Goal: Information Seeking & Learning: Learn about a topic

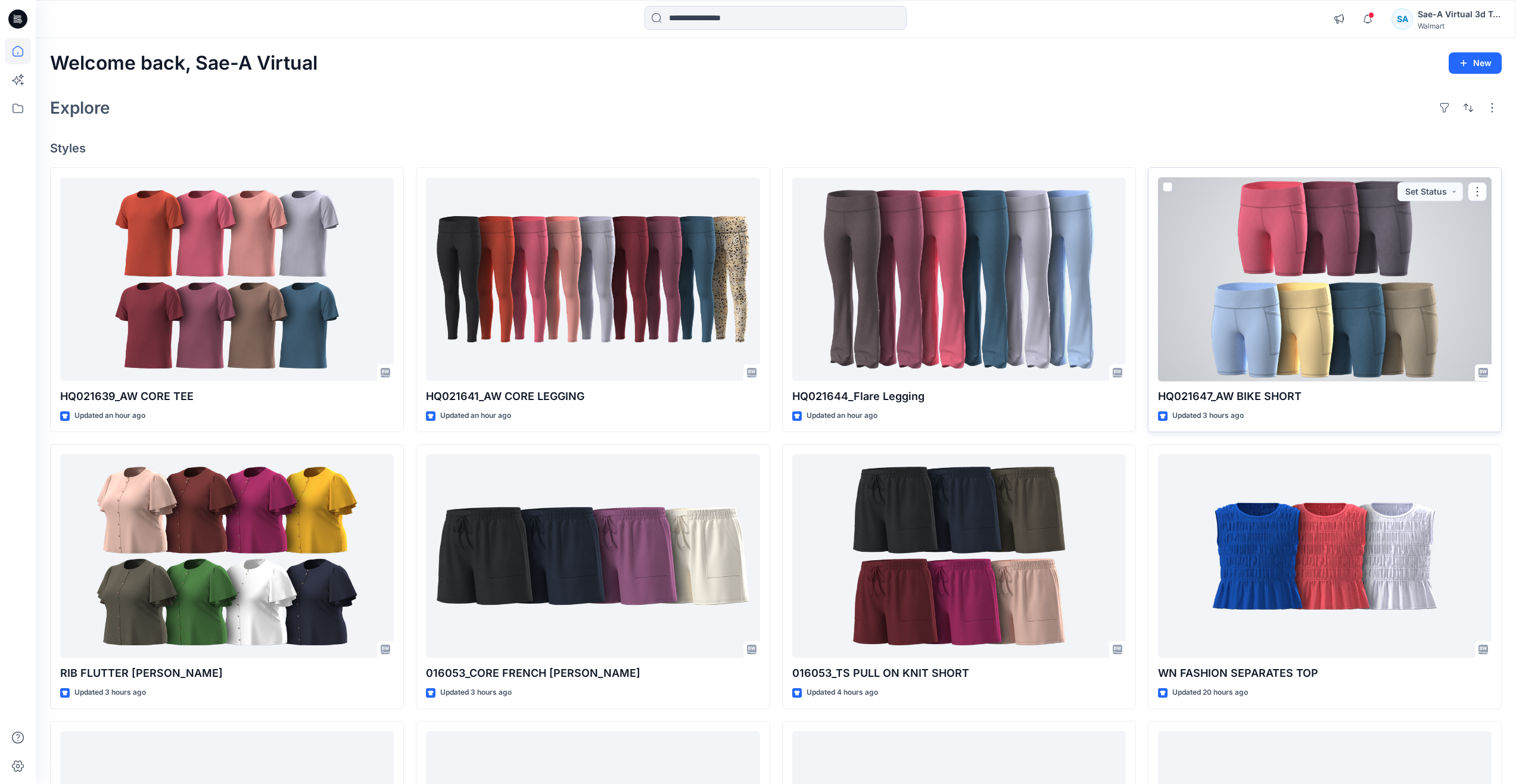
click at [1195, 305] on div at bounding box center [1325, 279] width 334 height 204
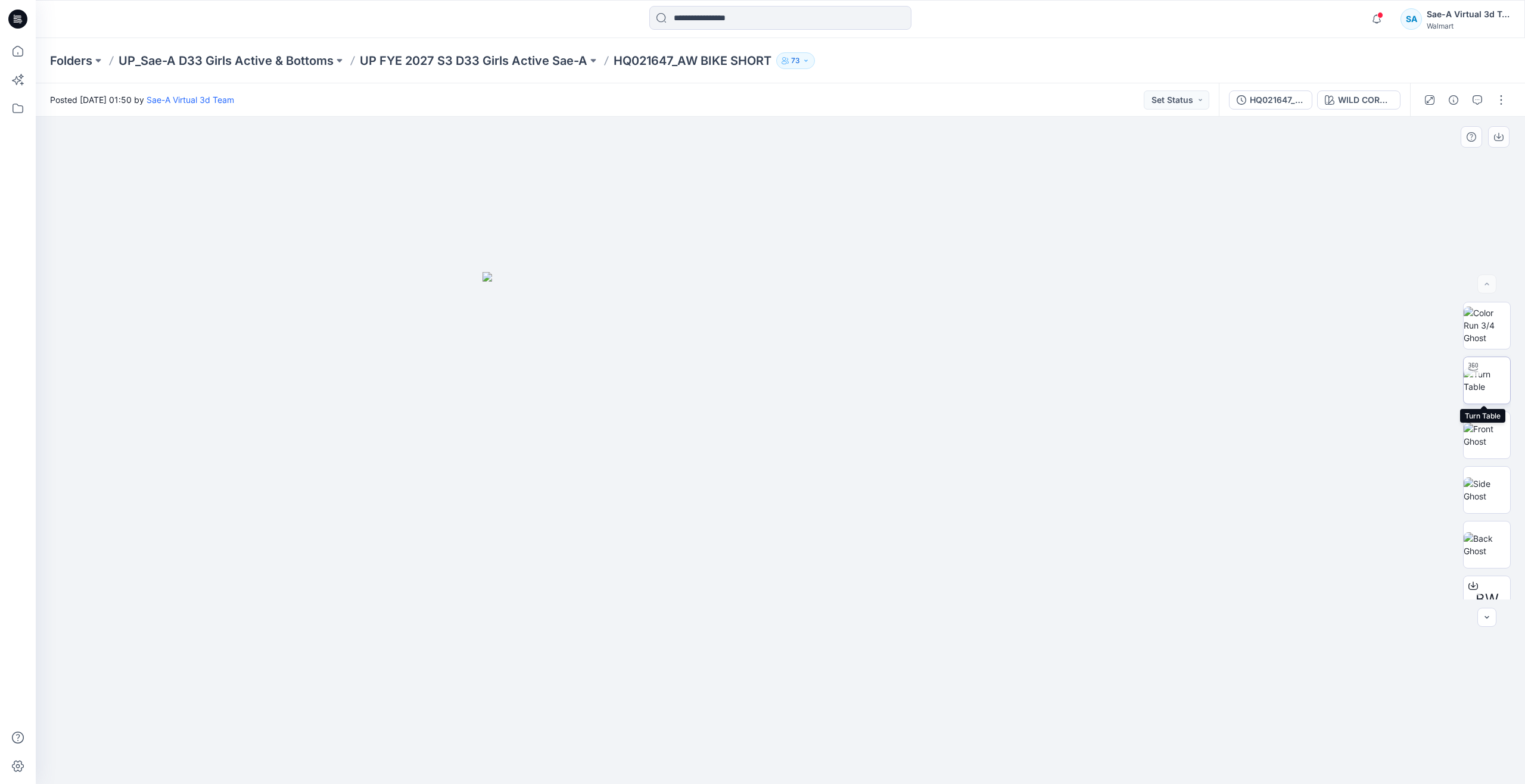
click at [1478, 393] on img at bounding box center [1487, 380] width 47 height 25
drag, startPoint x: 824, startPoint y: 637, endPoint x: 814, endPoint y: 521, distance: 116.4
drag, startPoint x: 779, startPoint y: 764, endPoint x: 818, endPoint y: 655, distance: 115.8
click at [818, 655] on div at bounding box center [780, 450] width 1489 height 668
drag, startPoint x: 820, startPoint y: 766, endPoint x: 787, endPoint y: 683, distance: 89.3
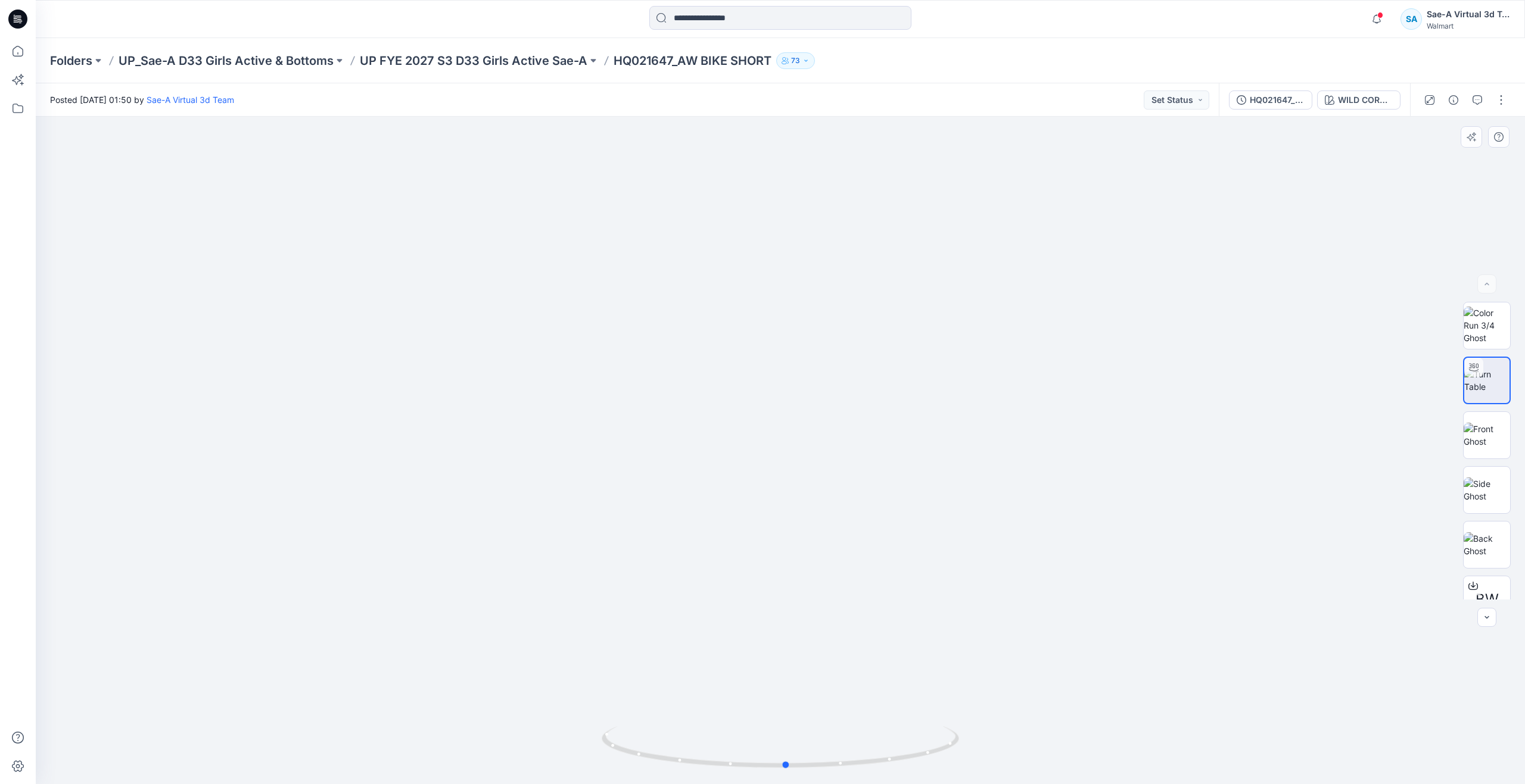
click at [787, 683] on div at bounding box center [780, 450] width 1489 height 668
click at [15, 50] on icon at bounding box center [18, 51] width 26 height 26
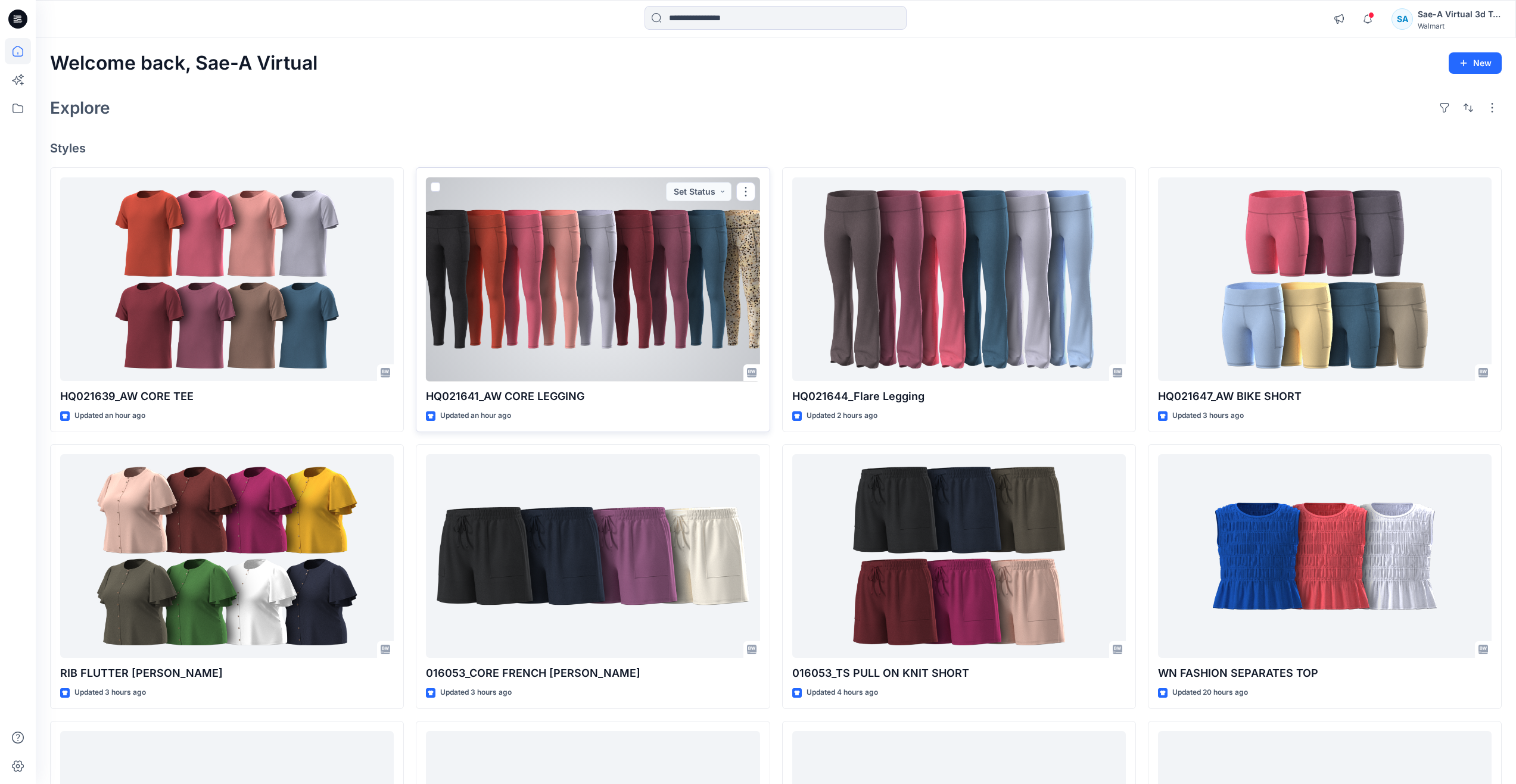
click at [595, 278] on div at bounding box center [592, 279] width 334 height 204
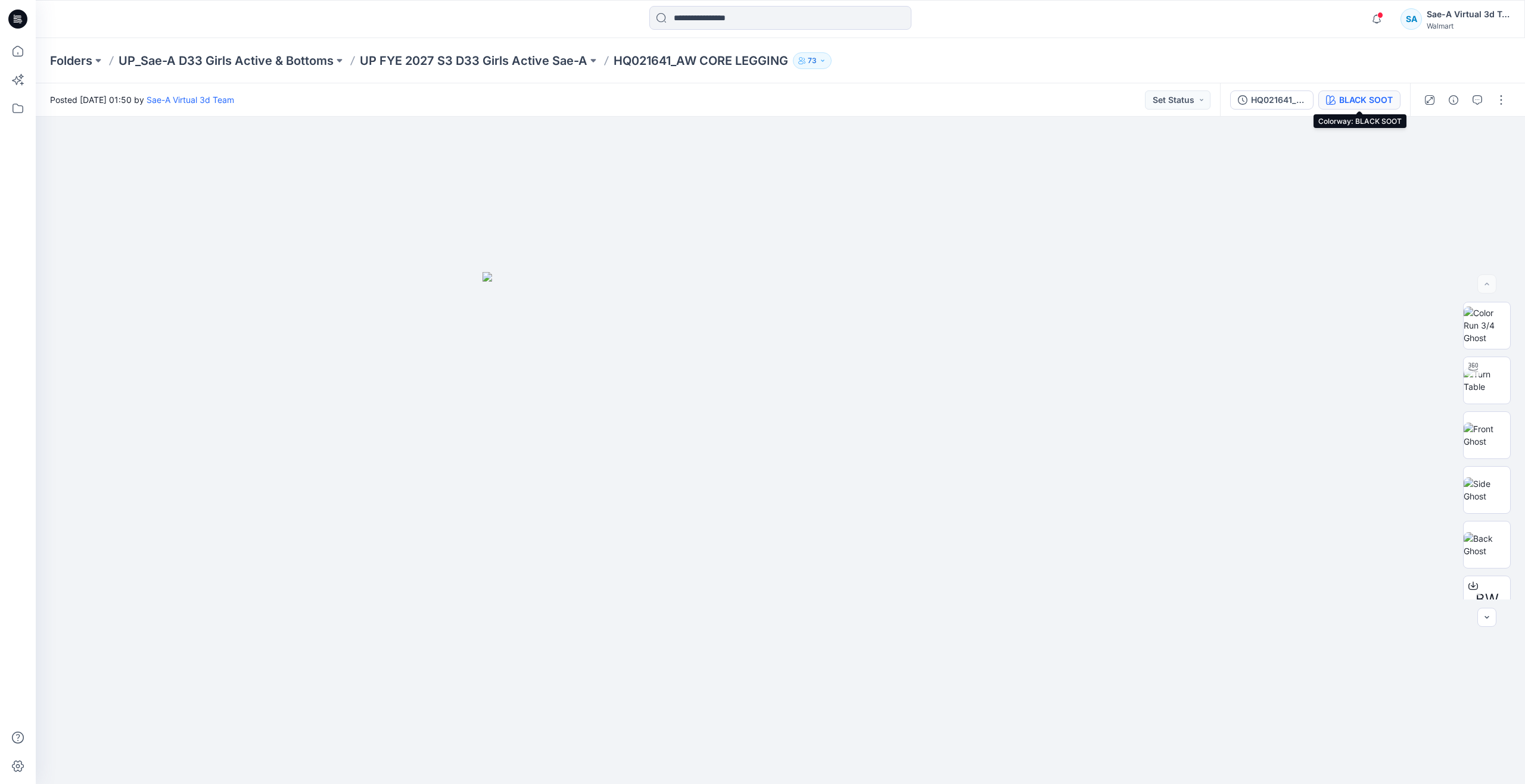
click at [1351, 95] on div "BLACK SOOT" at bounding box center [1366, 99] width 53 height 13
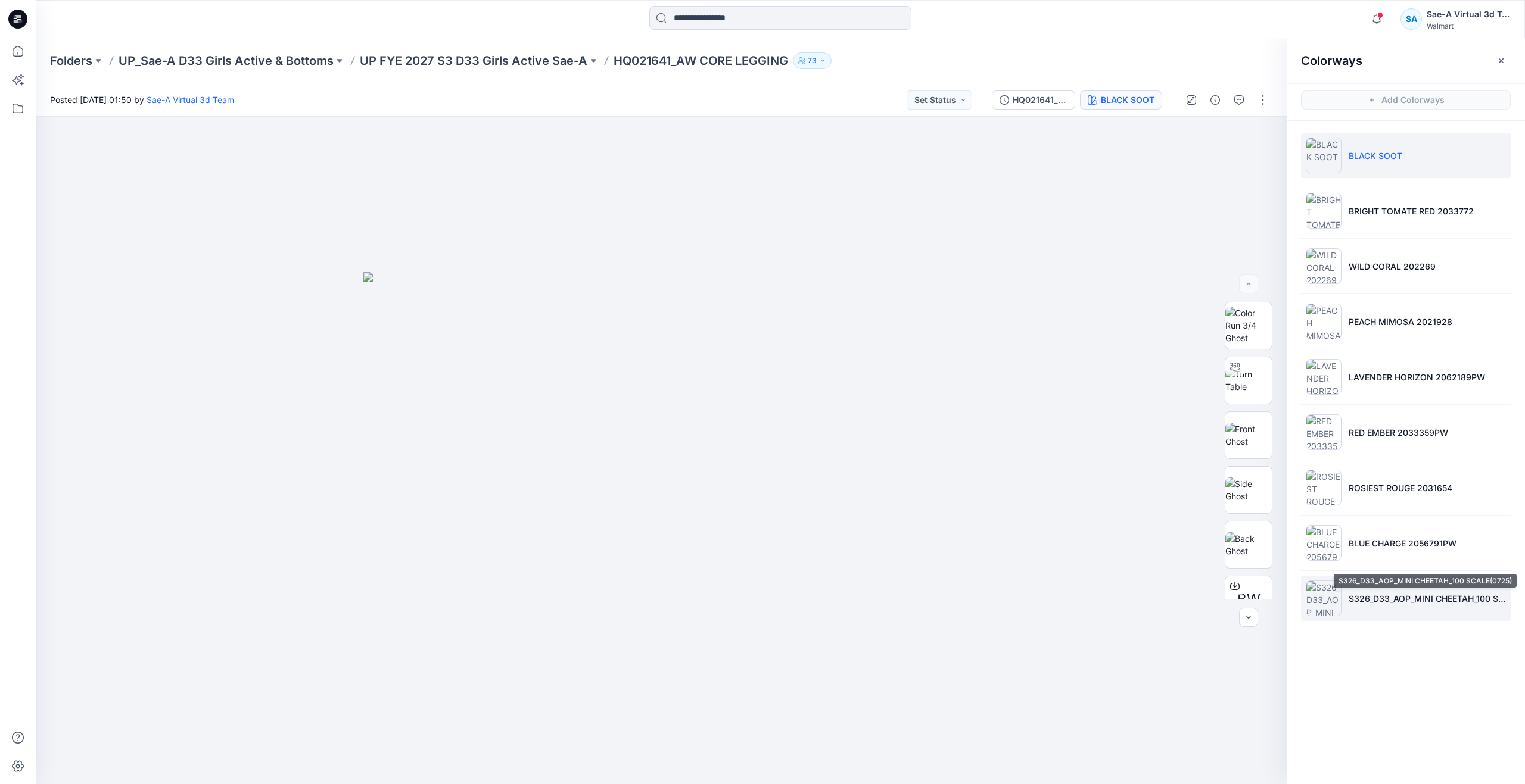
click at [1386, 595] on p "S326_D33_AOP_MINI CHEETAH_100 SCALE(0725)" at bounding box center [1427, 598] width 157 height 12
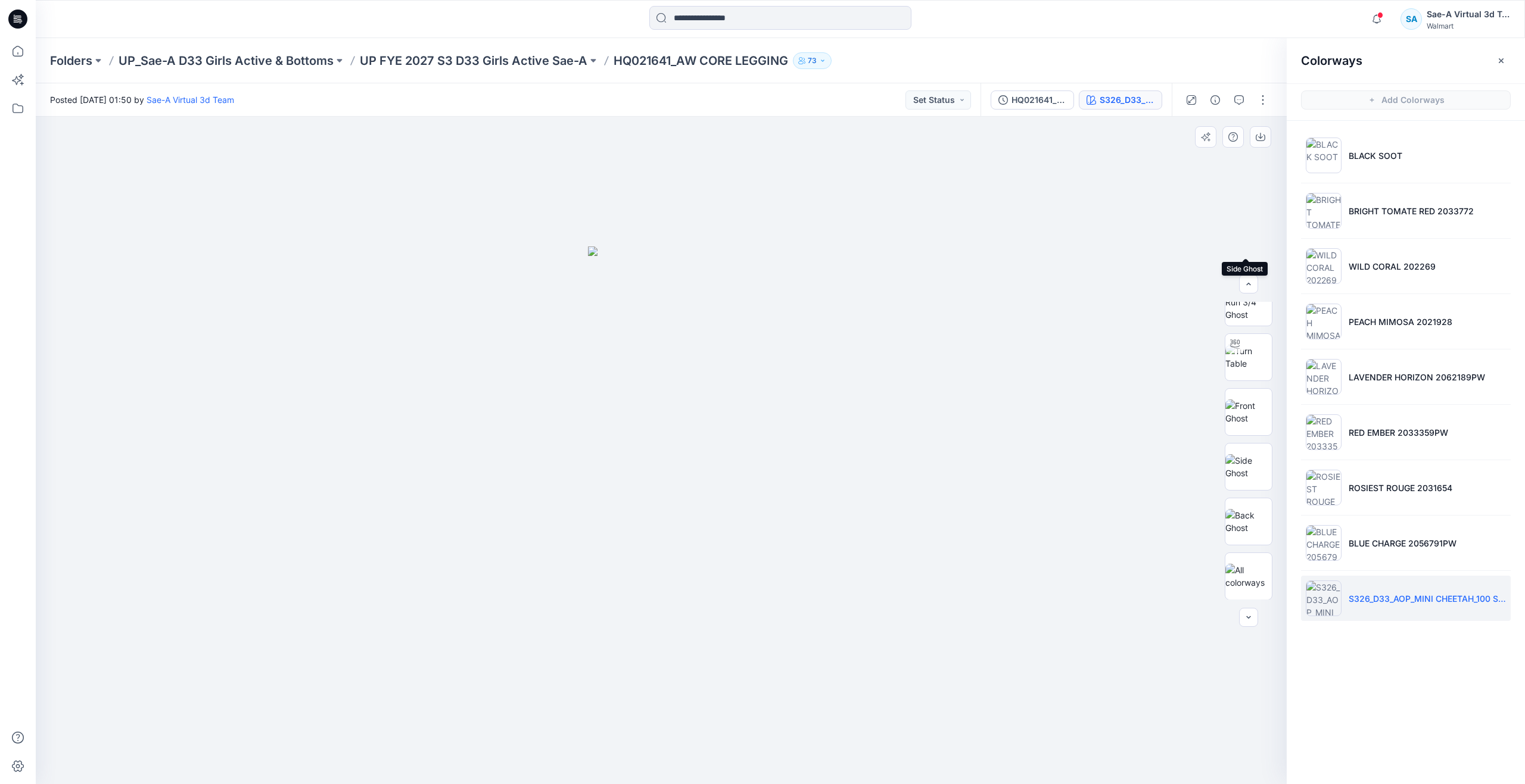
scroll to position [298, 0]
click at [1257, 369] on img at bounding box center [1248, 356] width 47 height 25
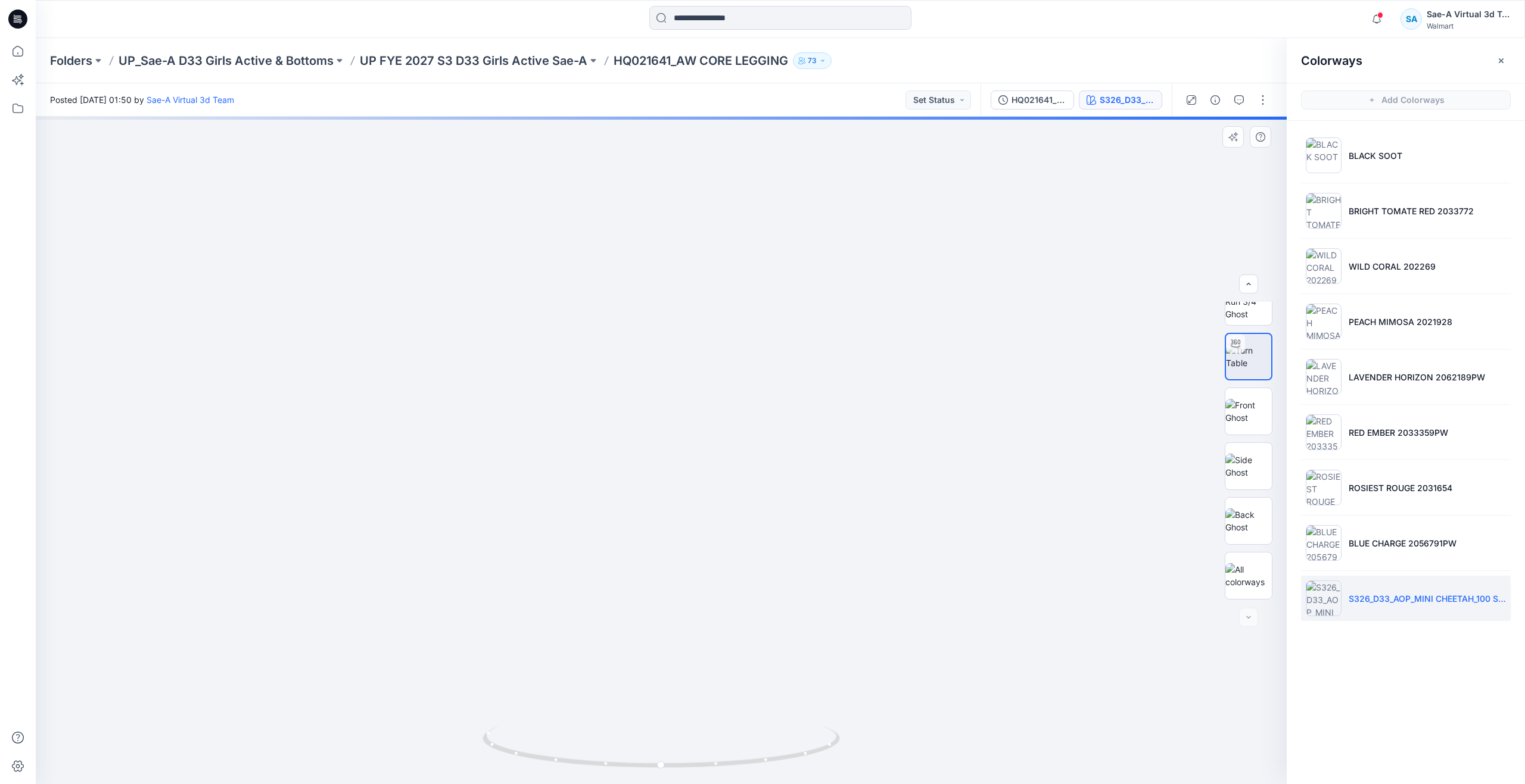
drag, startPoint x: 759, startPoint y: 622, endPoint x: 759, endPoint y: 395, distance: 227.0
click at [10, 50] on icon at bounding box center [18, 51] width 26 height 26
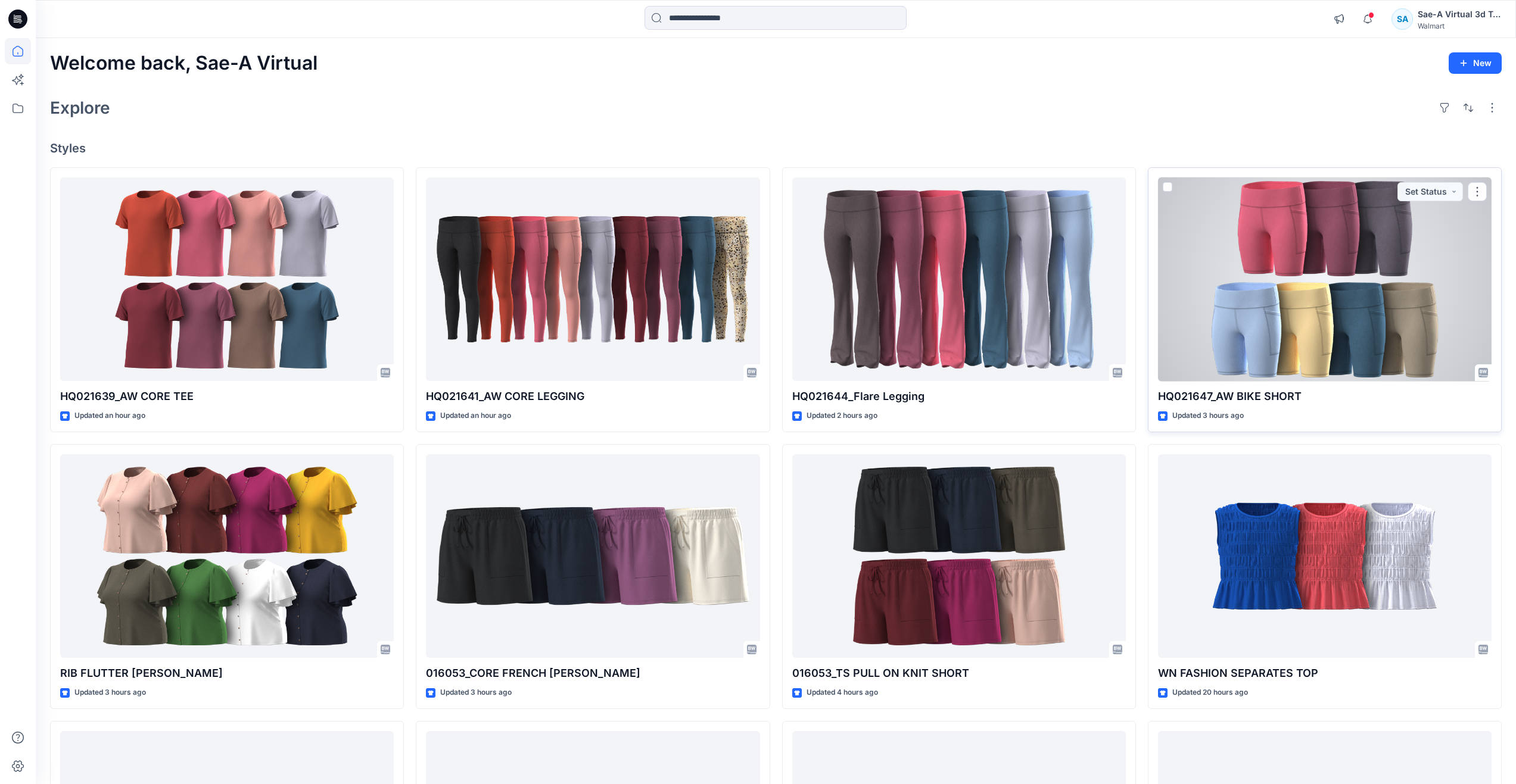
click at [1253, 319] on div at bounding box center [1325, 279] width 334 height 204
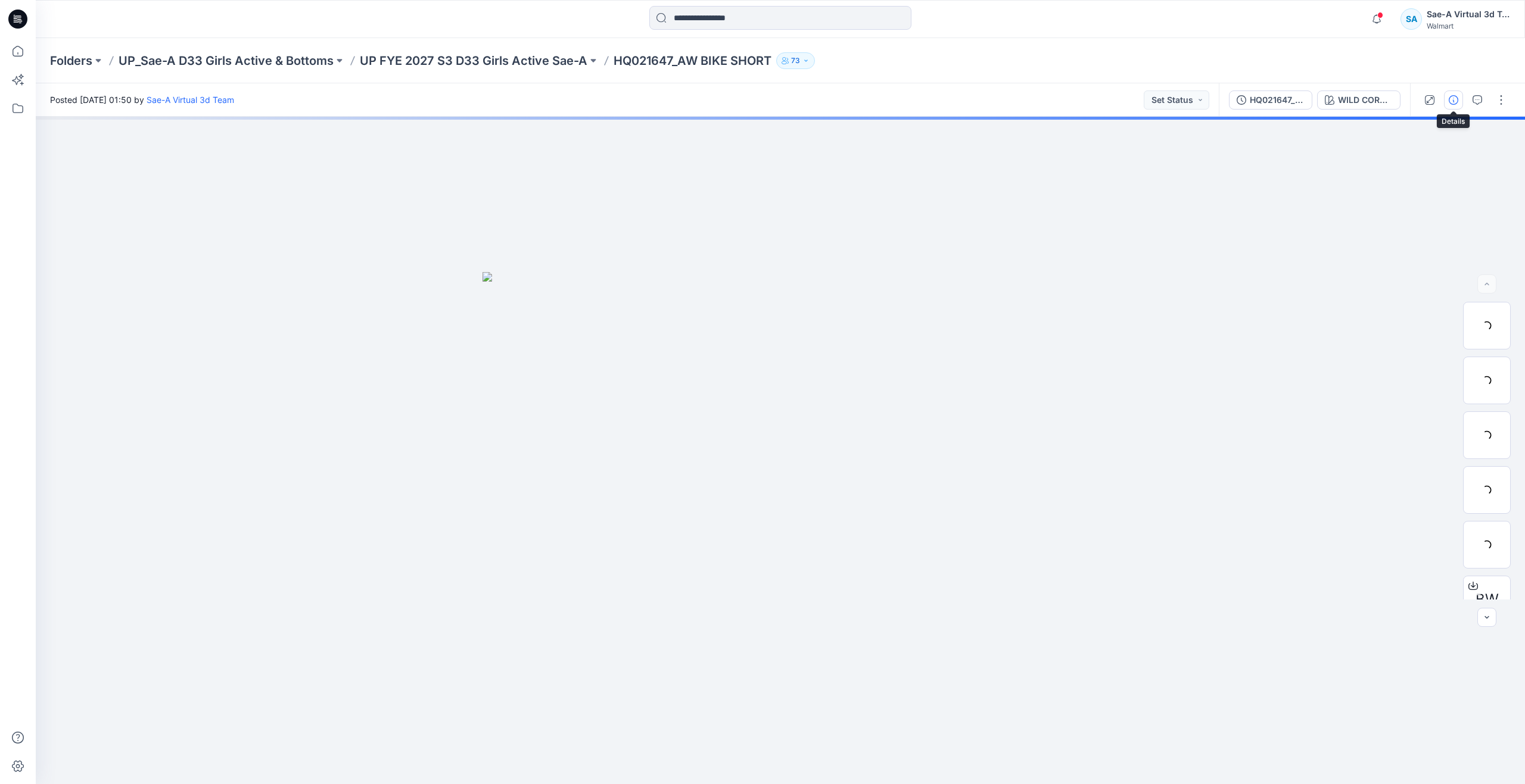
click at [1454, 98] on icon "button" at bounding box center [1453, 100] width 10 height 10
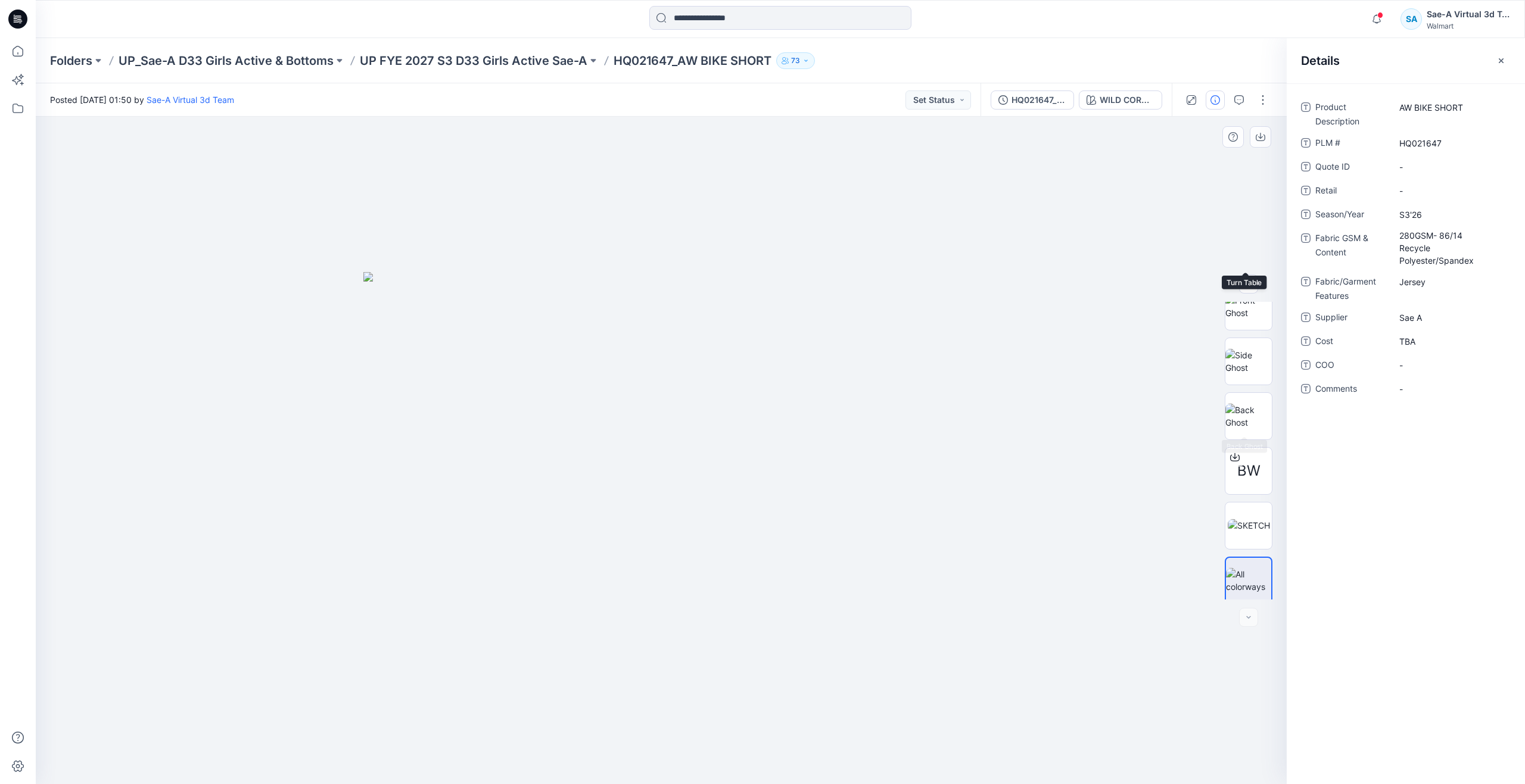
scroll to position [134, 0]
click at [1255, 516] on img at bounding box center [1248, 520] width 42 height 12
click at [1245, 332] on img at bounding box center [1248, 325] width 47 height 37
click at [1253, 381] on img at bounding box center [1248, 380] width 47 height 25
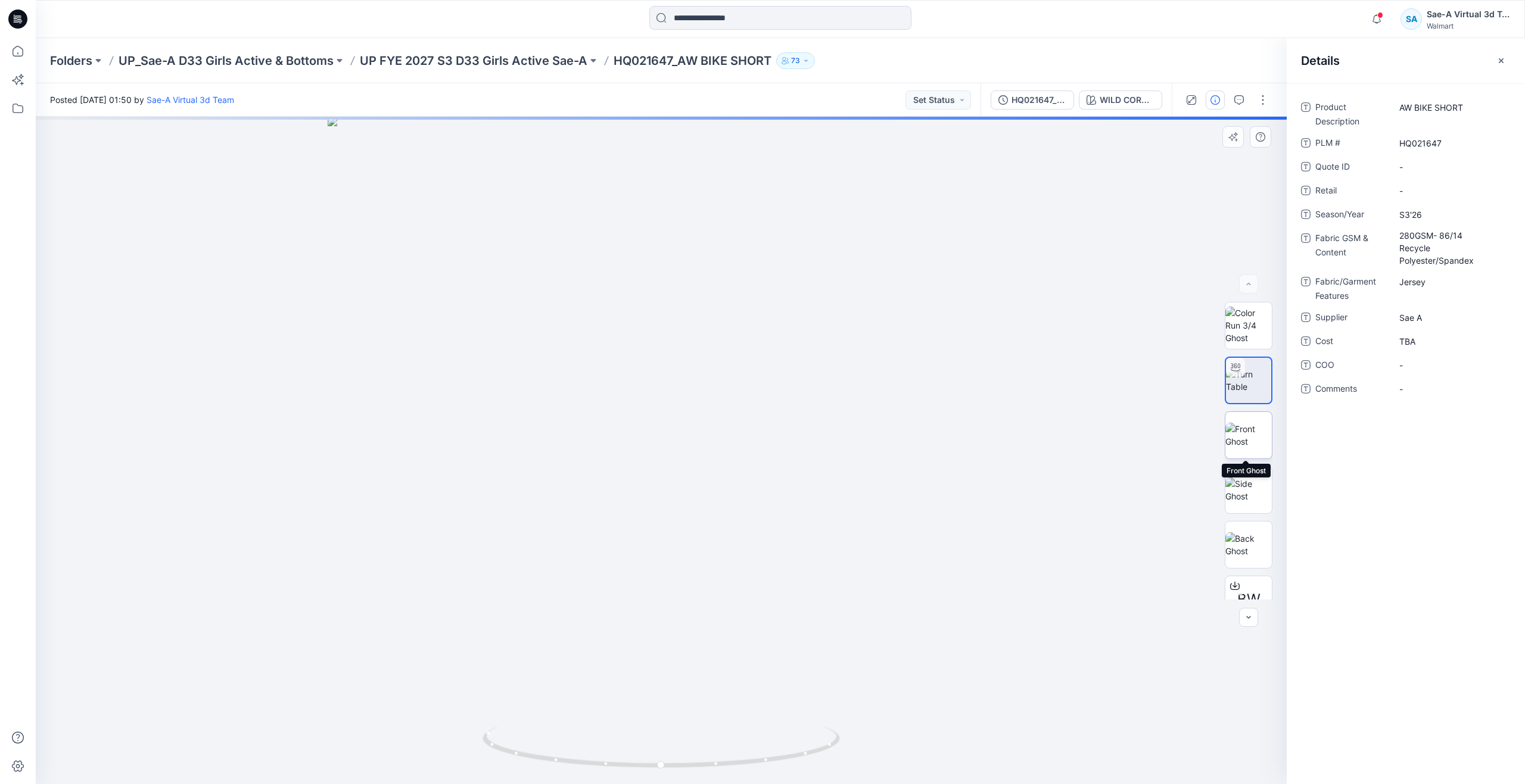
click at [1240, 443] on img at bounding box center [1248, 435] width 47 height 25
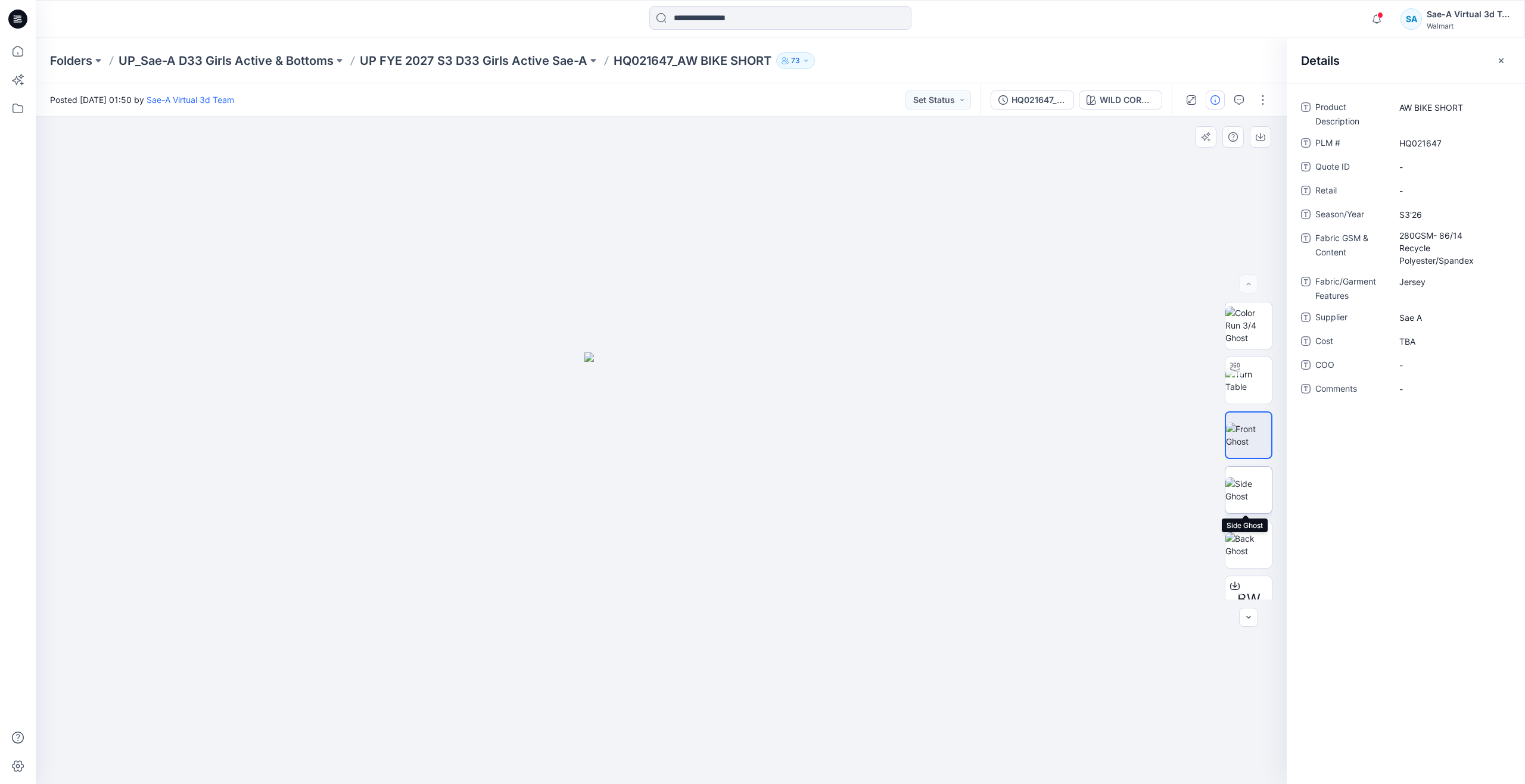
click at [1236, 488] on img at bounding box center [1248, 490] width 47 height 25
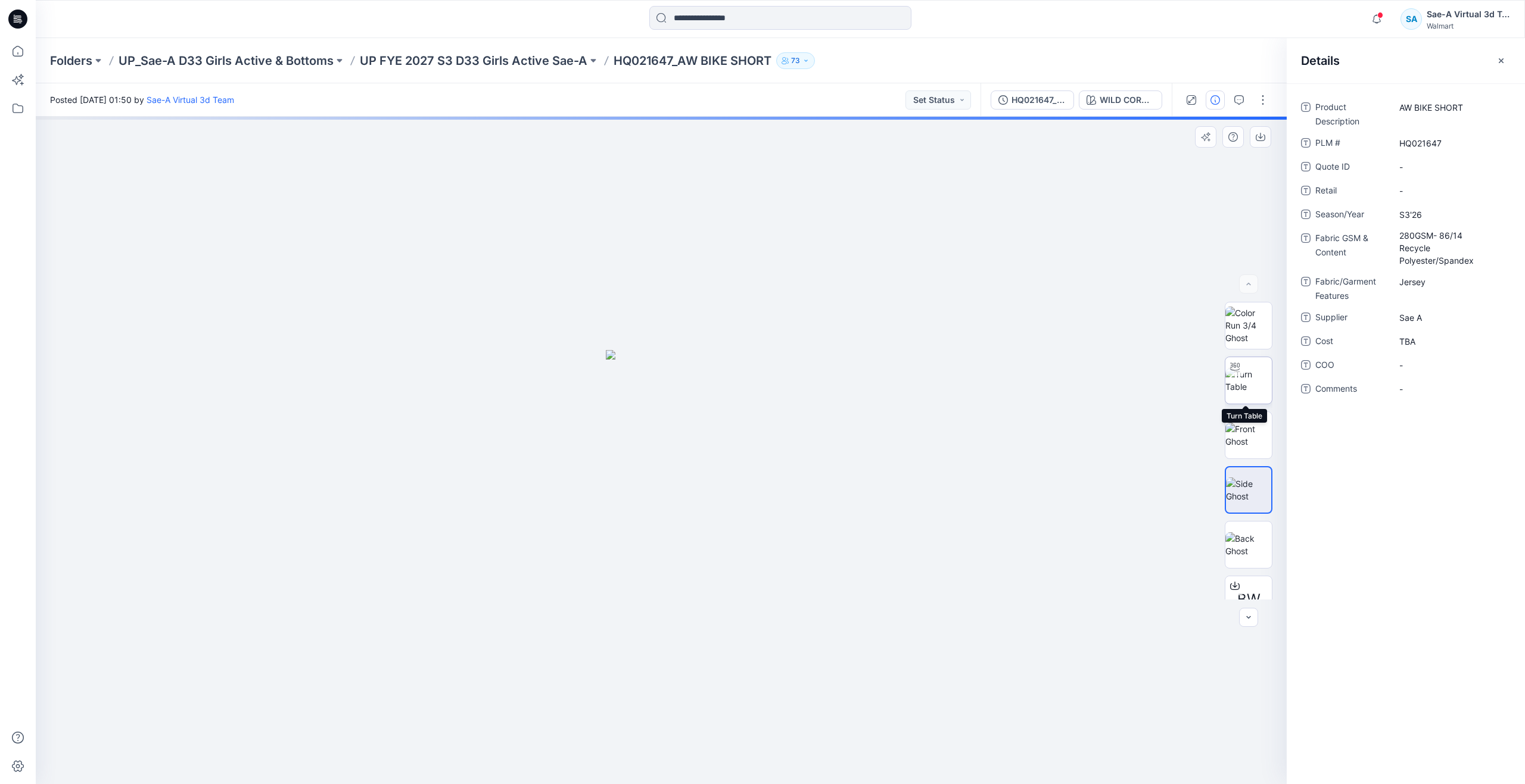
click at [1242, 373] on img at bounding box center [1248, 380] width 47 height 25
click at [1114, 98] on div "WILD CORAL 202269" at bounding box center [1126, 99] width 55 height 13
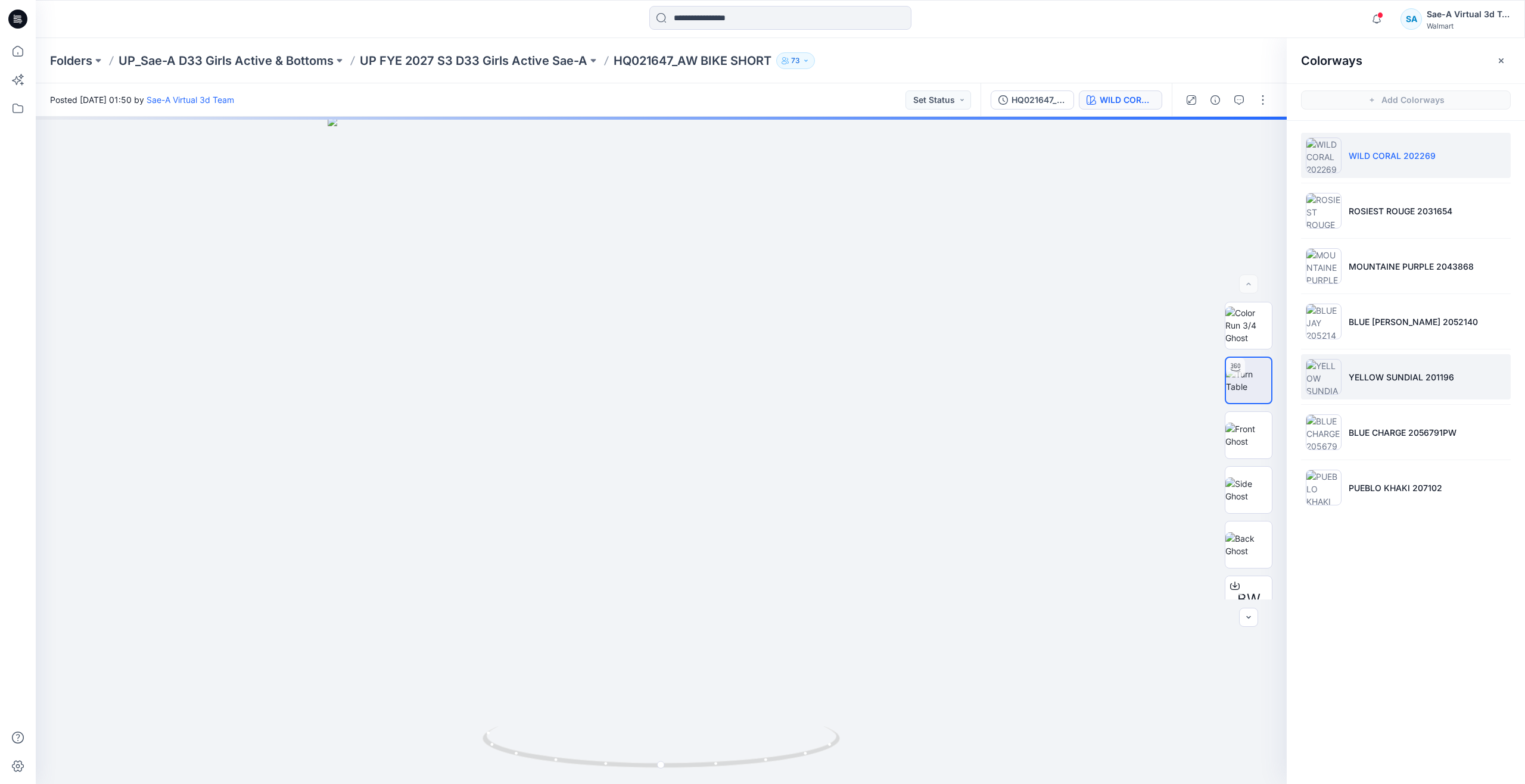
click at [1362, 378] on p "YELLOW SUNDIAL 201196" at bounding box center [1401, 377] width 105 height 12
click at [1248, 430] on img at bounding box center [1248, 435] width 47 height 25
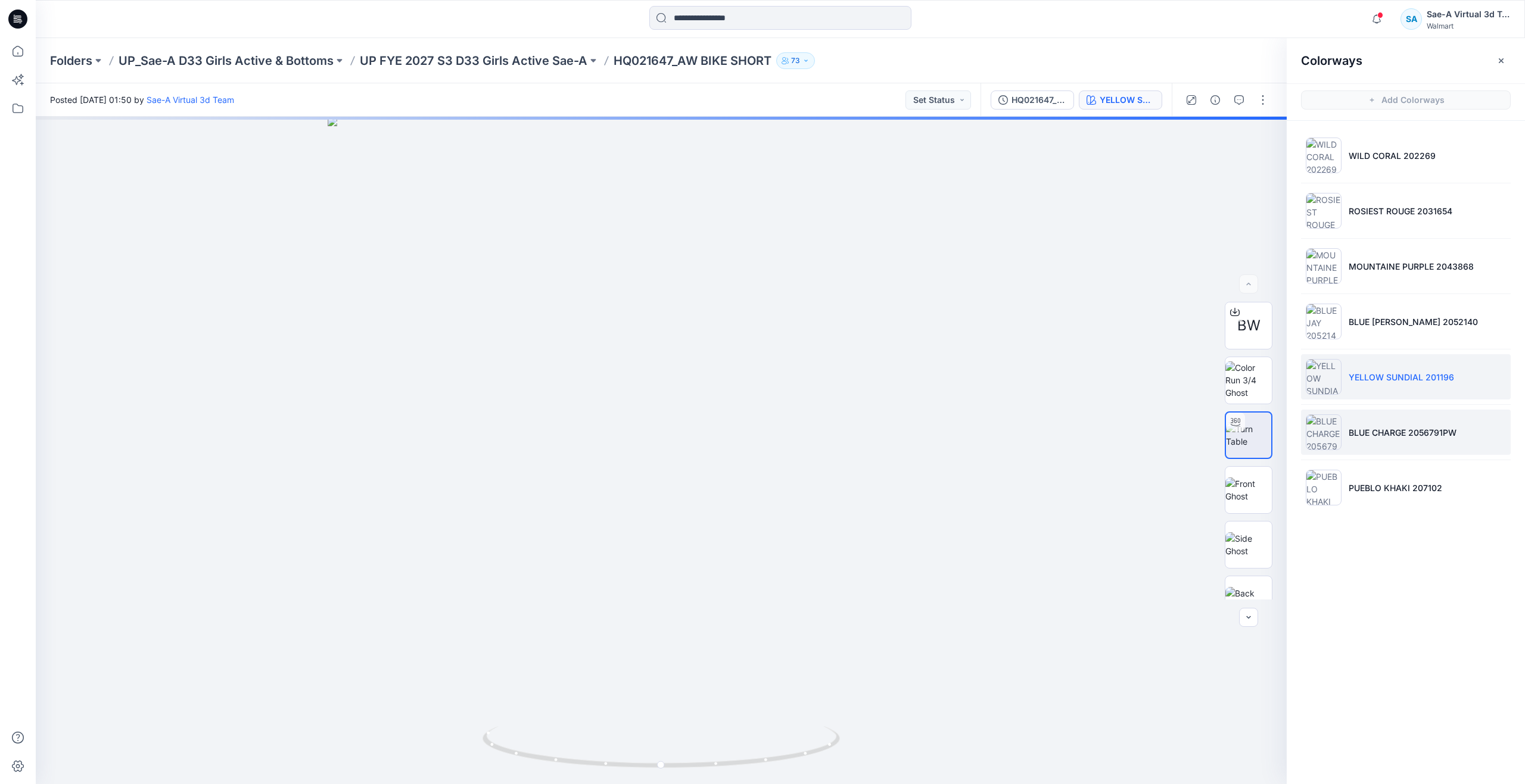
click at [1390, 438] on p "BLUE CHARGE 2056791PW" at bounding box center [1402, 432] width 108 height 12
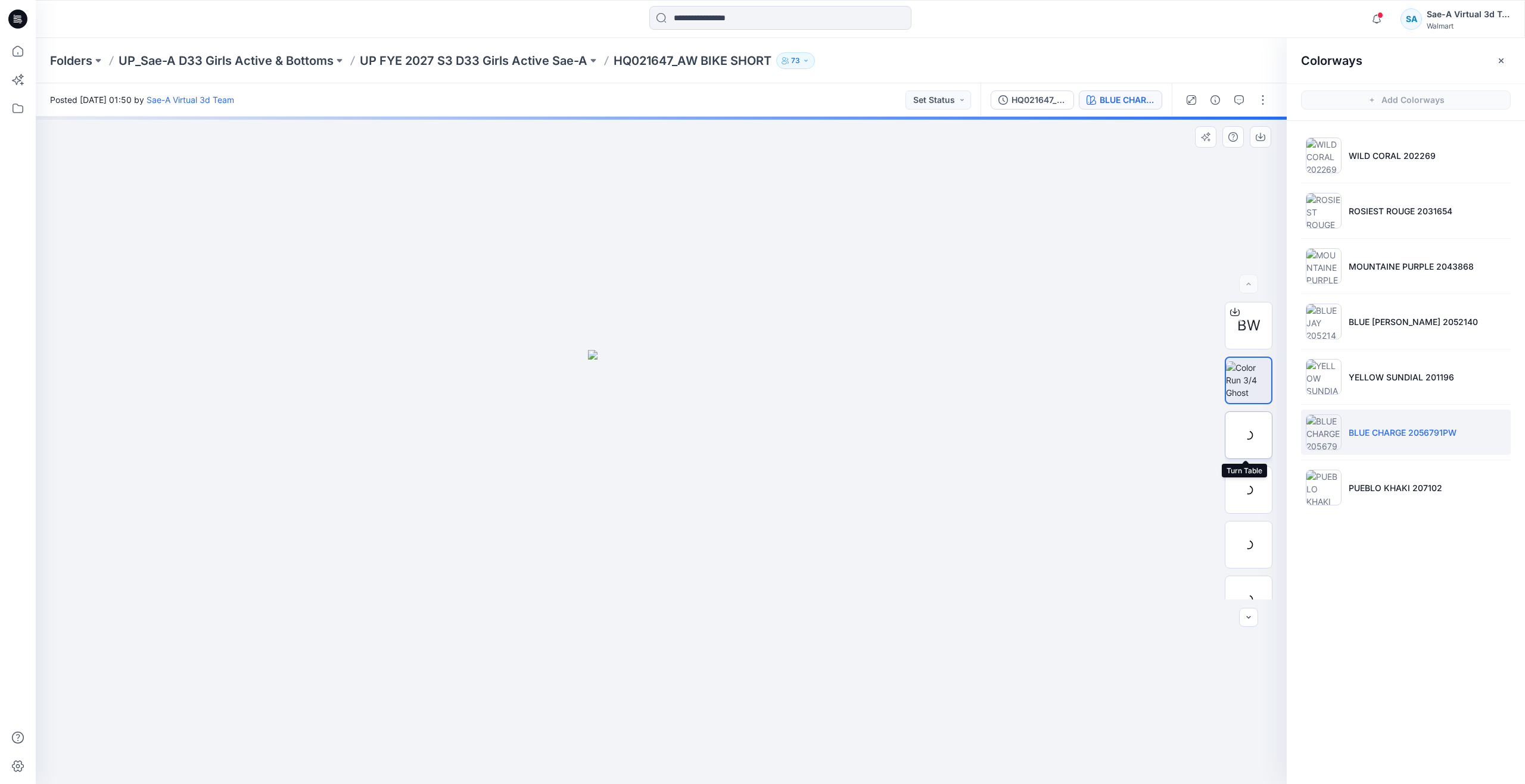
click at [1239, 433] on div at bounding box center [1248, 435] width 48 height 48
drag, startPoint x: 665, startPoint y: 767, endPoint x: 344, endPoint y: 650, distance: 341.7
click at [344, 650] on div at bounding box center [661, 450] width 1251 height 668
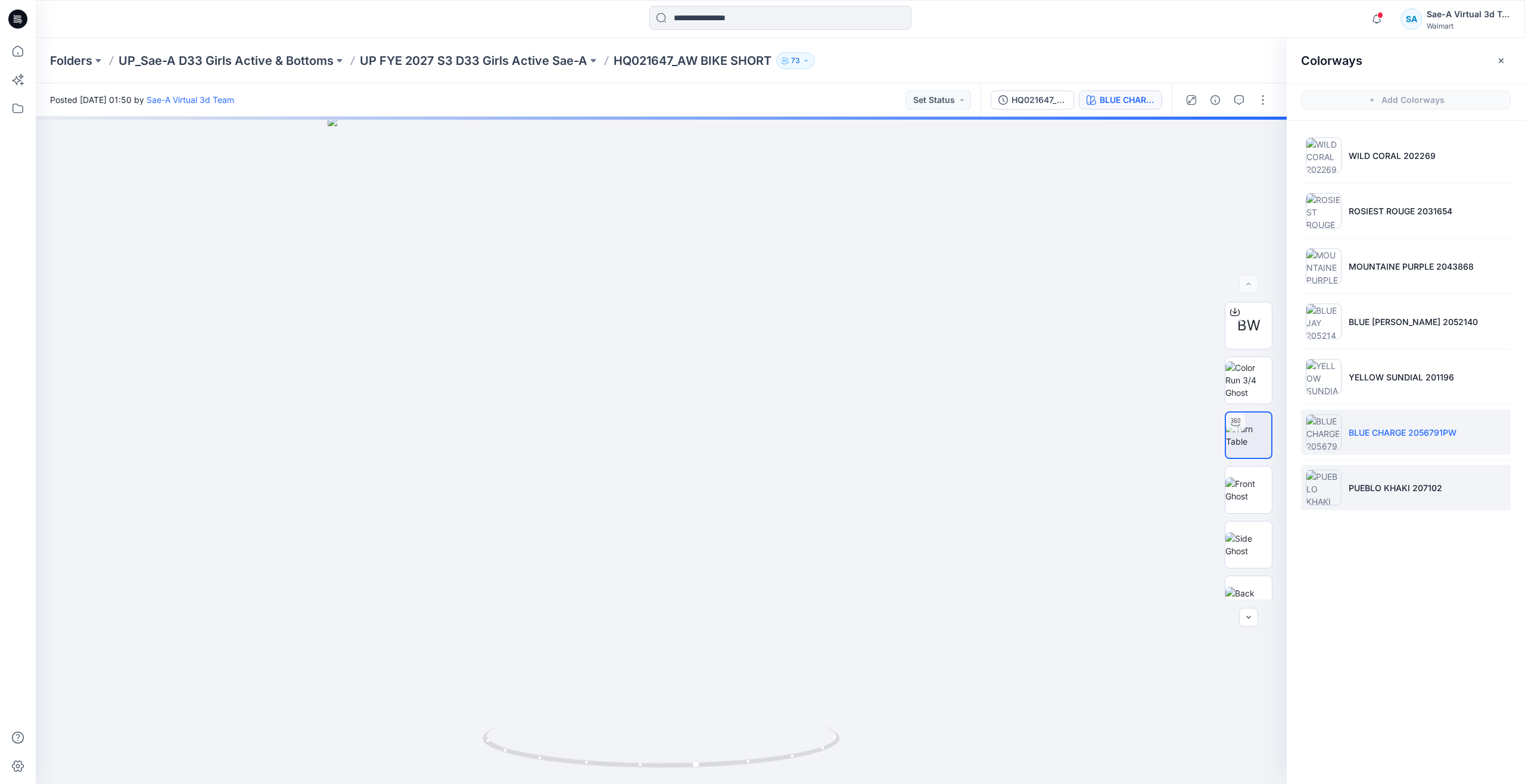
click at [1375, 484] on p "PUEBLO KHAKI 207102" at bounding box center [1395, 488] width 93 height 12
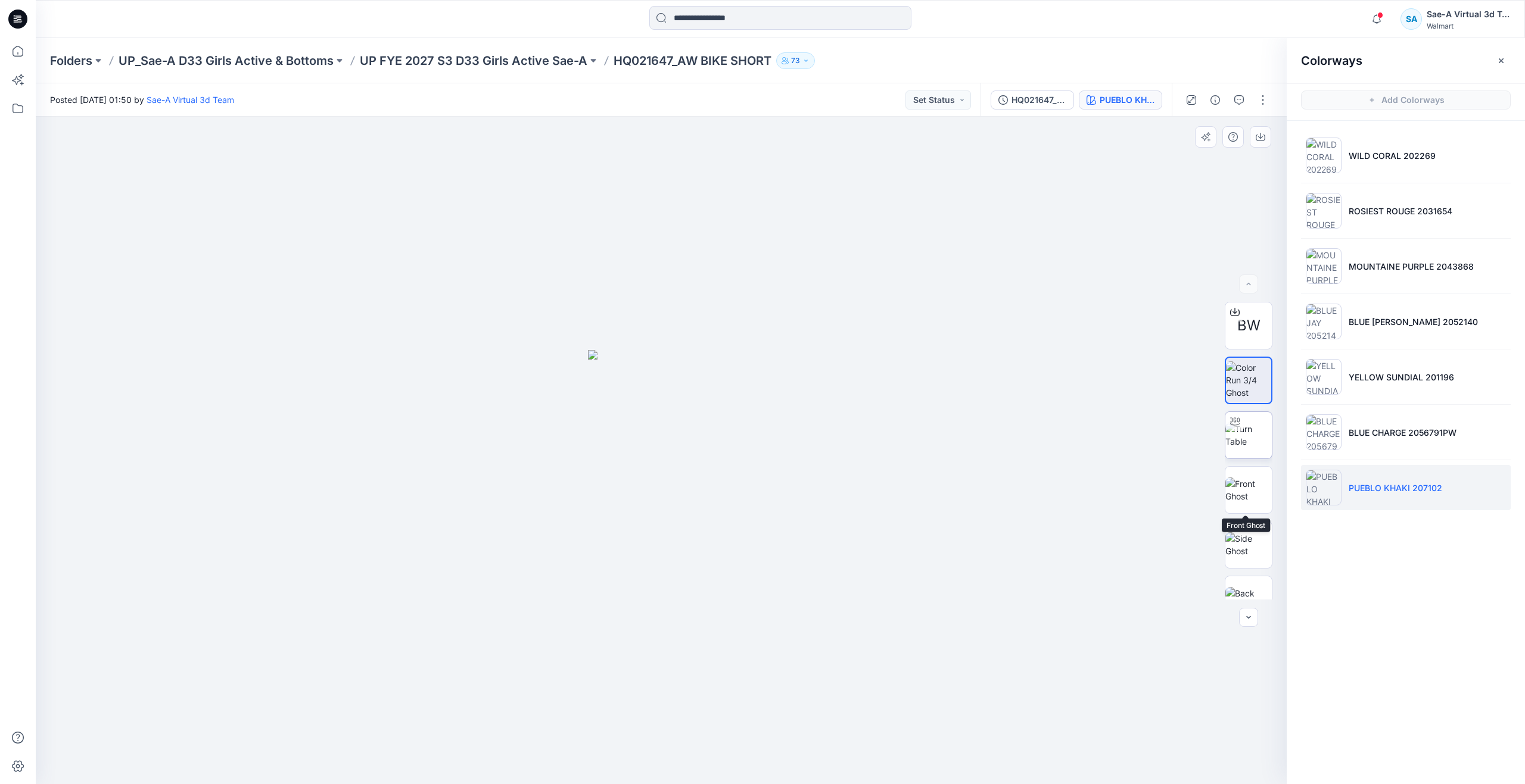
click at [1245, 459] on div at bounding box center [1248, 435] width 48 height 48
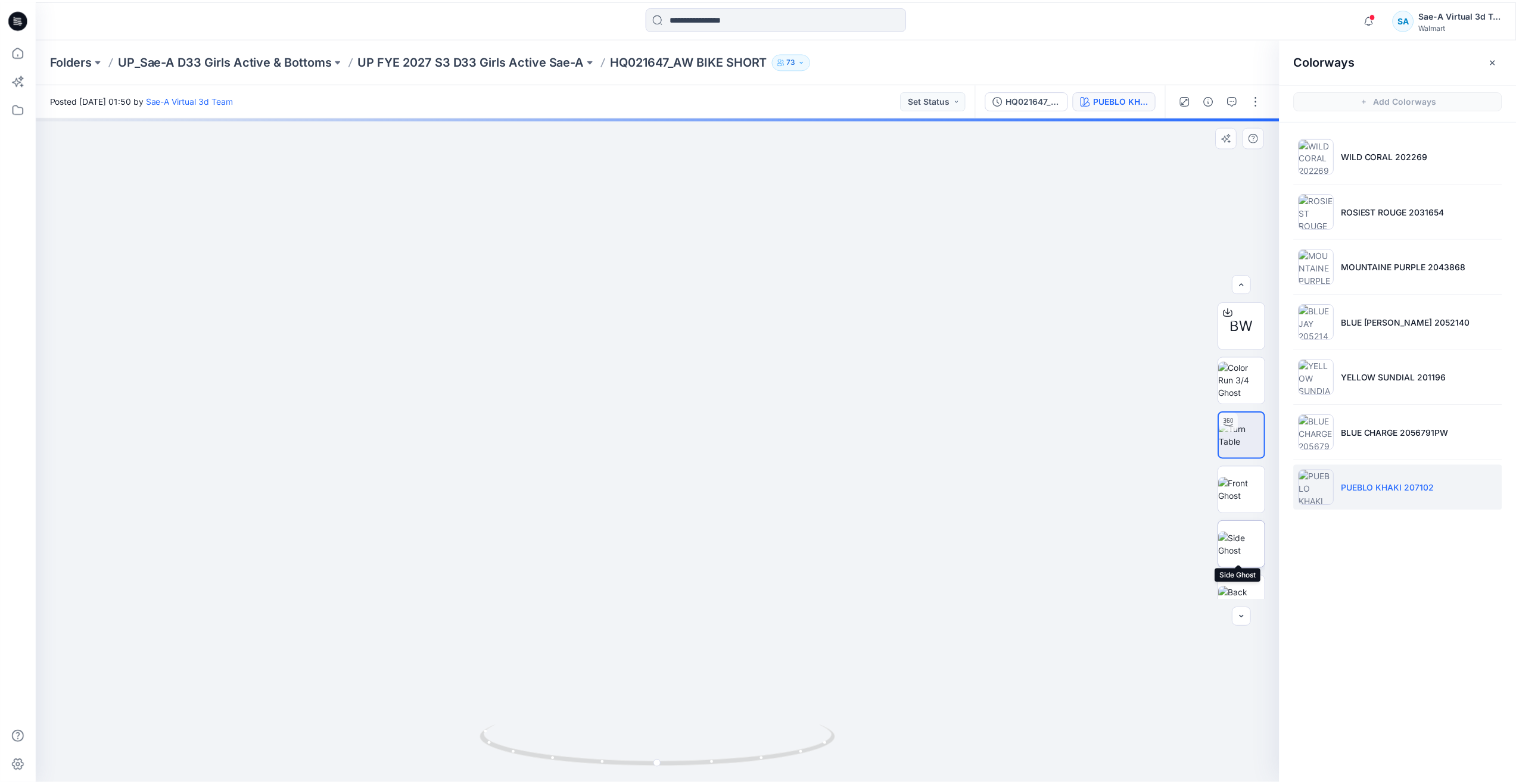
scroll to position [134, 0]
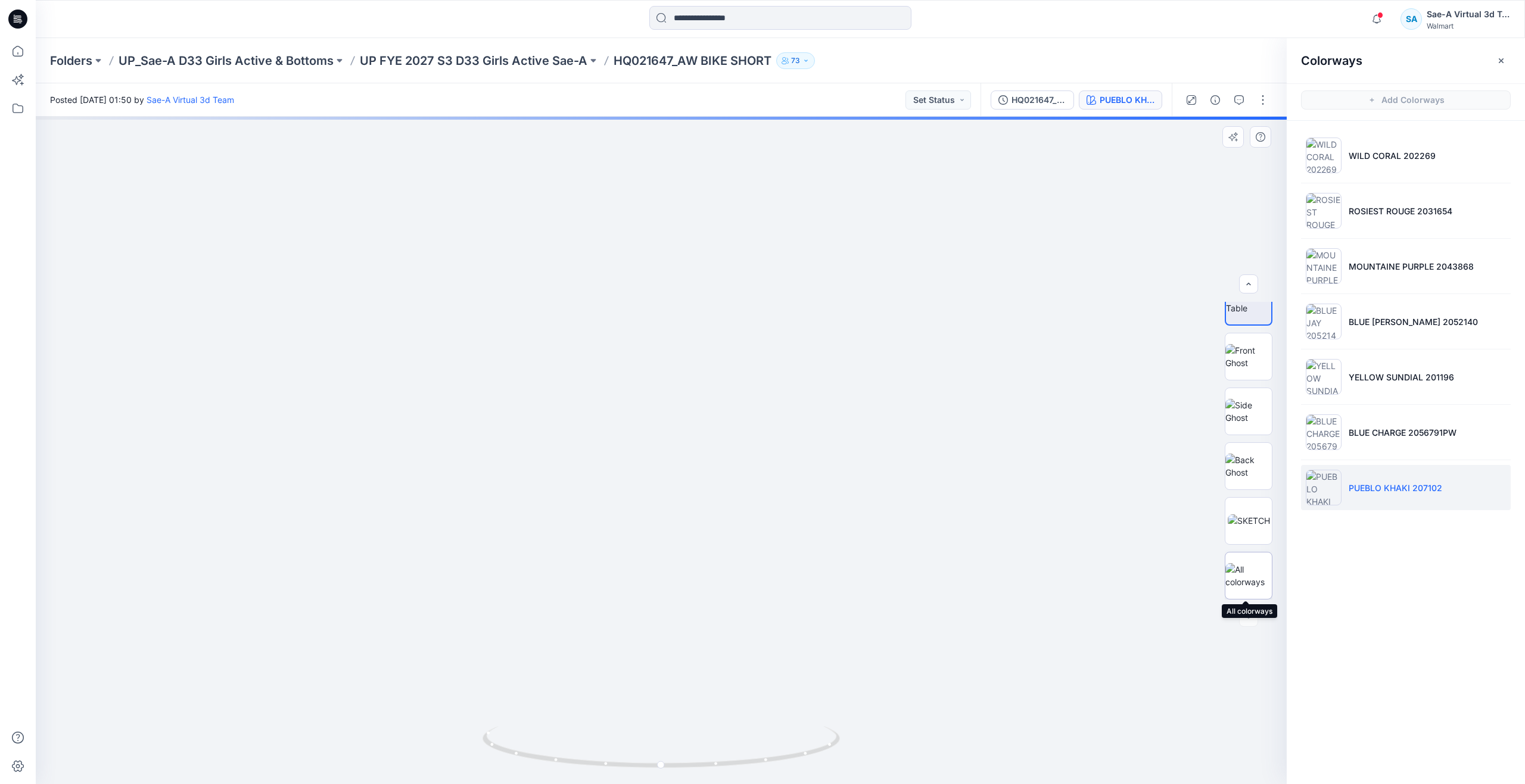
click at [1244, 573] on img at bounding box center [1248, 576] width 47 height 25
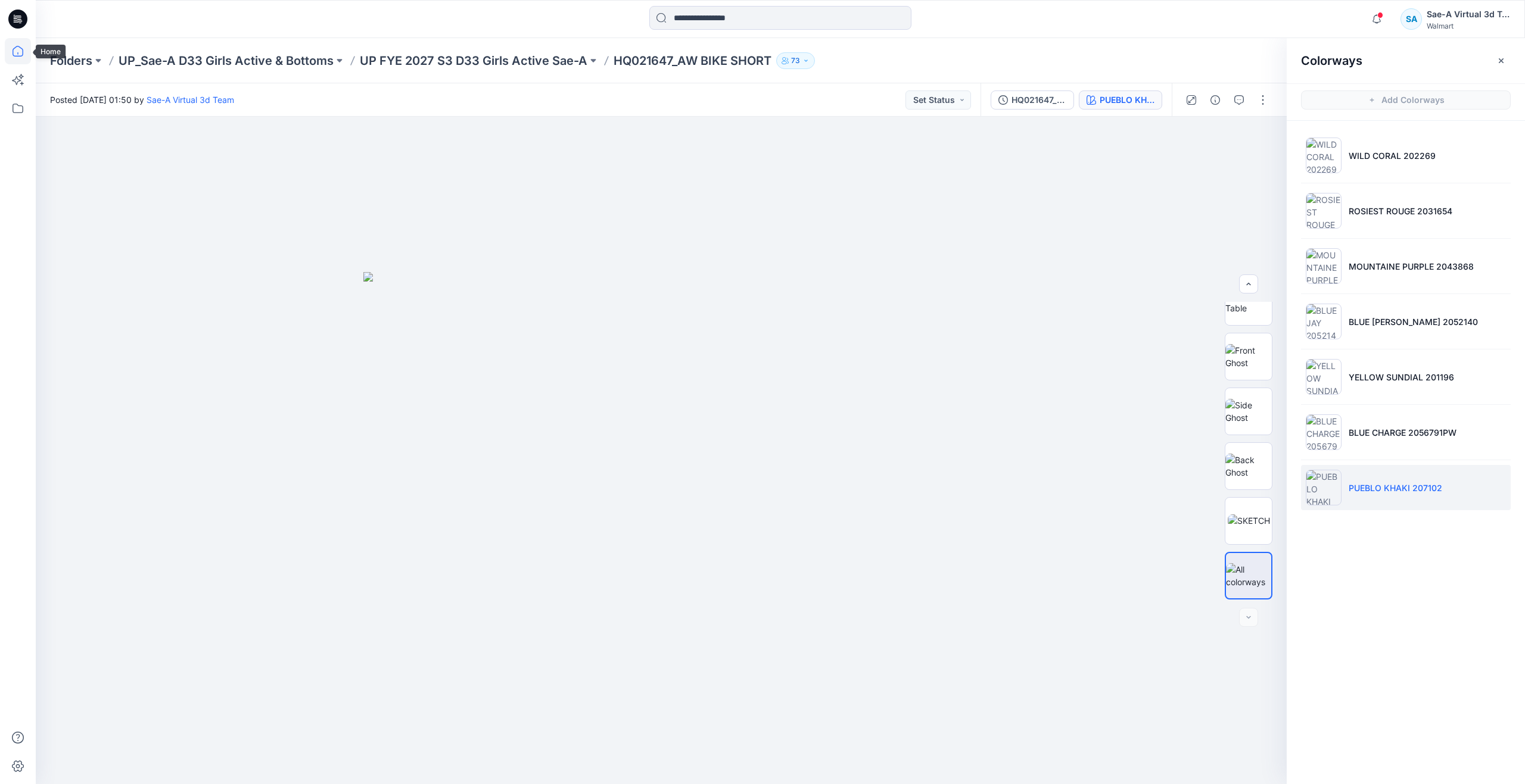
click at [18, 55] on icon at bounding box center [18, 51] width 26 height 26
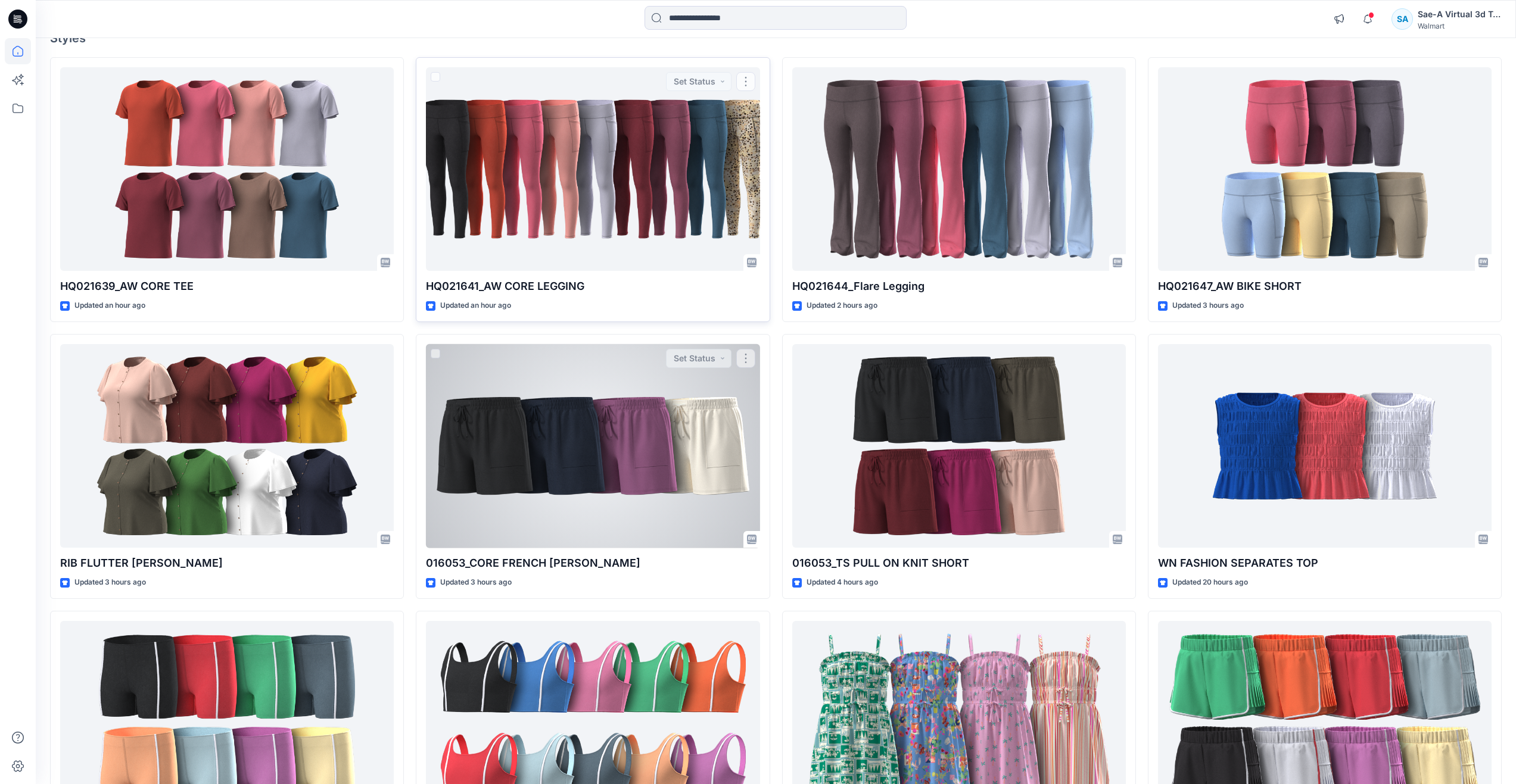
scroll to position [259, 0]
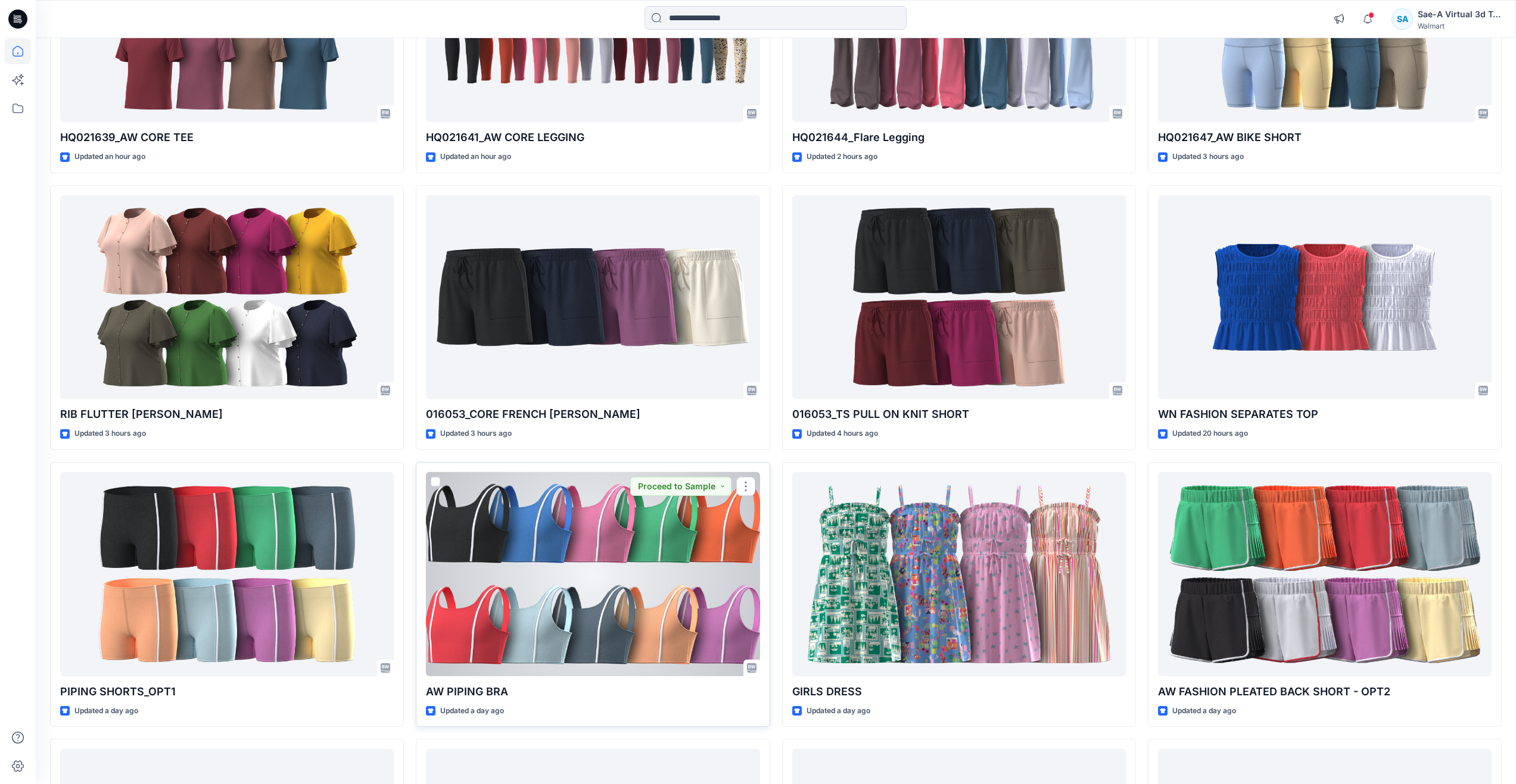
click at [539, 568] on div at bounding box center [592, 574] width 334 height 204
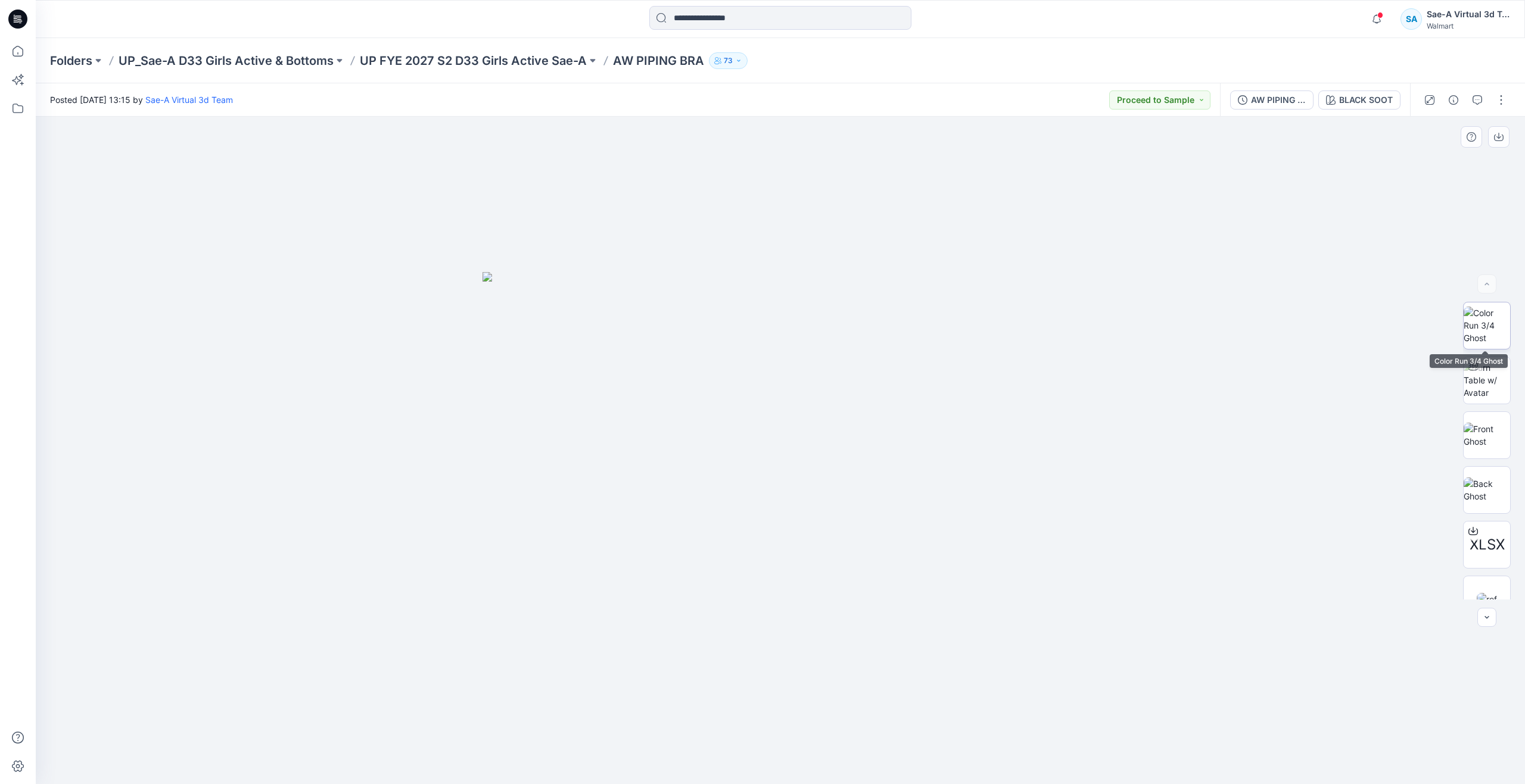
click at [1495, 324] on img at bounding box center [1487, 325] width 47 height 37
click at [1488, 427] on img at bounding box center [1487, 435] width 47 height 25
click at [1492, 379] on img at bounding box center [1487, 380] width 47 height 37
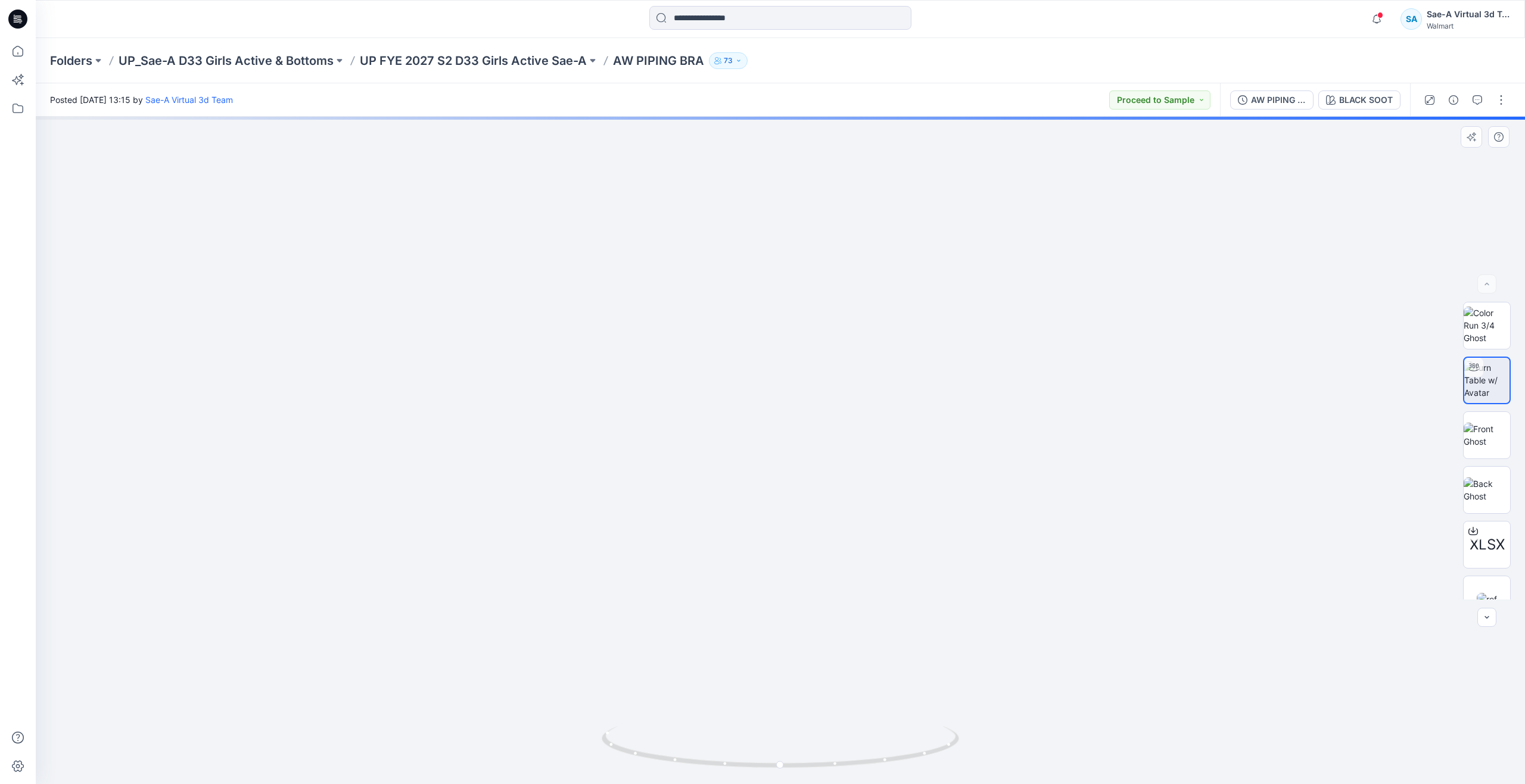
drag, startPoint x: 854, startPoint y: 552, endPoint x: 842, endPoint y: 650, distance: 98.7
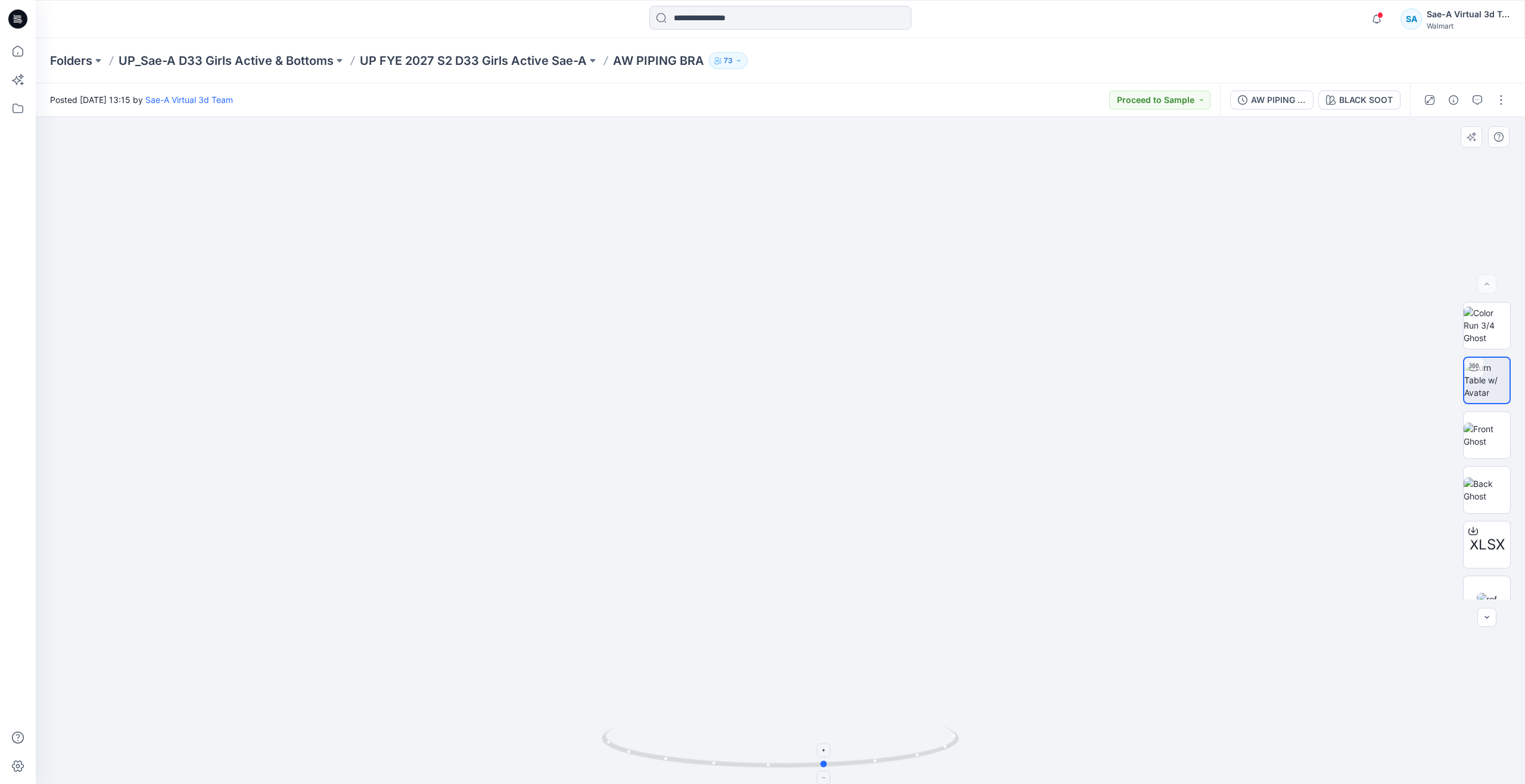
drag, startPoint x: 777, startPoint y: 769, endPoint x: 822, endPoint y: 734, distance: 57.0
click at [822, 734] on icon at bounding box center [782, 748] width 361 height 45
click at [1269, 108] on button "AW PIPING BRA_FULL COLORWAYS" at bounding box center [1272, 100] width 83 height 19
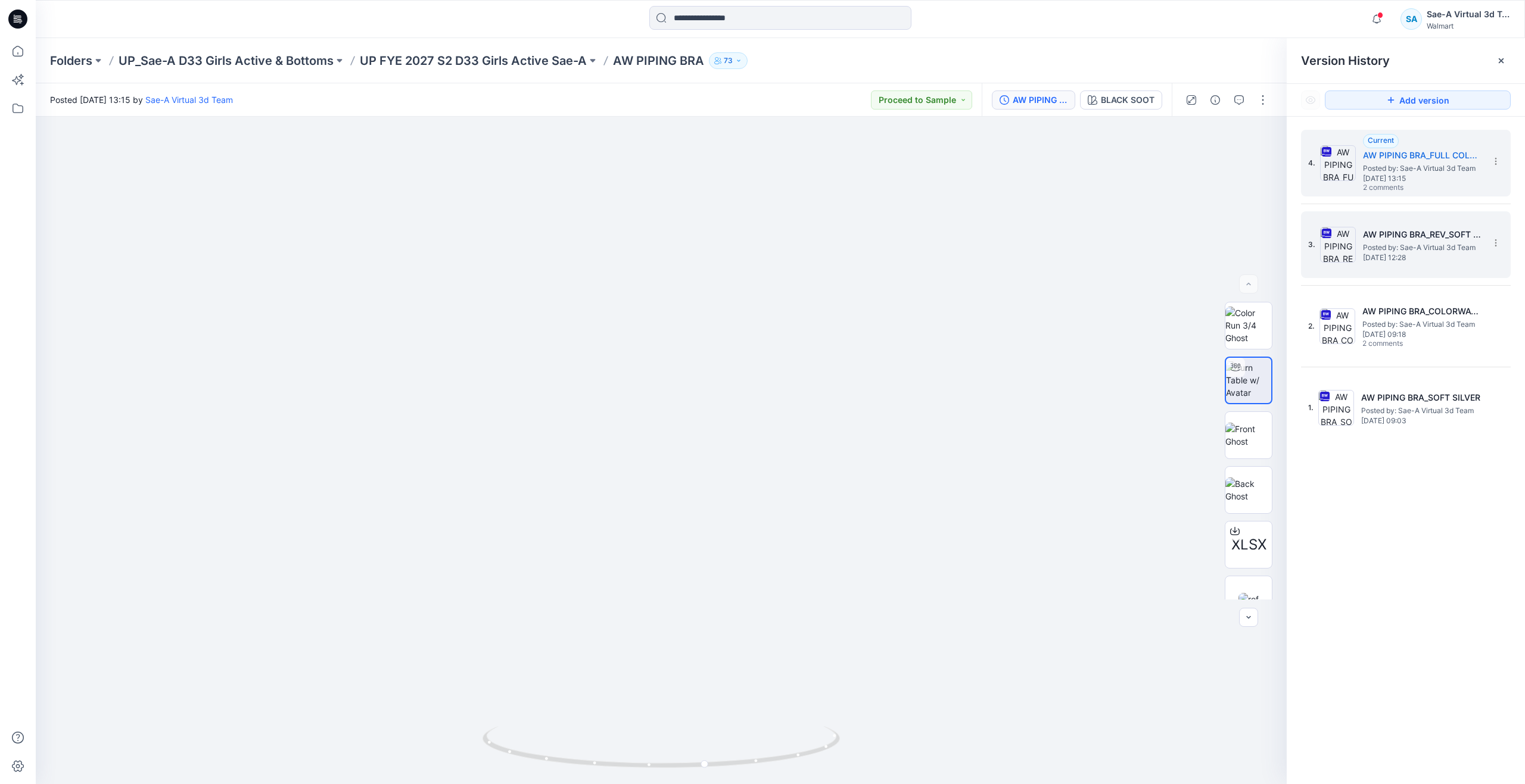
click at [1363, 254] on span "Thursday, July 17, 2025 12:28" at bounding box center [1422, 258] width 119 height 9
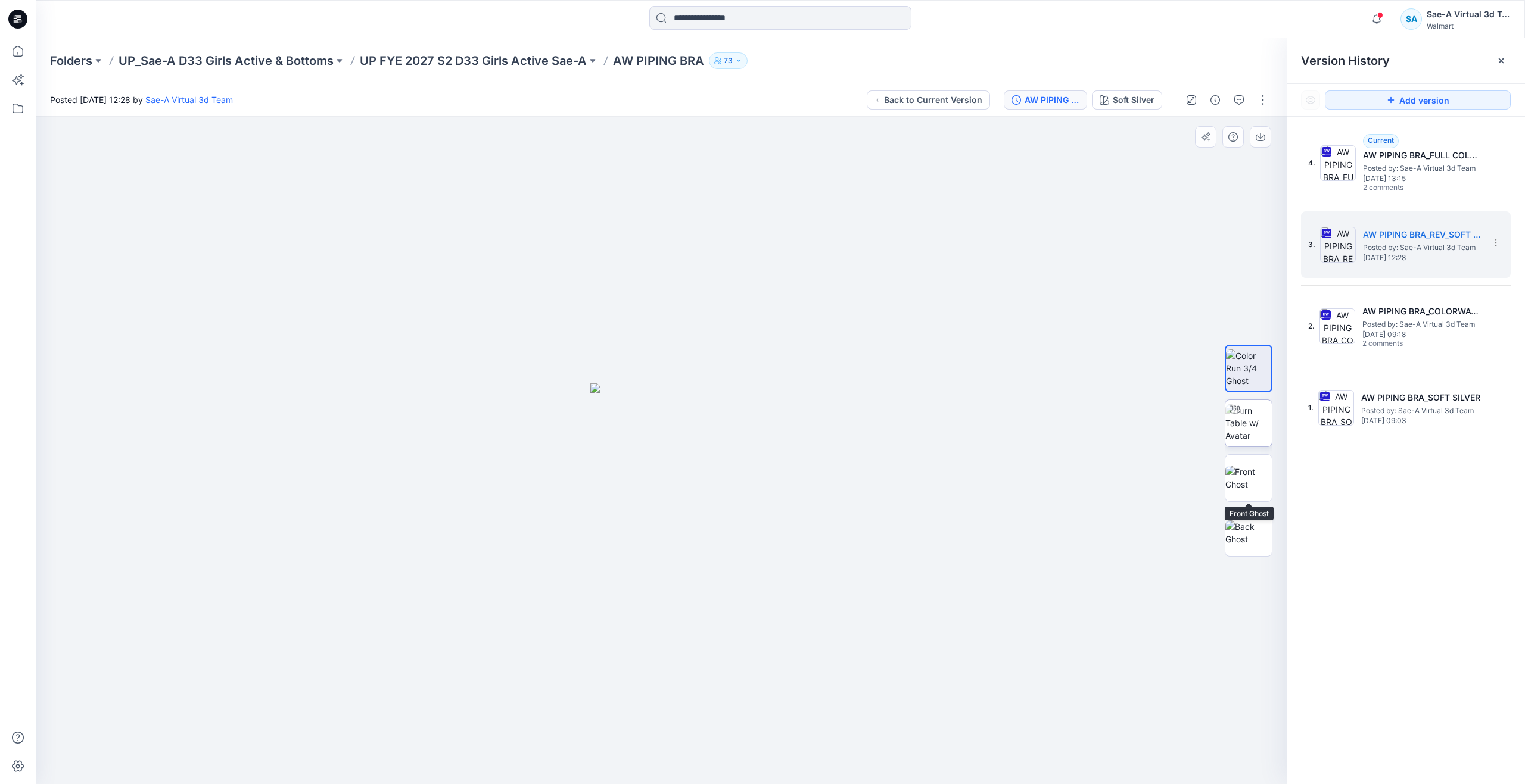
click at [1255, 435] on img at bounding box center [1248, 423] width 47 height 37
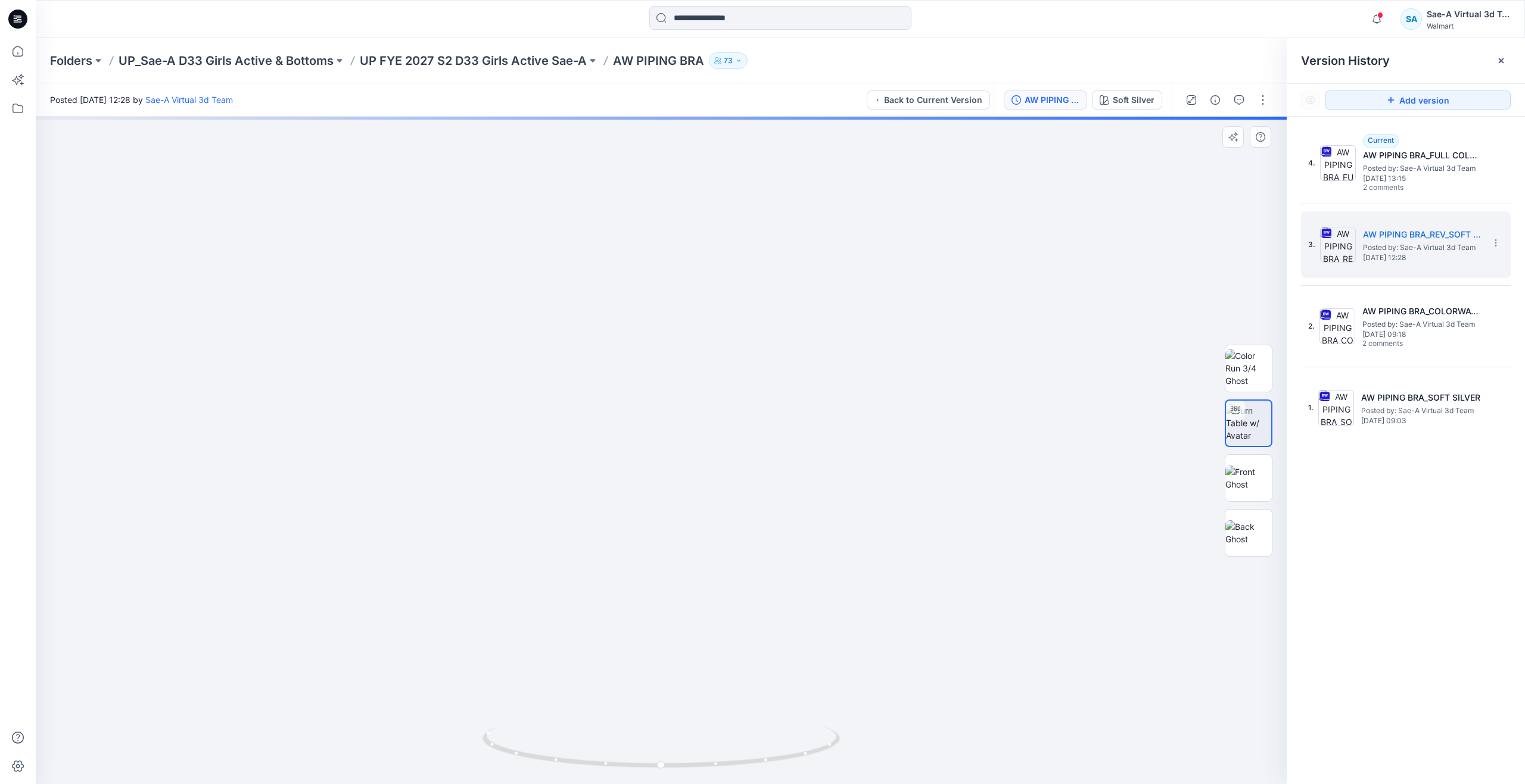
drag, startPoint x: 737, startPoint y: 479, endPoint x: 739, endPoint y: 554, distance: 75.0
drag, startPoint x: 666, startPoint y: 764, endPoint x: 664, endPoint y: 652, distance: 112.0
click at [664, 652] on div at bounding box center [661, 450] width 1251 height 668
click at [20, 44] on icon at bounding box center [18, 51] width 26 height 26
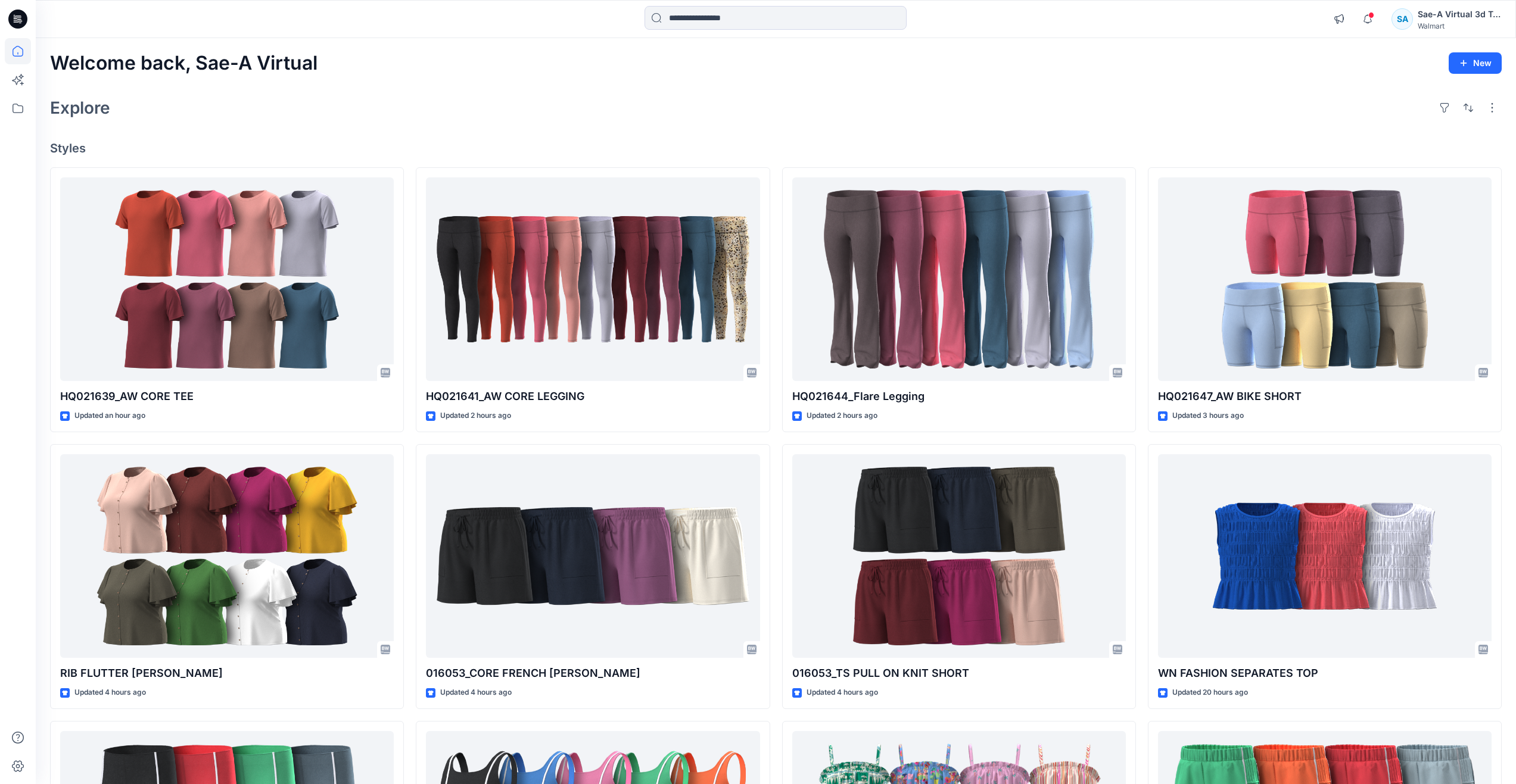
click at [403, 106] on div "Explore" at bounding box center [776, 107] width 1452 height 29
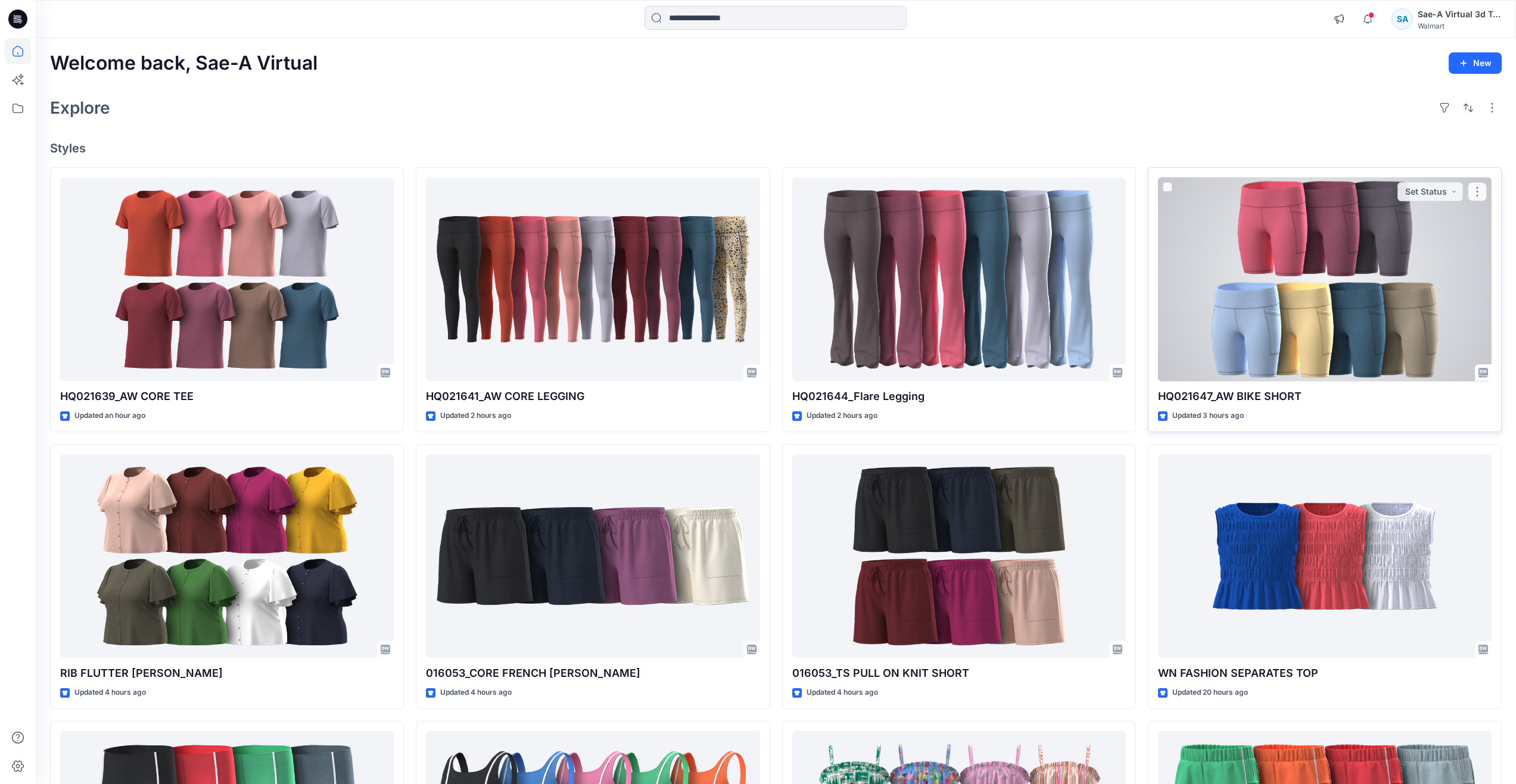
click at [1254, 337] on div at bounding box center [1325, 279] width 334 height 204
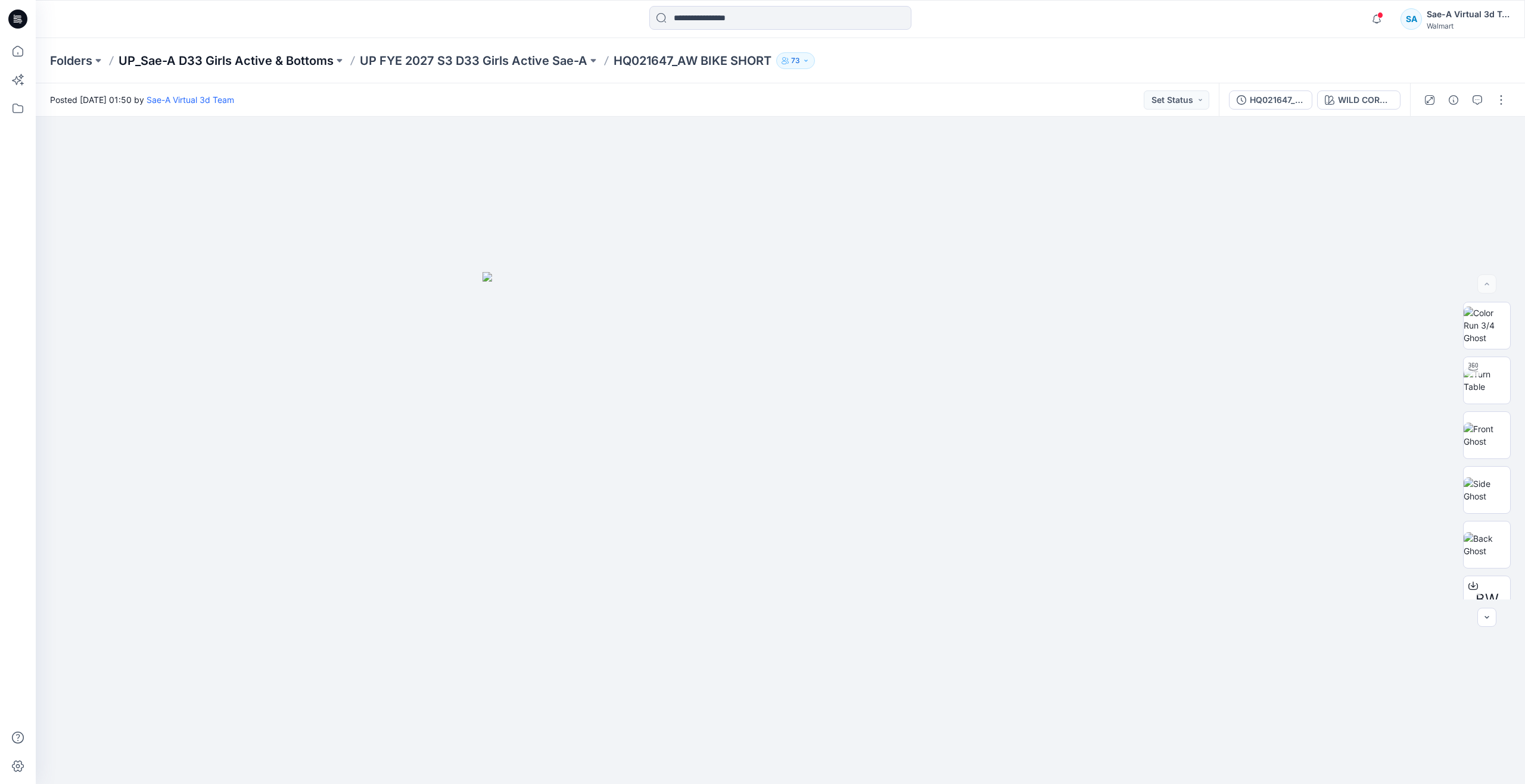
click at [277, 61] on p "UP_Sae-A D33 Girls Active & Bottoms" at bounding box center [226, 60] width 215 height 17
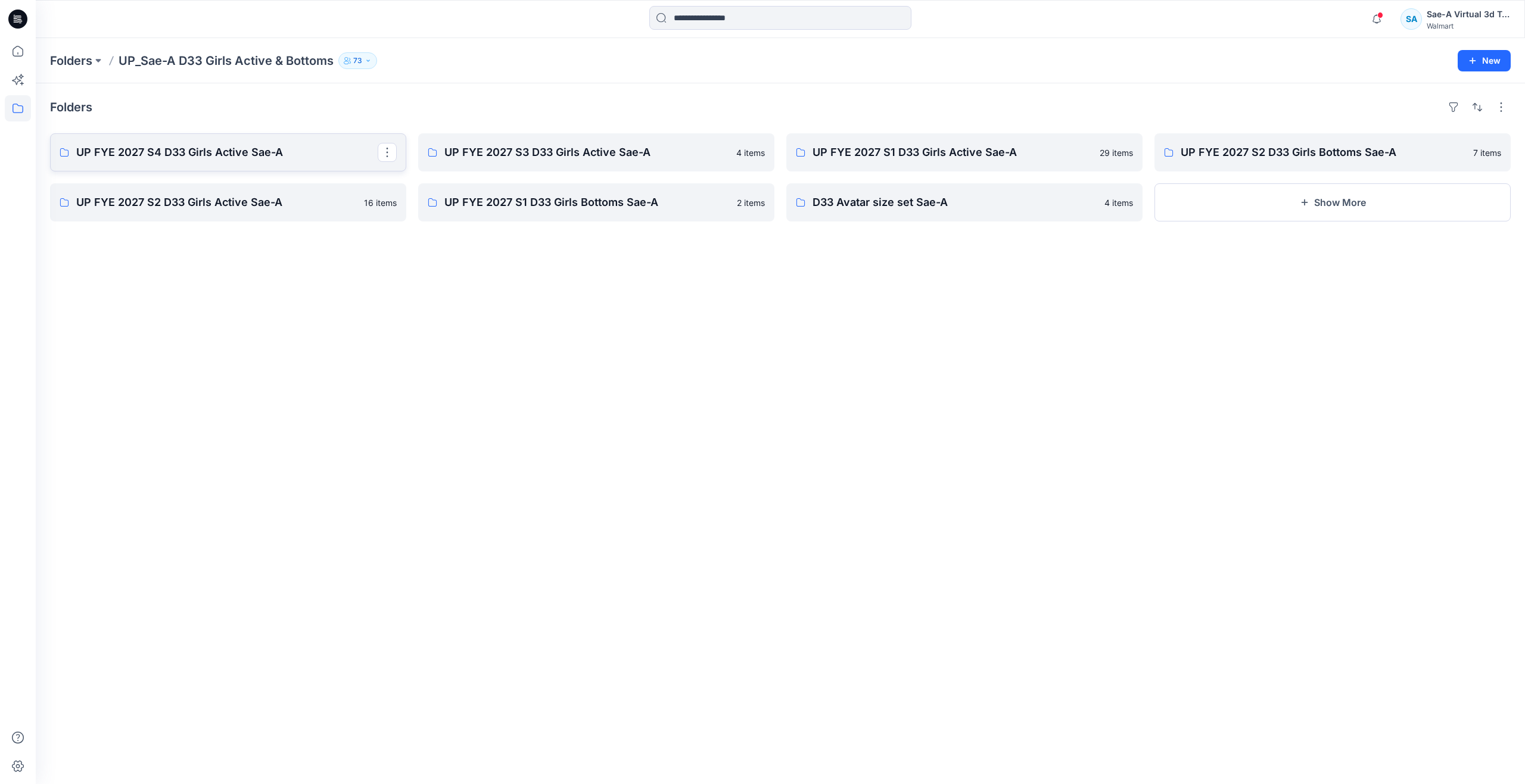
click at [326, 151] on p "UP FYE 2027 S4 D33 Girls Active Sae-A" at bounding box center [226, 152] width 301 height 17
click at [562, 156] on p "UP FYE 2027 S3 D33 Girls Active Sae-A" at bounding box center [595, 152] width 301 height 17
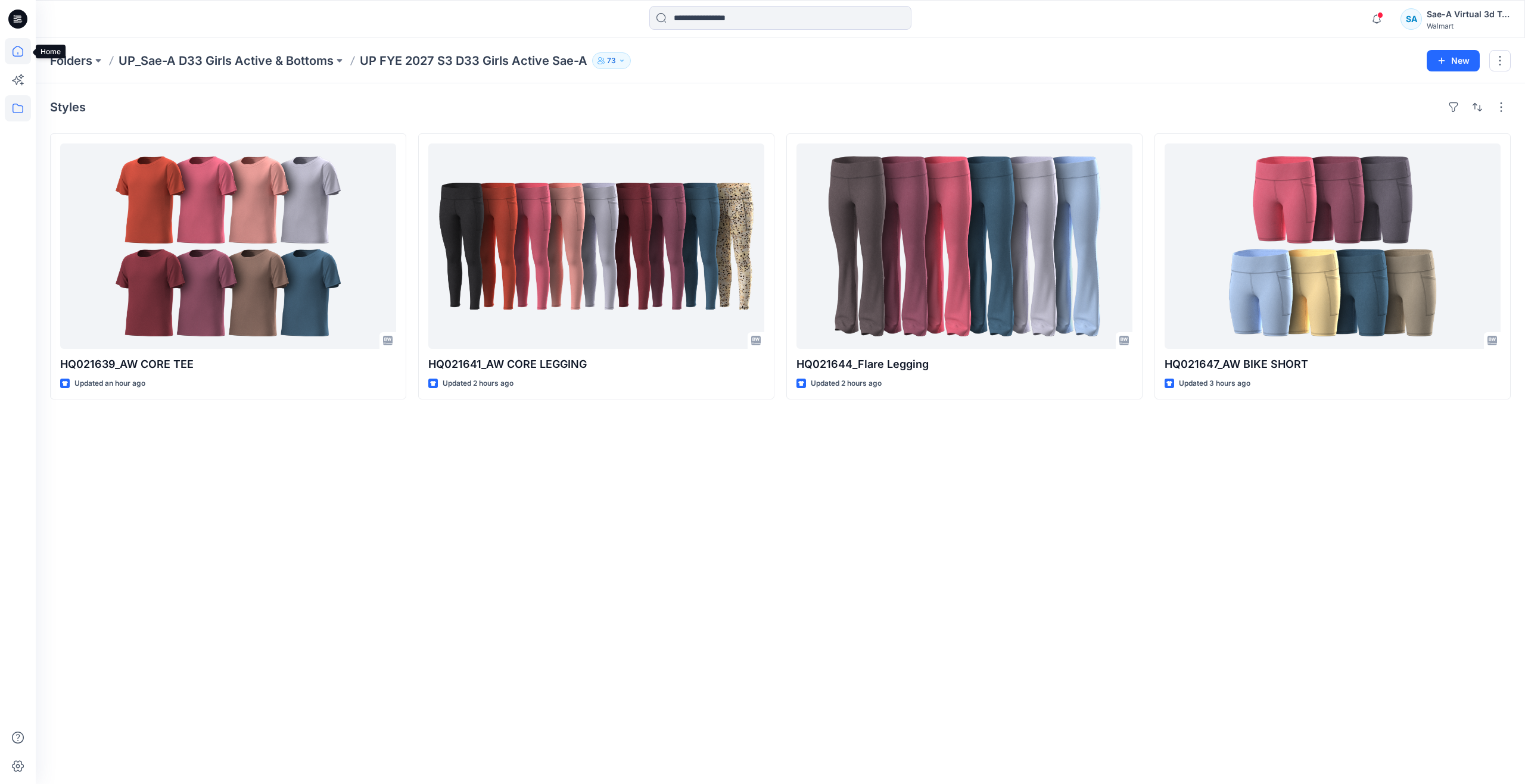
click at [13, 48] on icon at bounding box center [18, 51] width 26 height 26
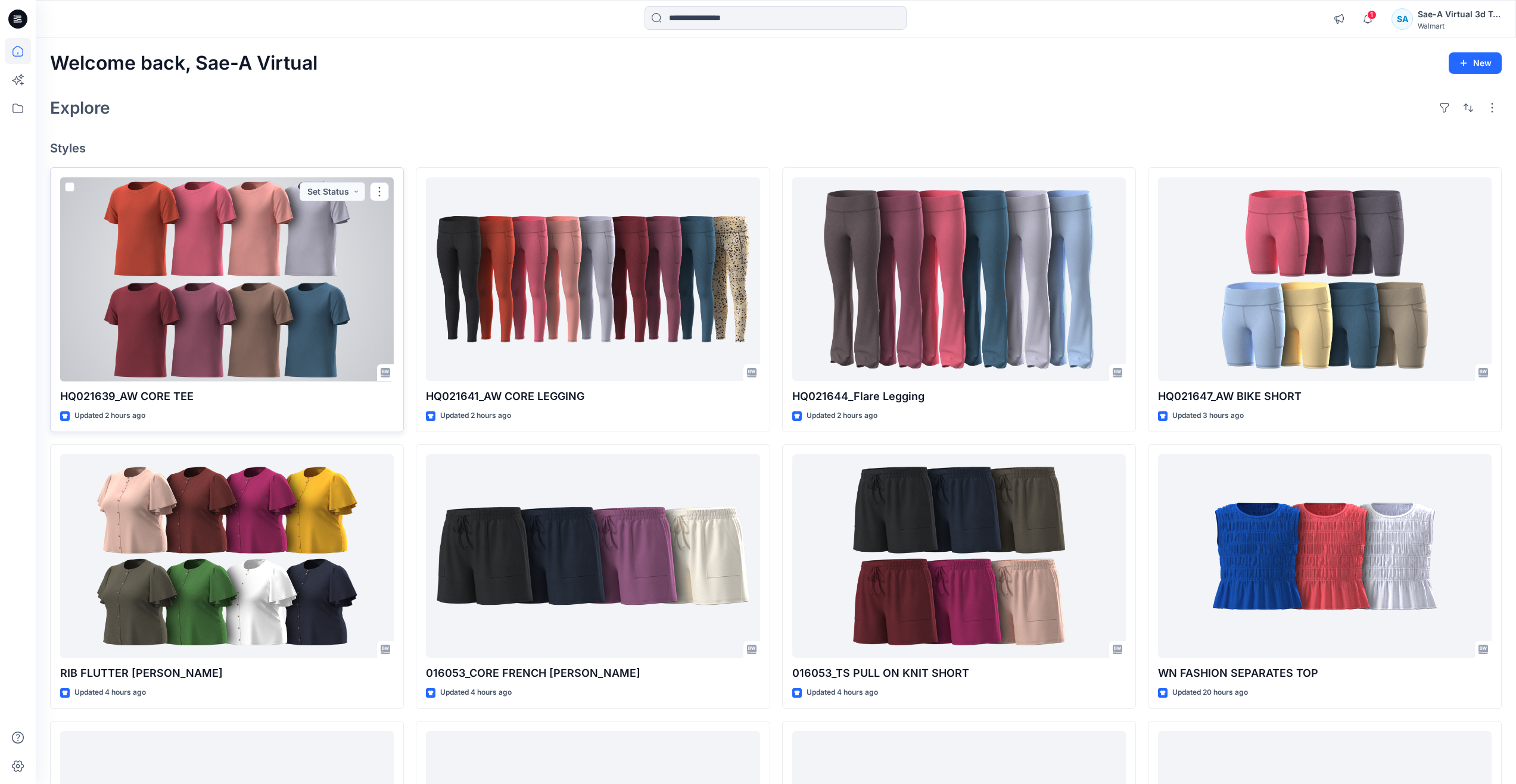
click at [245, 327] on div at bounding box center [227, 279] width 334 height 204
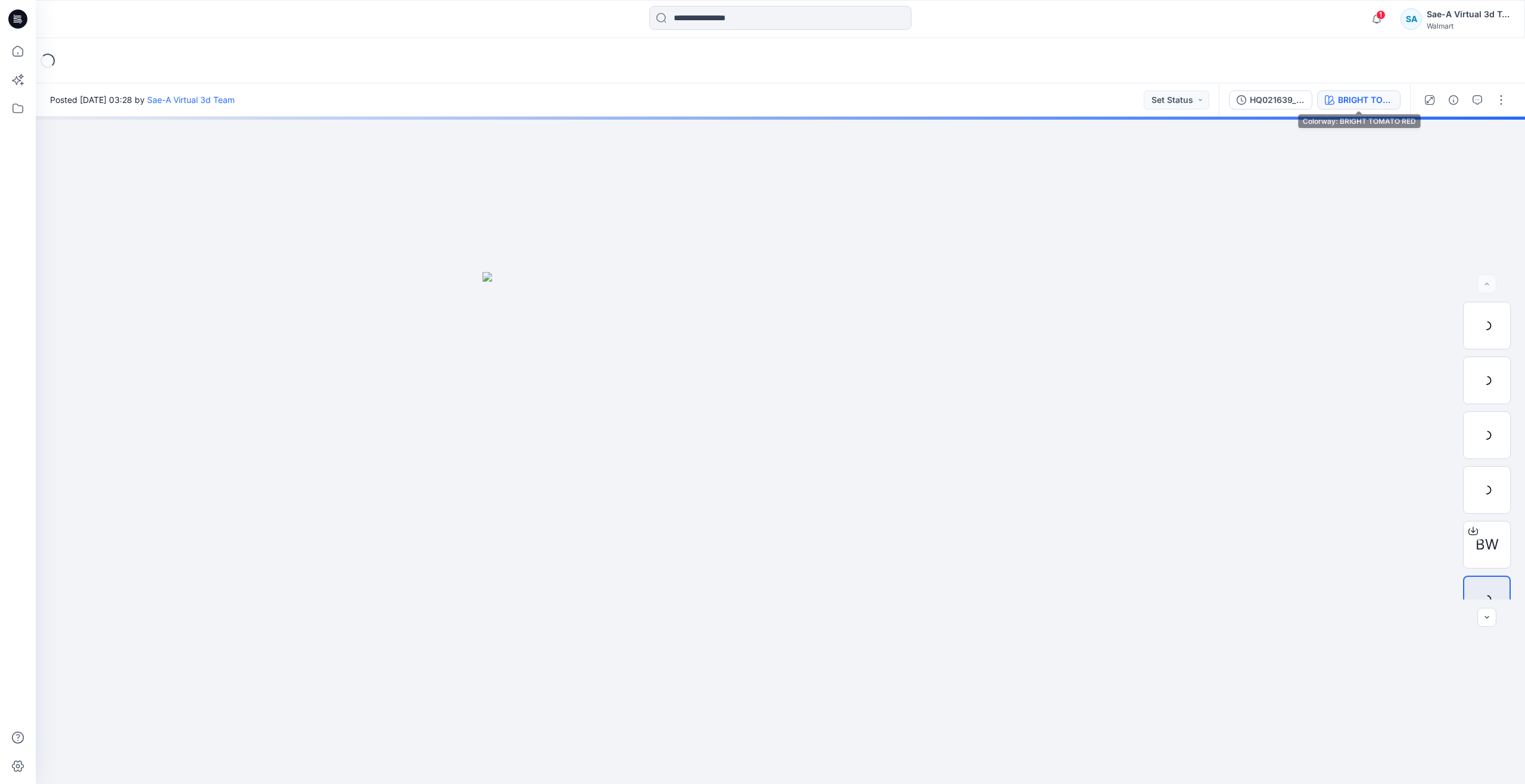
click at [1350, 94] on div "BRIGHT TOMATO RED" at bounding box center [1365, 99] width 55 height 13
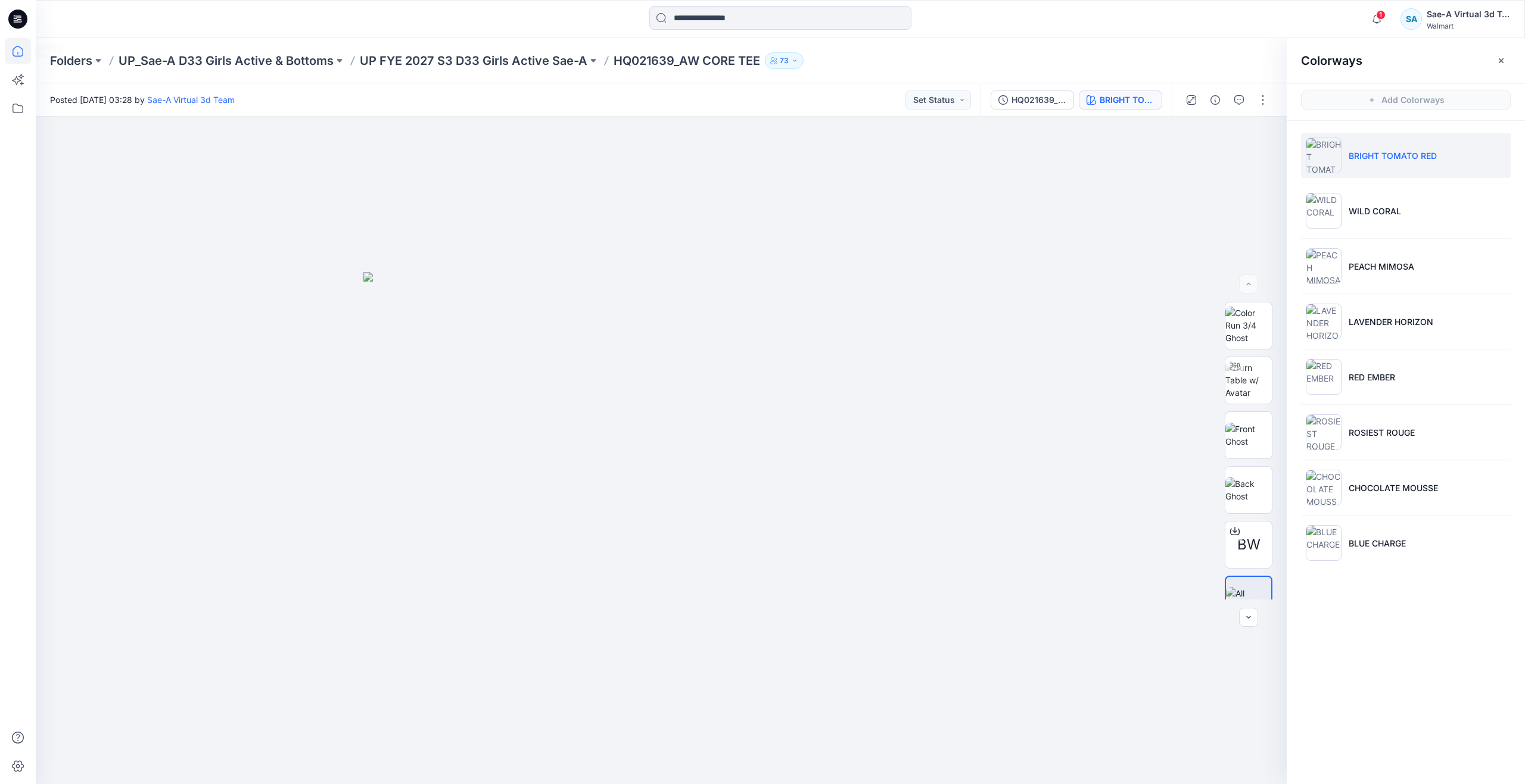
click at [24, 51] on icon at bounding box center [18, 51] width 26 height 26
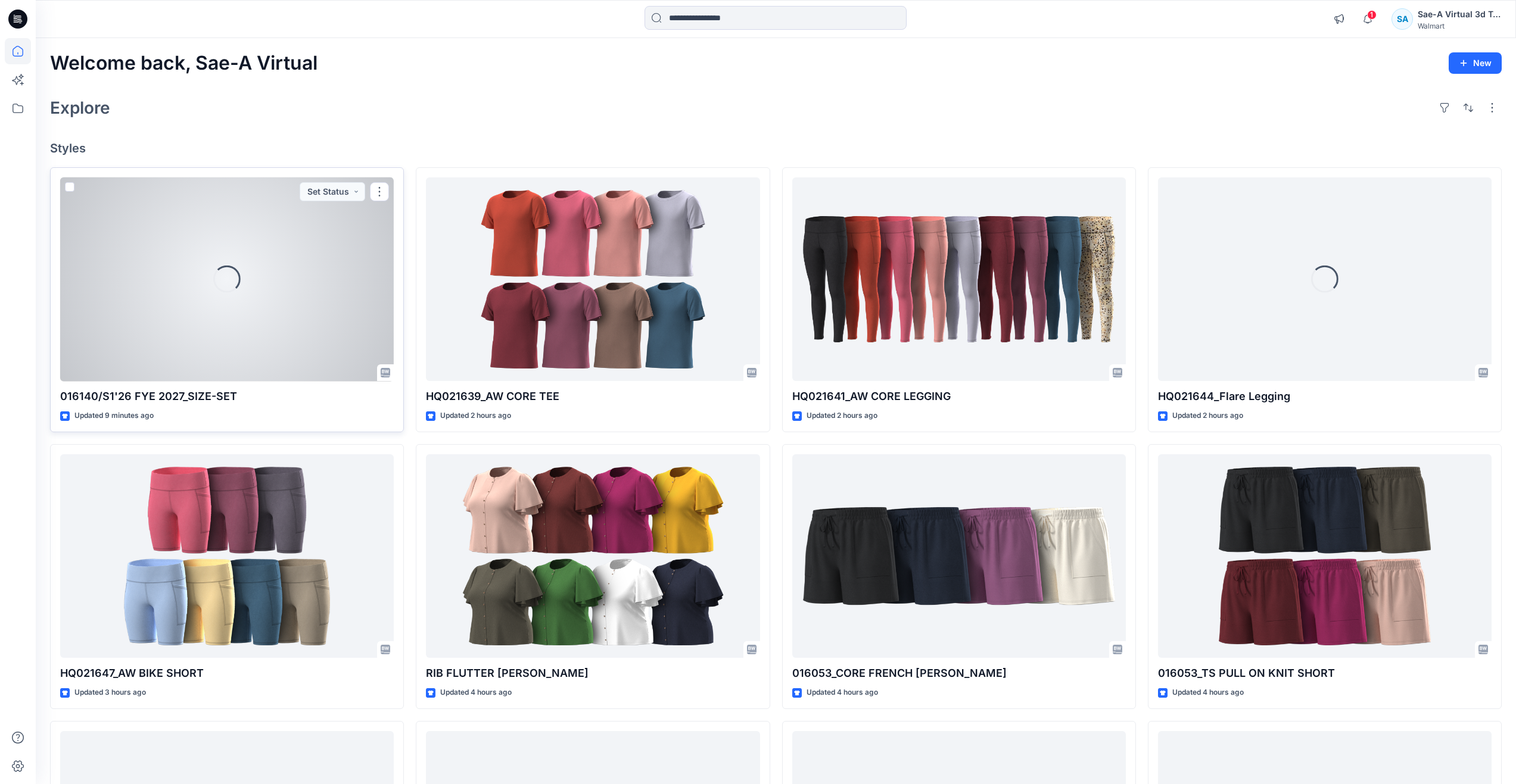
click at [277, 332] on div "Loading..." at bounding box center [227, 279] width 334 height 204
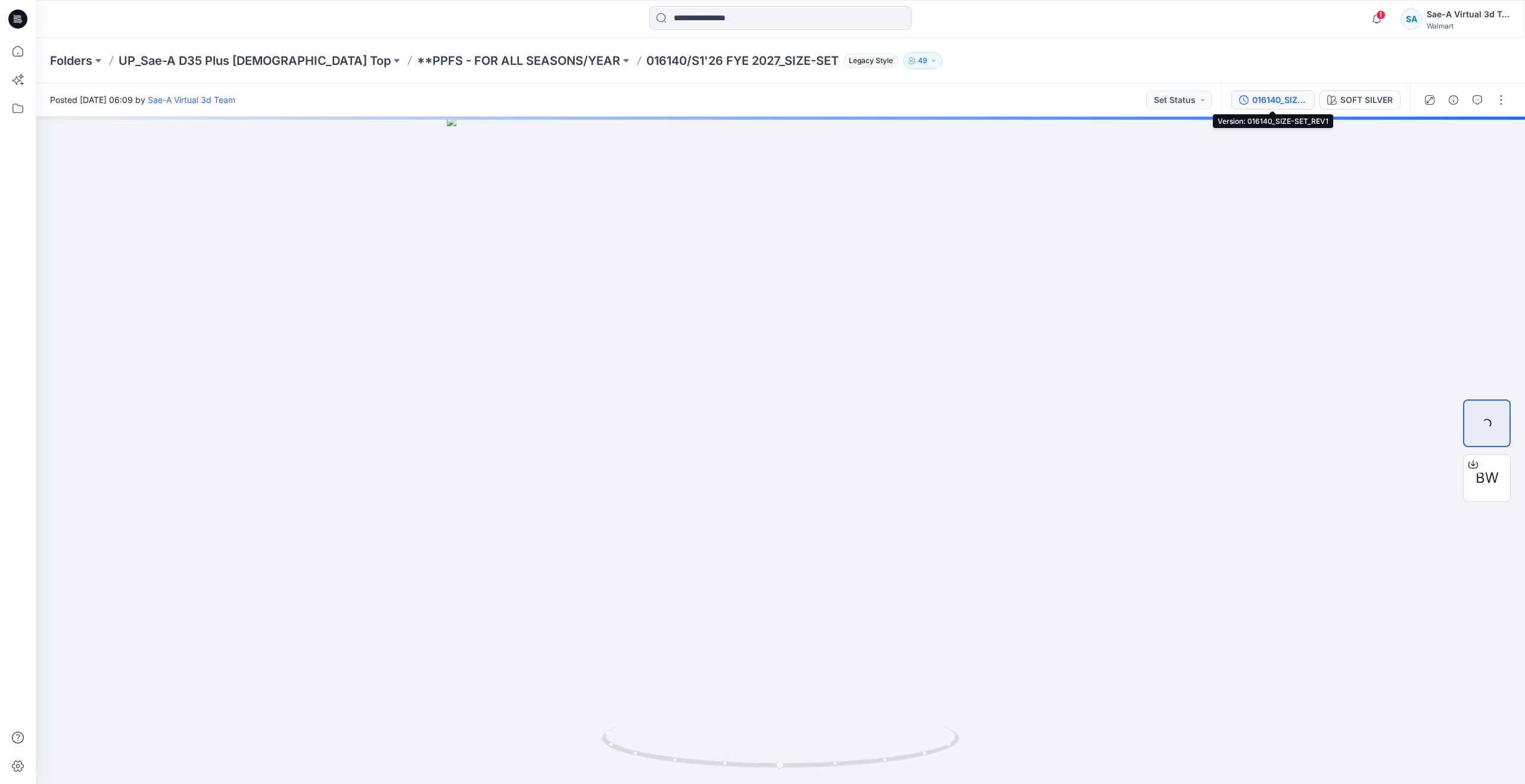
click at [1286, 97] on div "016140_SIZE-SET_REV1" at bounding box center [1279, 99] width 55 height 13
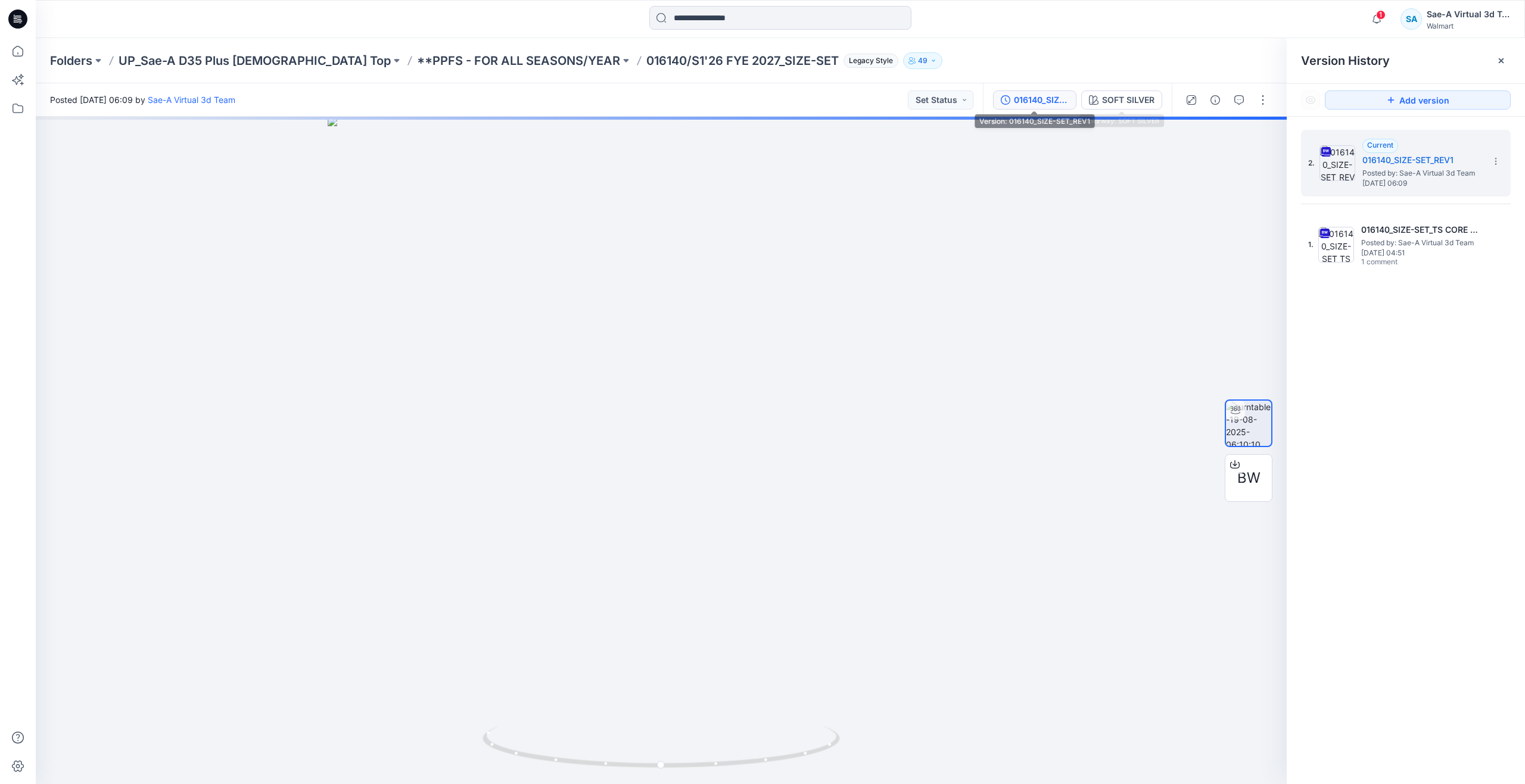
click at [1039, 97] on div "016140_SIZE-SET_REV1" at bounding box center [1041, 99] width 55 height 13
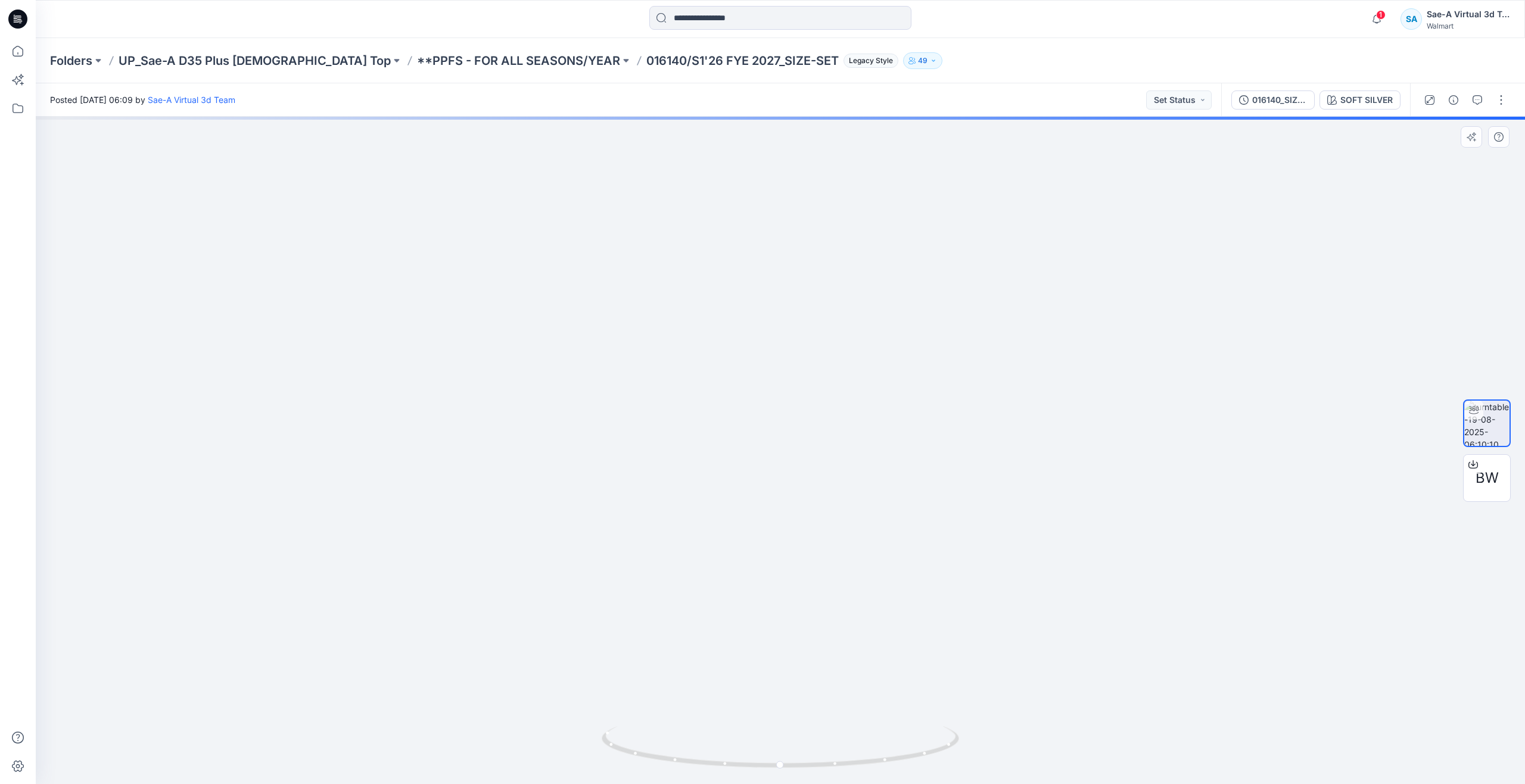
drag, startPoint x: 771, startPoint y: 501, endPoint x: 770, endPoint y: 509, distance: 8.1
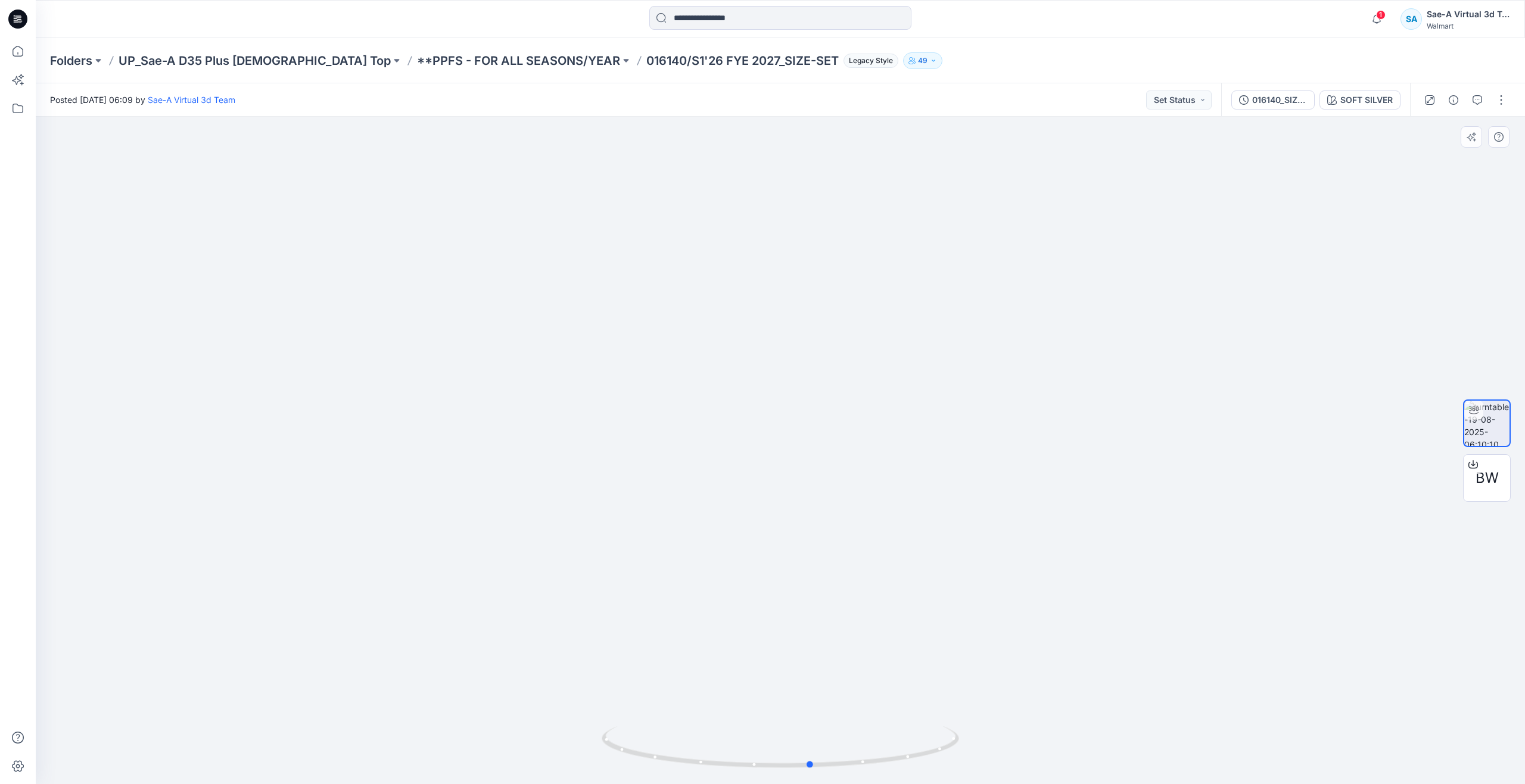
drag, startPoint x: 781, startPoint y: 760, endPoint x: 455, endPoint y: 705, distance: 330.6
click at [455, 705] on div at bounding box center [780, 450] width 1489 height 668
click at [20, 49] on icon at bounding box center [18, 51] width 26 height 26
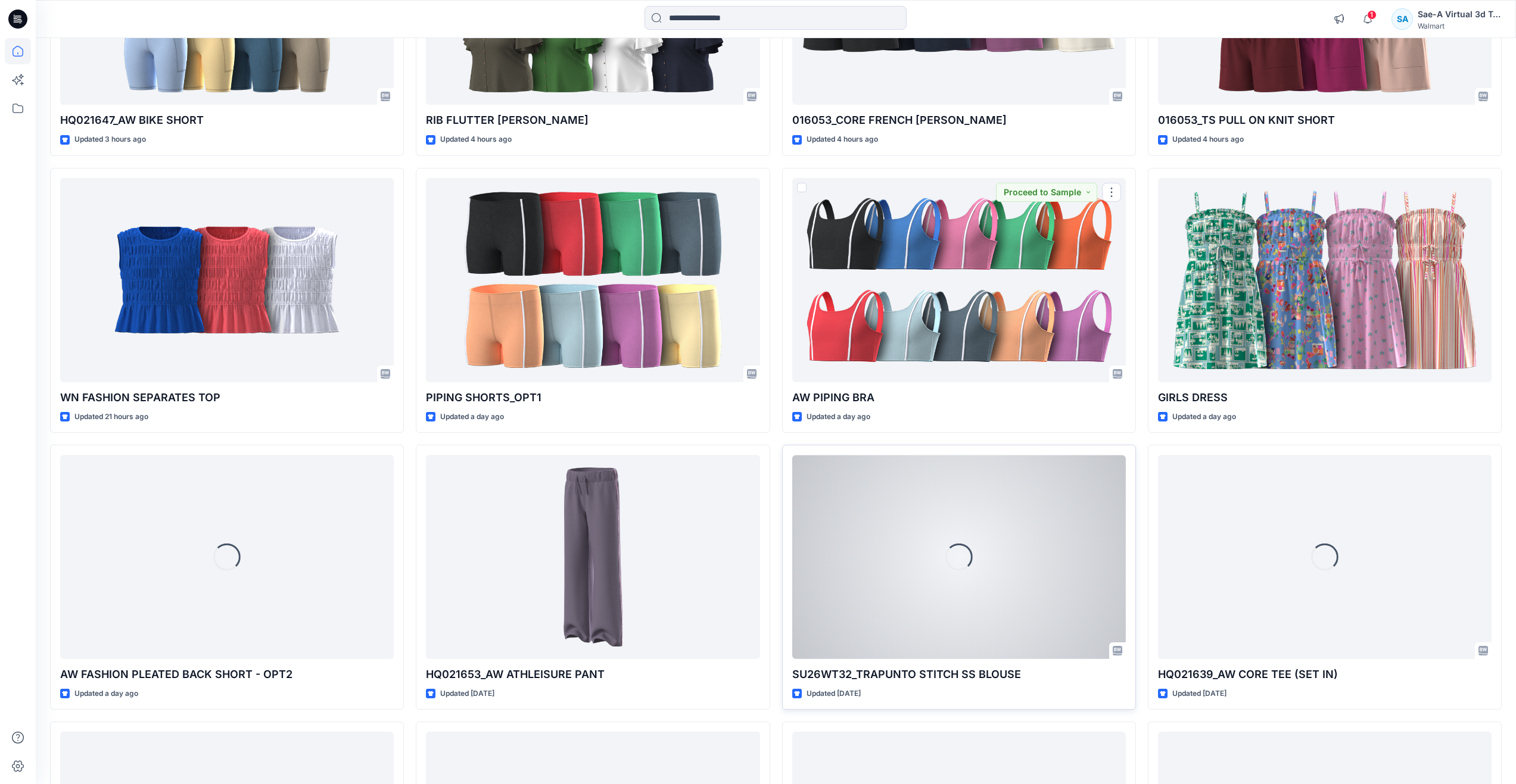
scroll to position [557, 0]
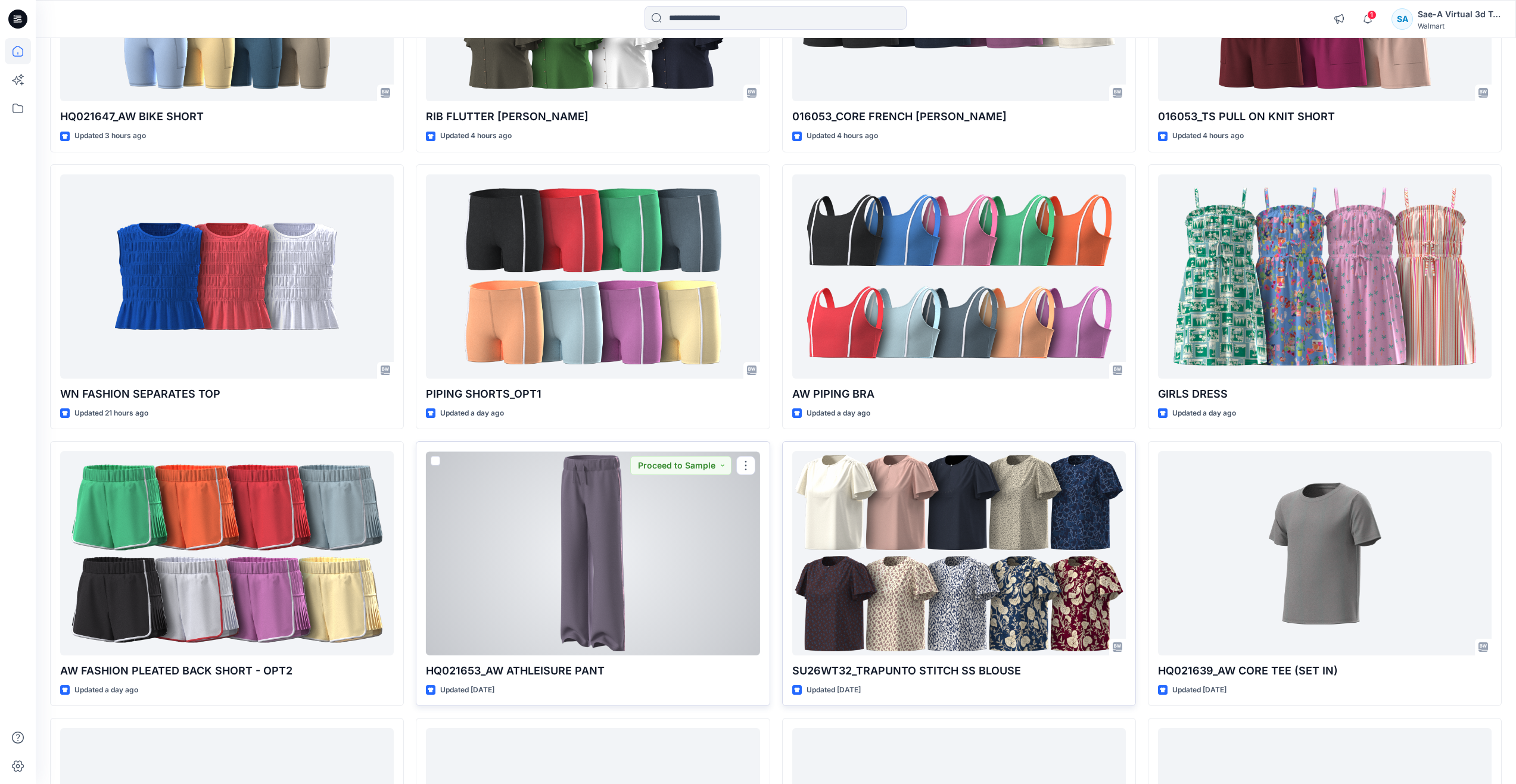
click at [662, 606] on div at bounding box center [592, 553] width 334 height 204
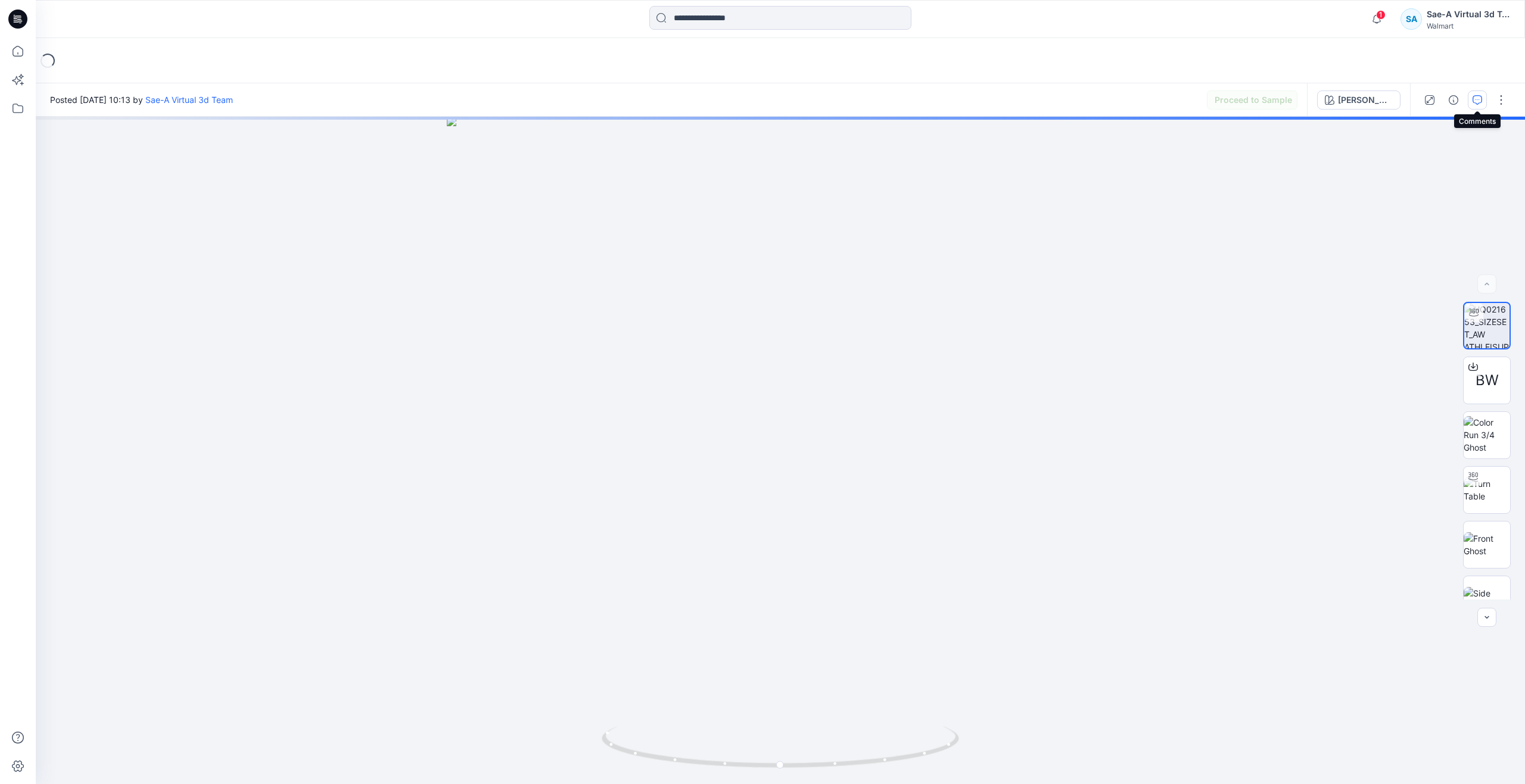
click at [1479, 97] on icon "button" at bounding box center [1477, 100] width 10 height 10
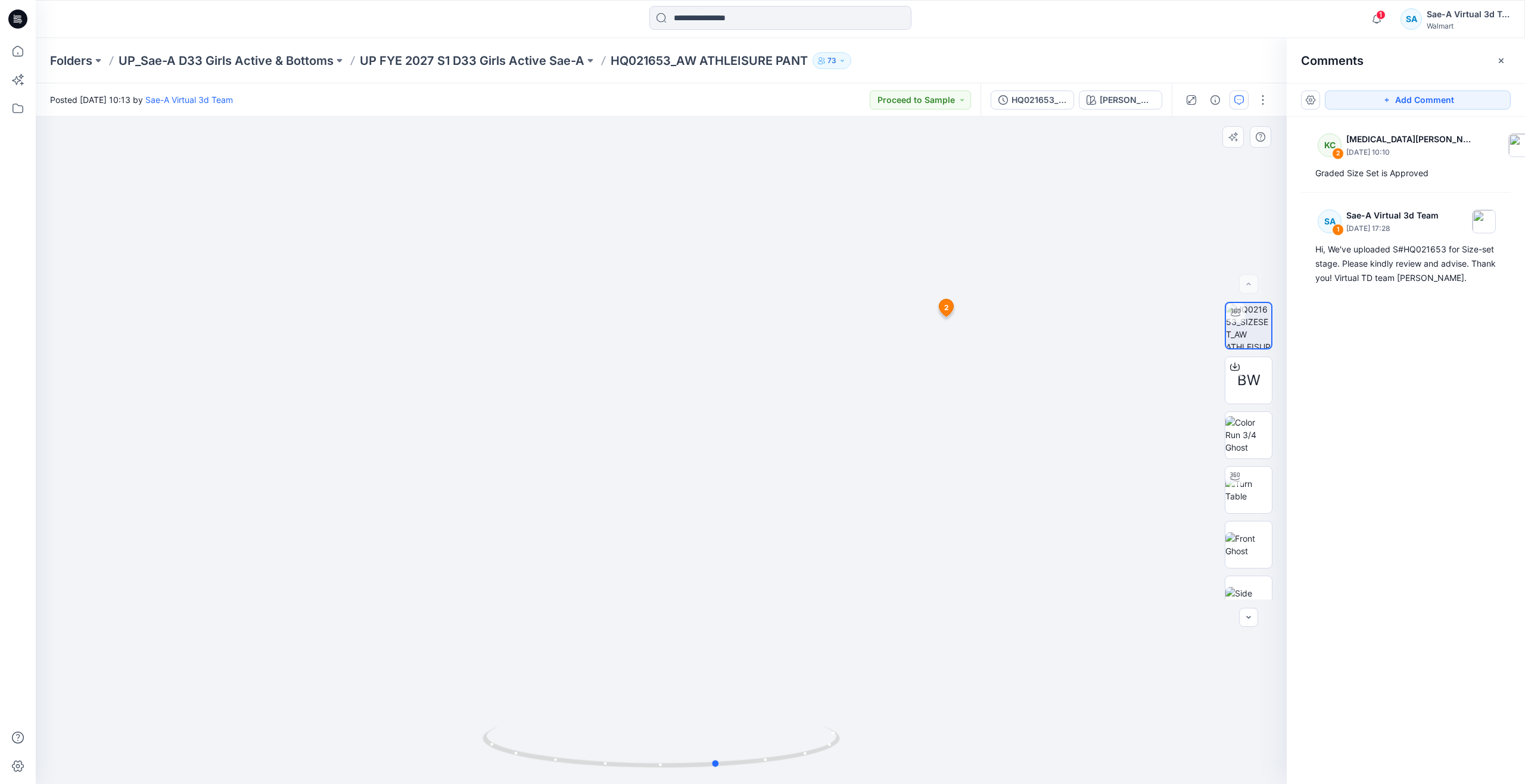
drag, startPoint x: 660, startPoint y: 766, endPoint x: 359, endPoint y: 696, distance: 309.0
click at [359, 696] on div at bounding box center [661, 450] width 1251 height 668
drag, startPoint x: 722, startPoint y: 766, endPoint x: 675, endPoint y: 740, distance: 53.7
click at [675, 740] on icon at bounding box center [663, 748] width 361 height 45
click at [15, 53] on icon at bounding box center [18, 51] width 26 height 26
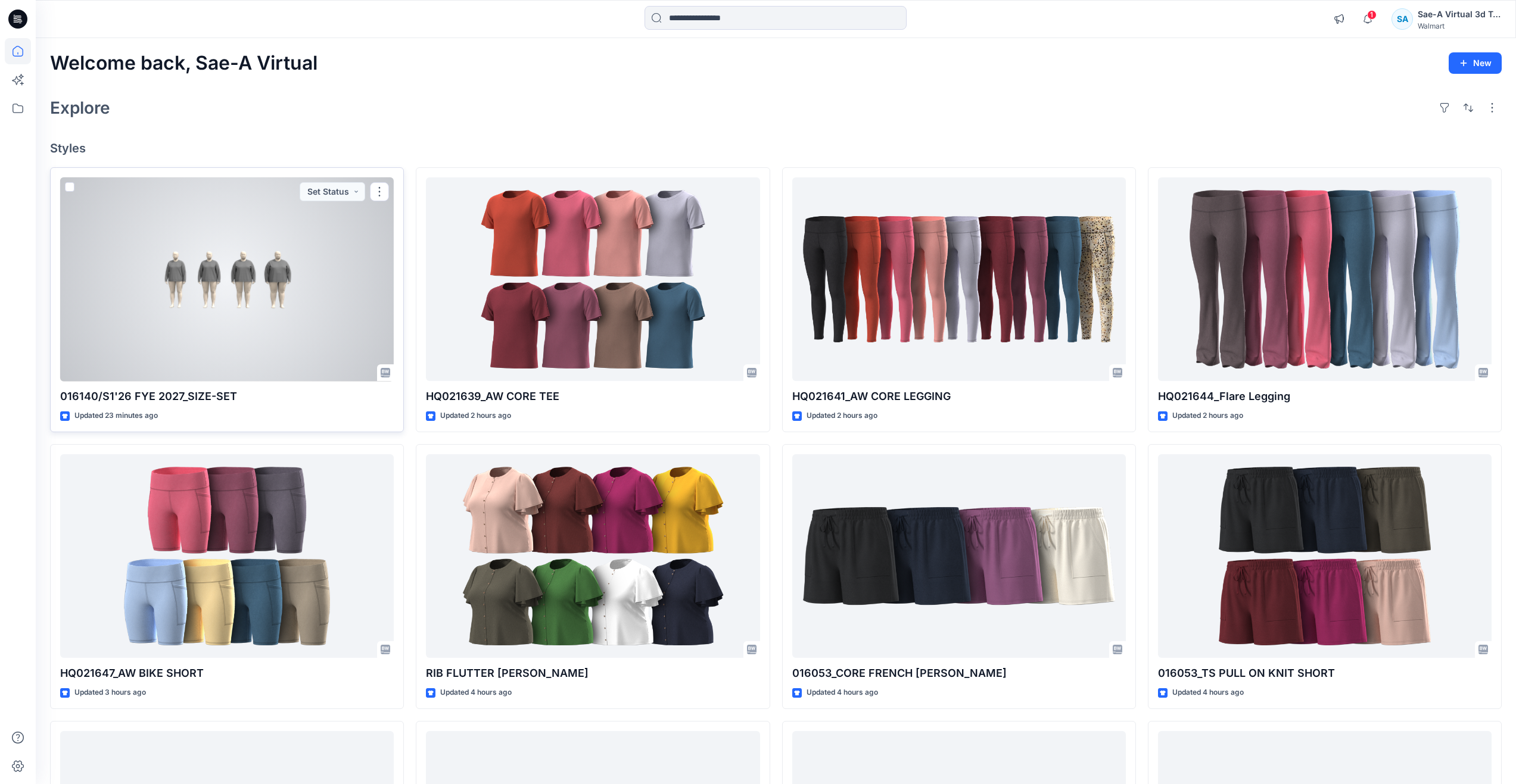
click at [311, 272] on div at bounding box center [227, 279] width 334 height 204
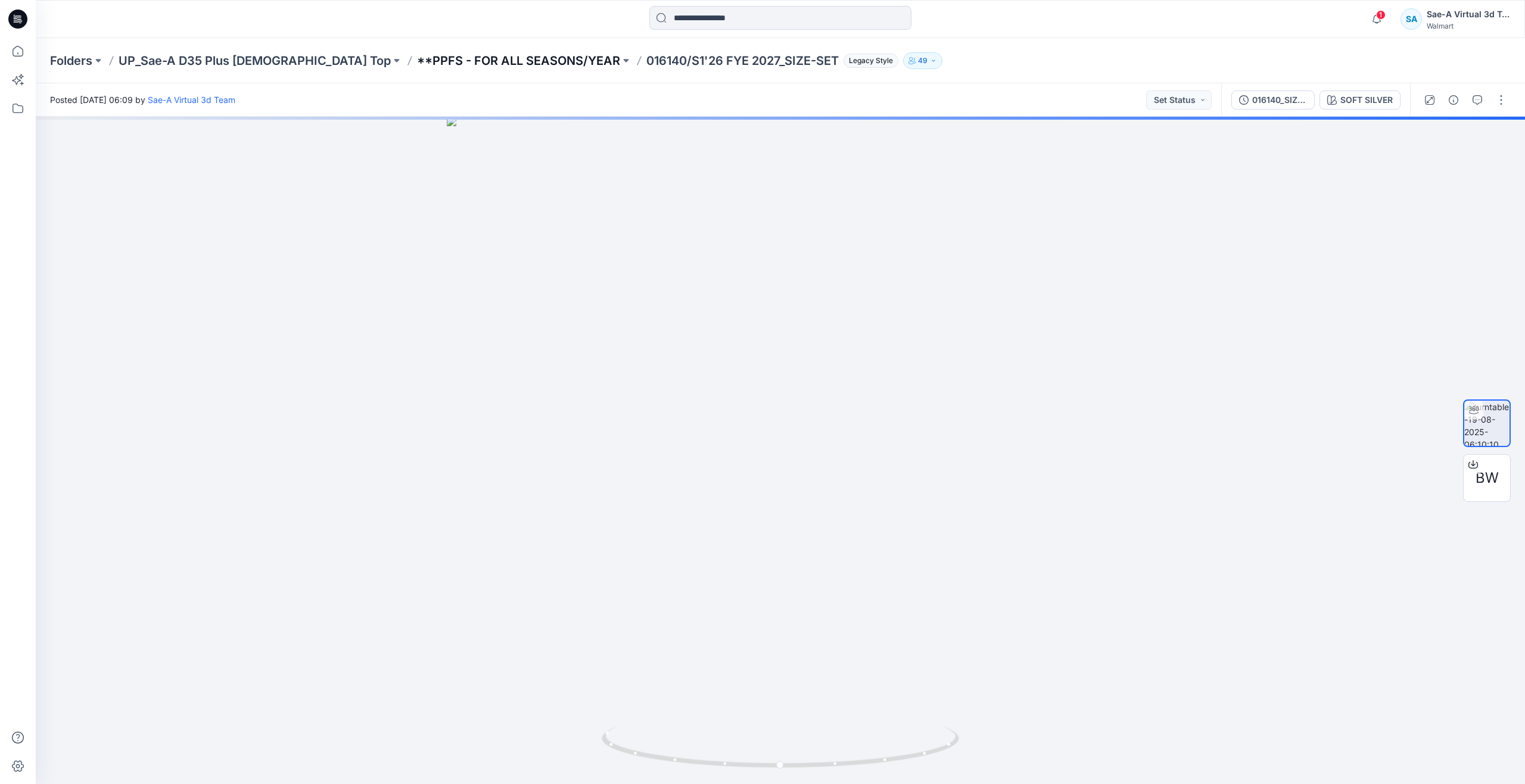
click at [453, 61] on p "**PPFS - FOR ALL SEASONS/YEAR" at bounding box center [518, 60] width 203 height 17
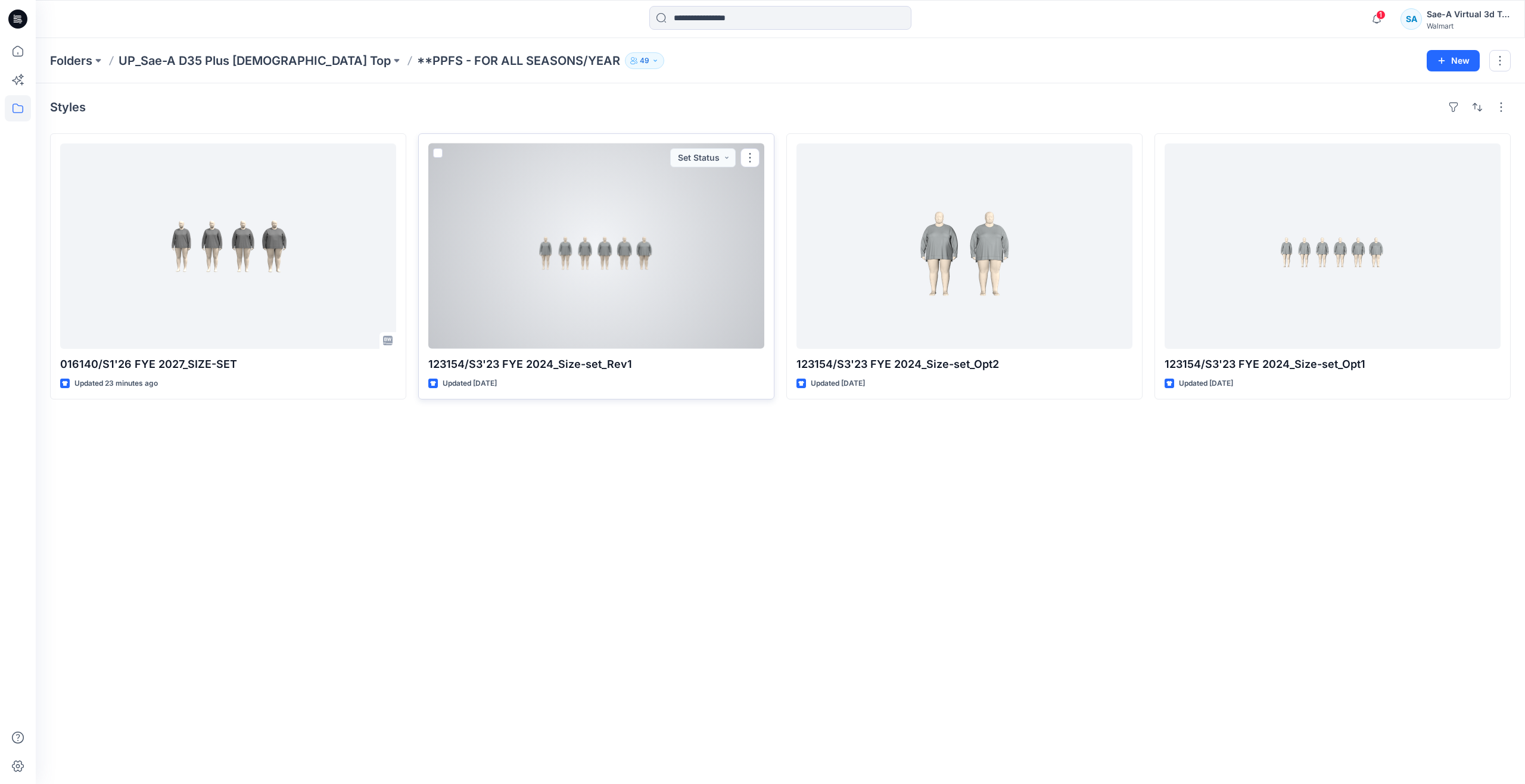
click at [588, 291] on div at bounding box center [596, 246] width 336 height 205
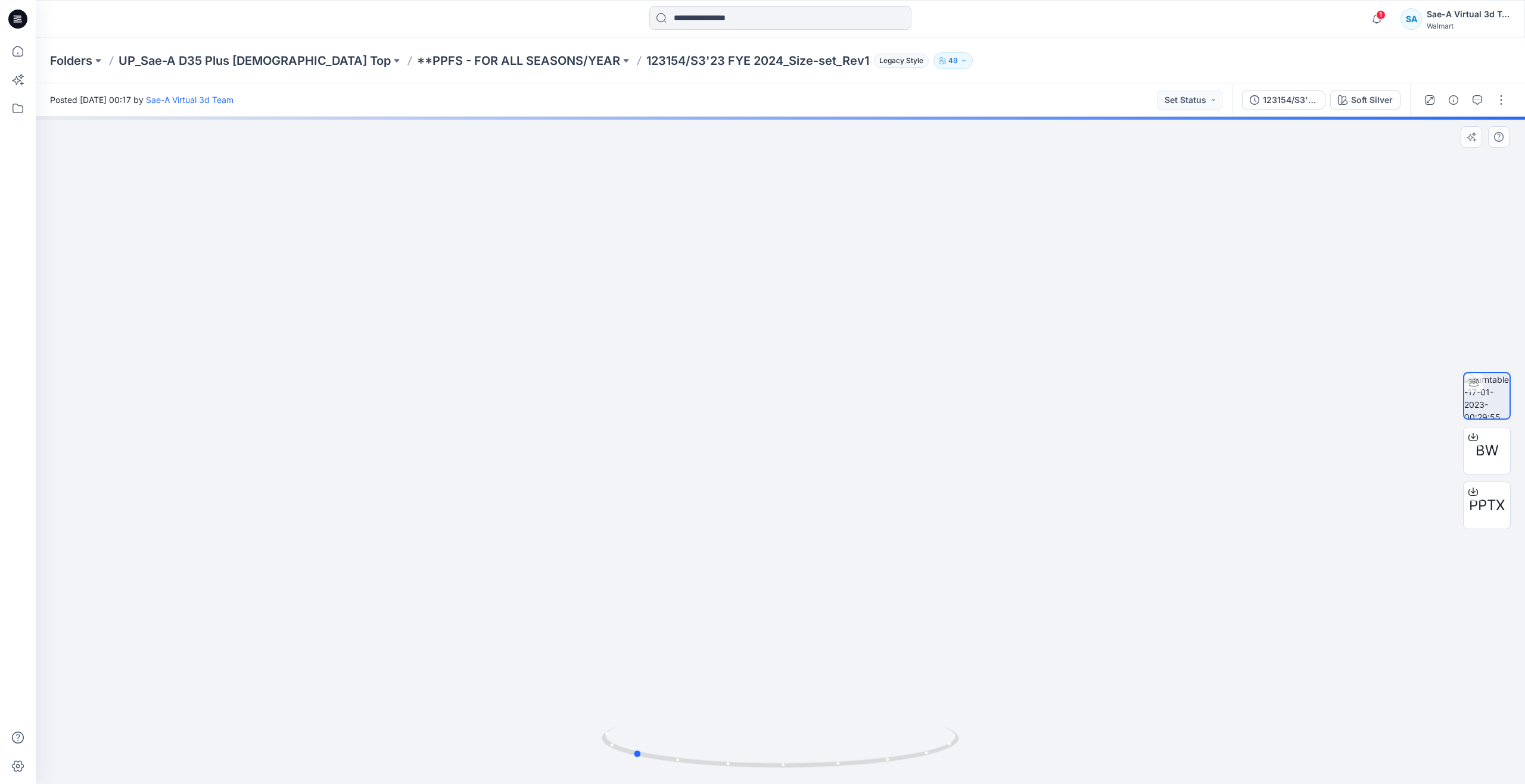
drag, startPoint x: 779, startPoint y: 761, endPoint x: 632, endPoint y: 716, distance: 153.7
click at [632, 716] on div at bounding box center [780, 450] width 1489 height 668
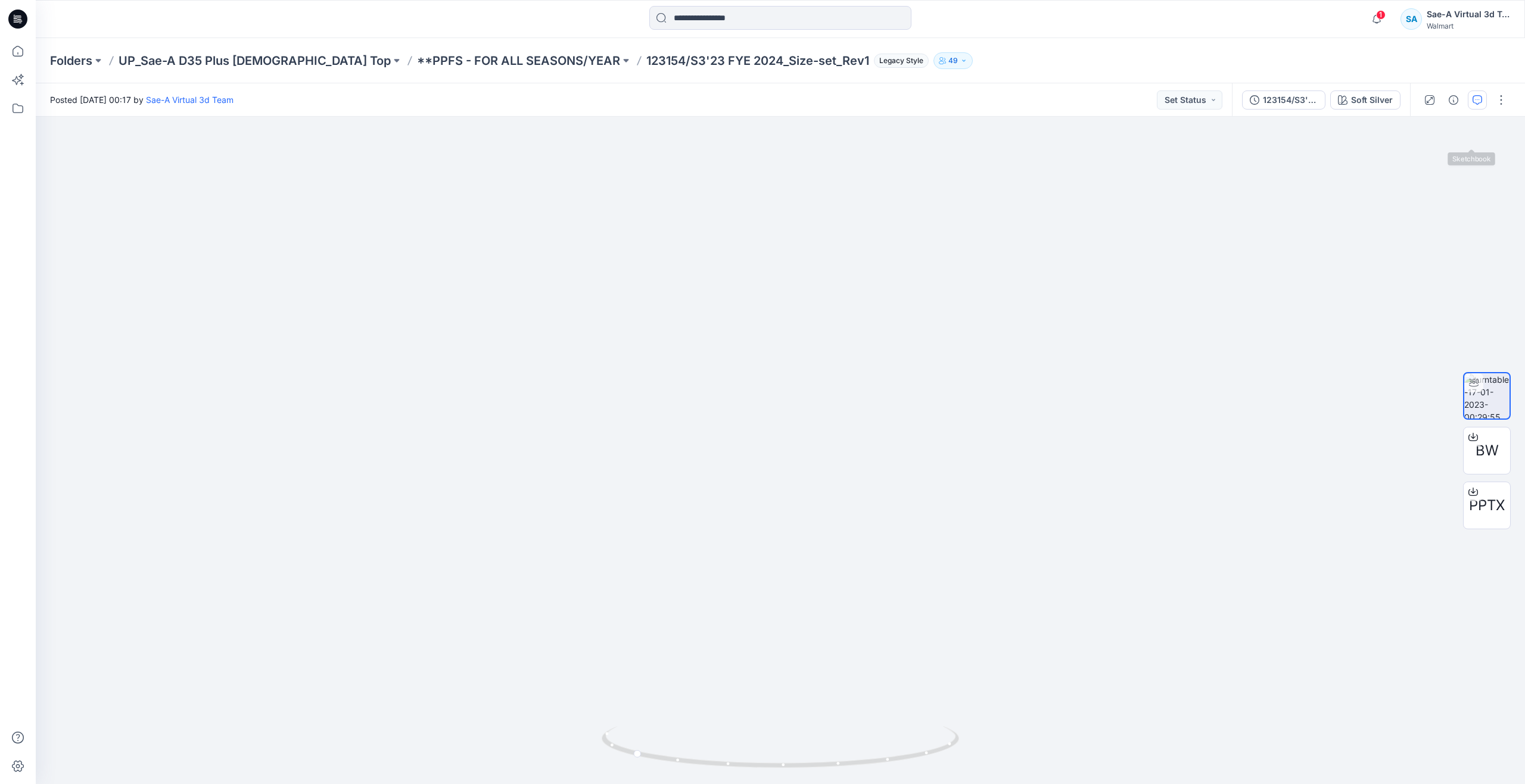
click at [1475, 99] on icon "button" at bounding box center [1477, 100] width 10 height 10
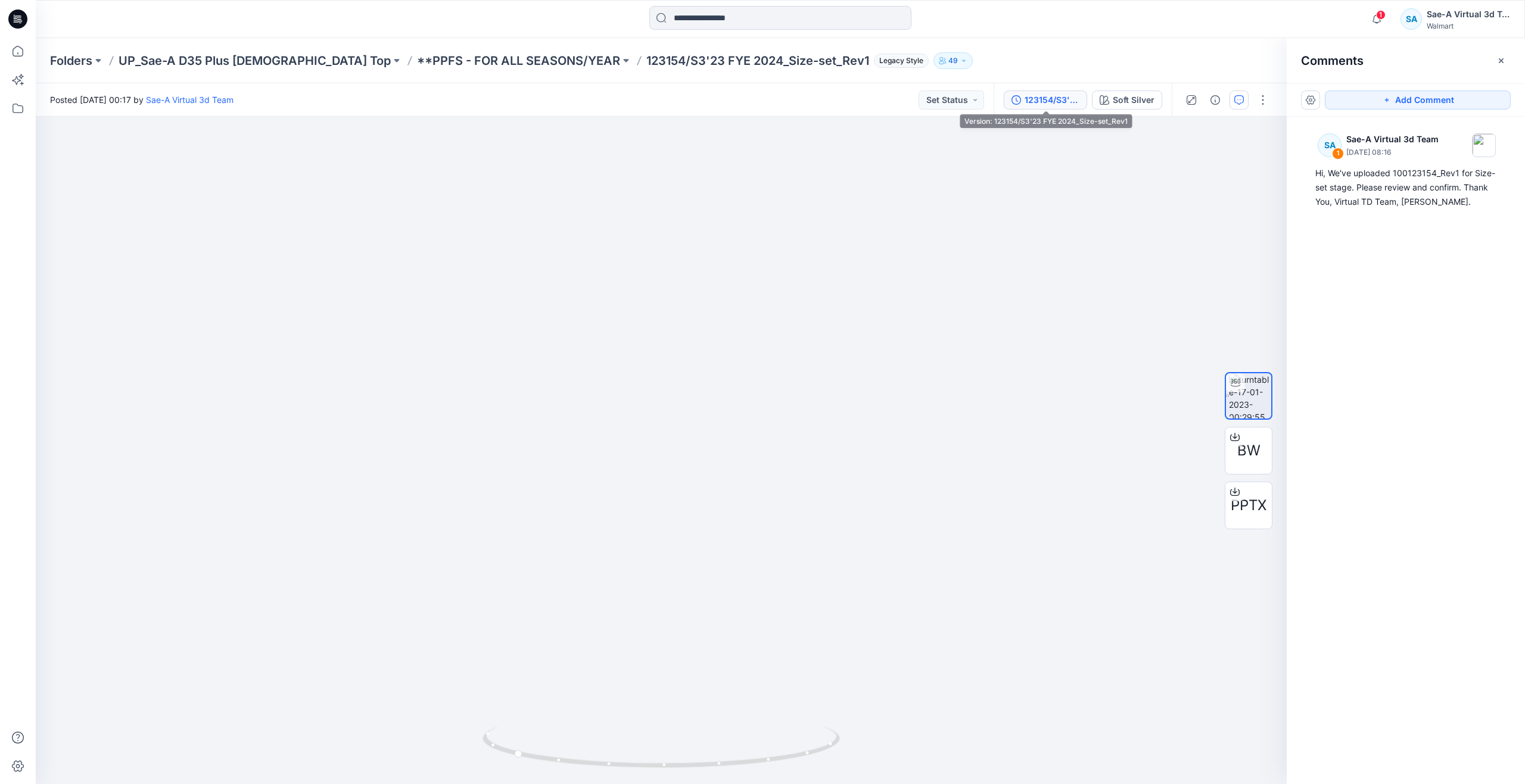
click at [1056, 103] on div "123154/S3'23 FYE 2024_Size-set_Rev1" at bounding box center [1052, 99] width 55 height 13
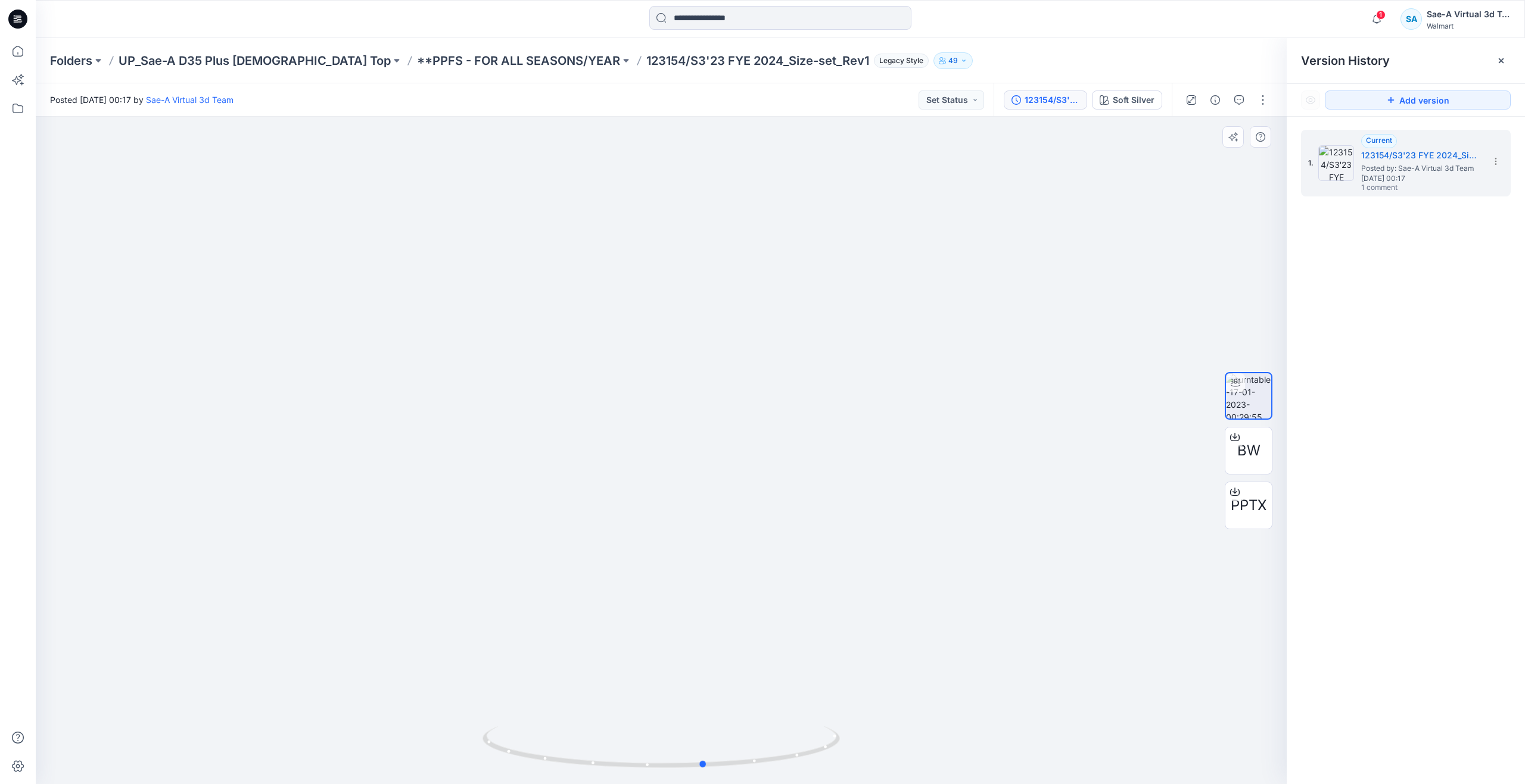
drag, startPoint x: 520, startPoint y: 750, endPoint x: 354, endPoint y: 698, distance: 174.0
click at [354, 698] on div at bounding box center [661, 450] width 1251 height 668
click at [494, 51] on div "Folders UP_Sae-A D35 Plus [DEMOGRAPHIC_DATA] Top **PPFS - FOR ALL SEASONS/YEAR …" at bounding box center [780, 61] width 1489 height 45
click at [493, 55] on p "**PPFS - FOR ALL SEASONS/YEAR" at bounding box center [518, 60] width 203 height 17
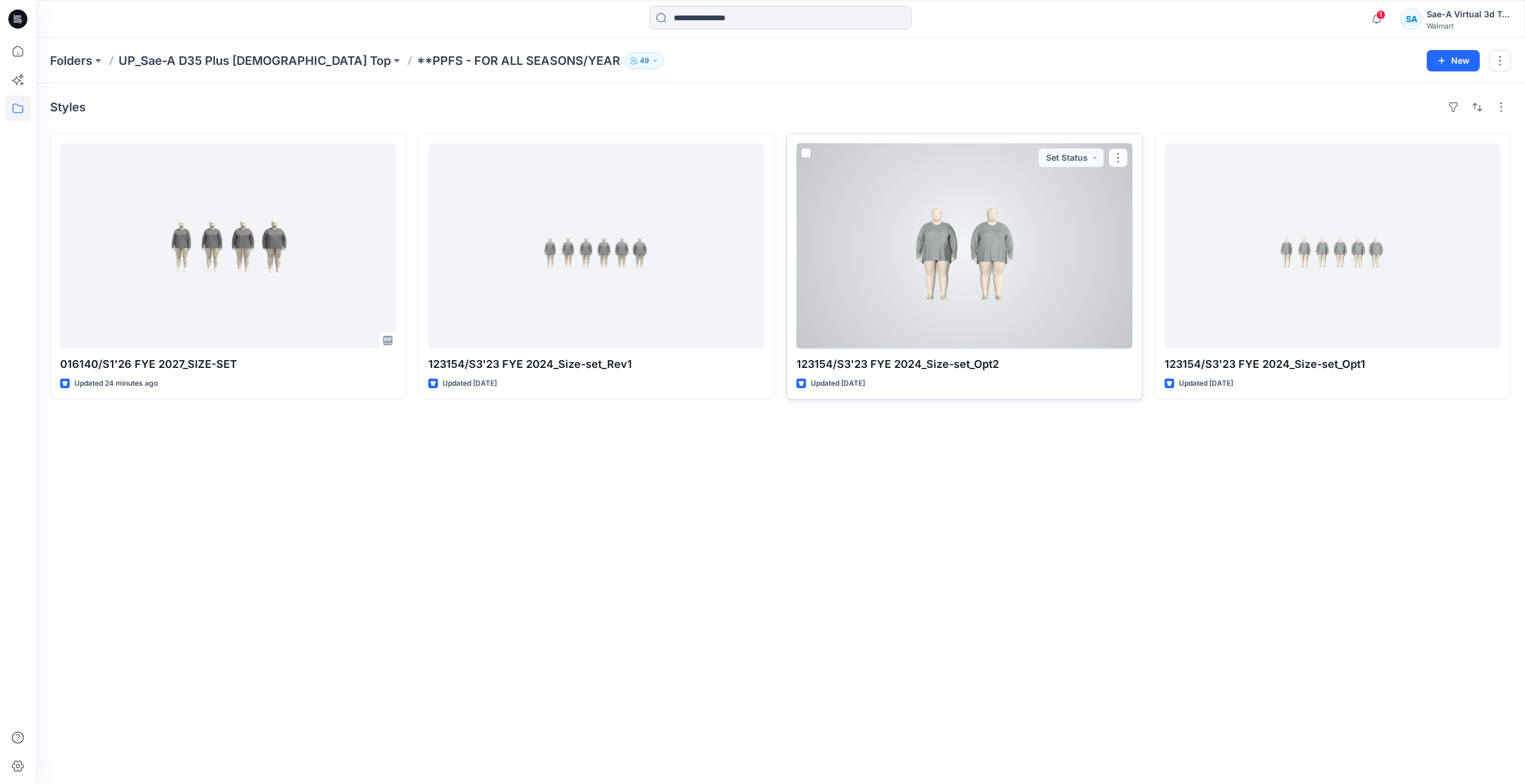
click at [992, 292] on div at bounding box center [965, 246] width 336 height 205
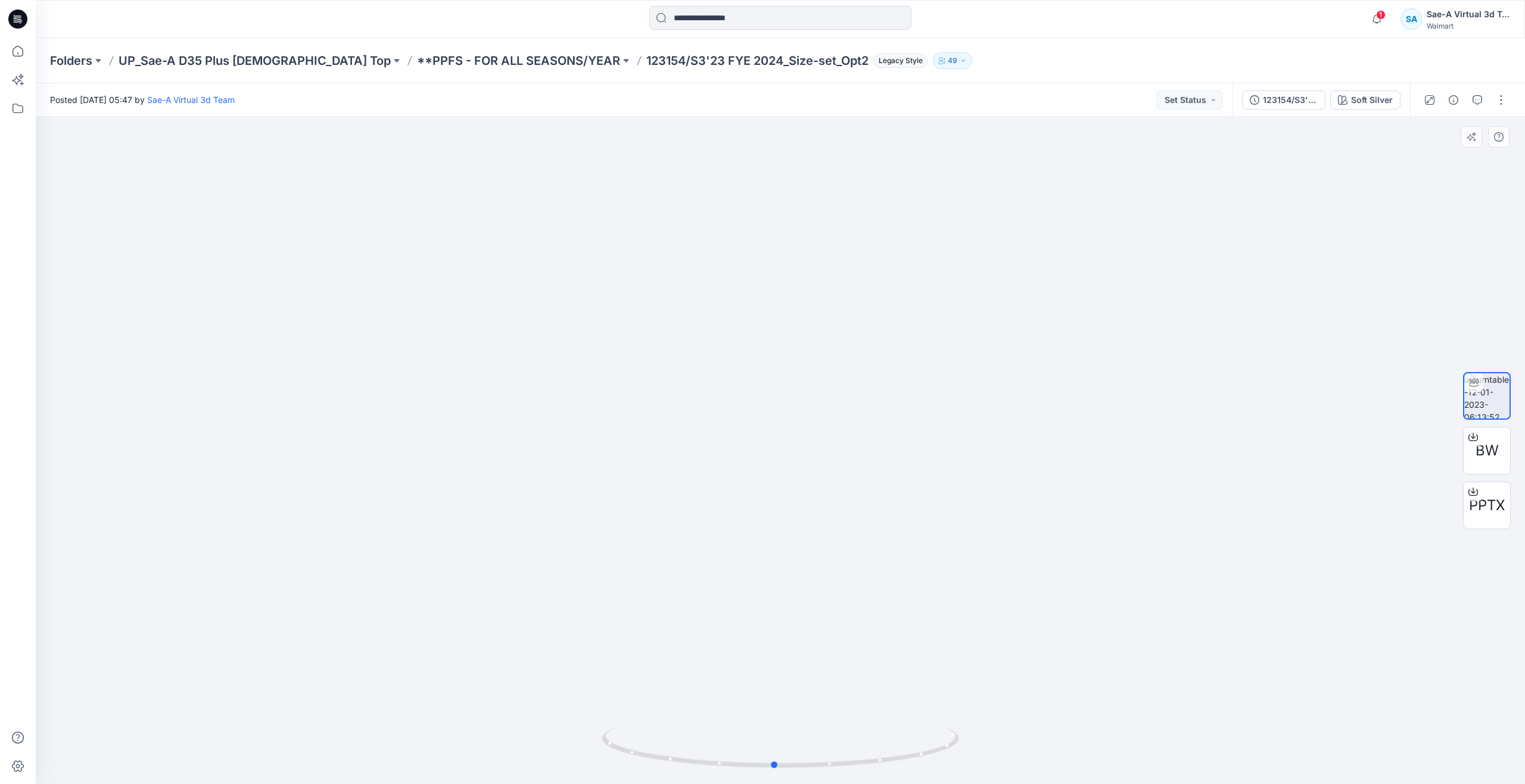
drag, startPoint x: 781, startPoint y: 769, endPoint x: 776, endPoint y: 710, distance: 59.2
click at [776, 710] on div at bounding box center [780, 450] width 1489 height 668
click at [424, 63] on p "**PPFS - FOR ALL SEASONS/YEAR" at bounding box center [518, 60] width 203 height 17
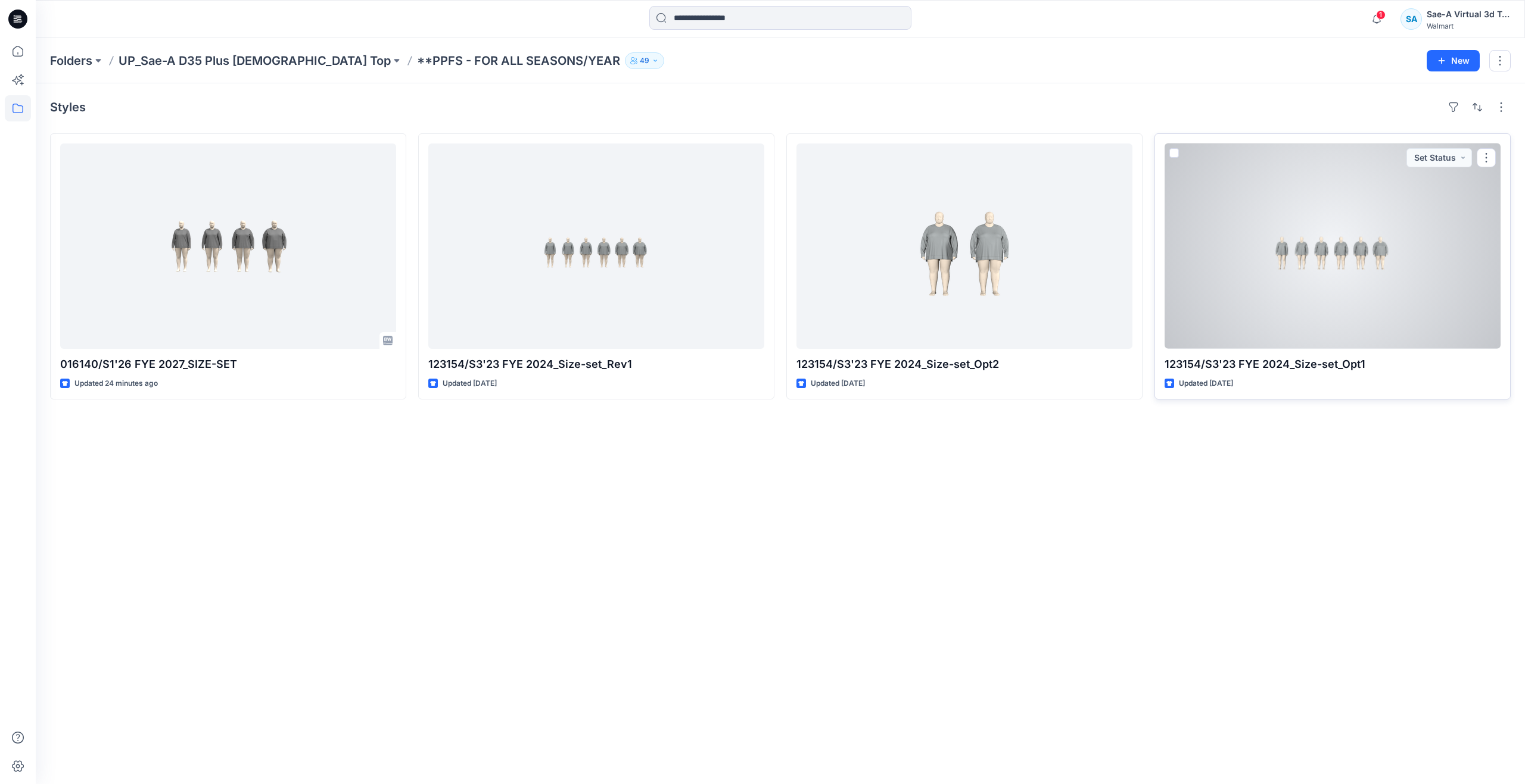
click at [1234, 256] on div at bounding box center [1332, 246] width 336 height 205
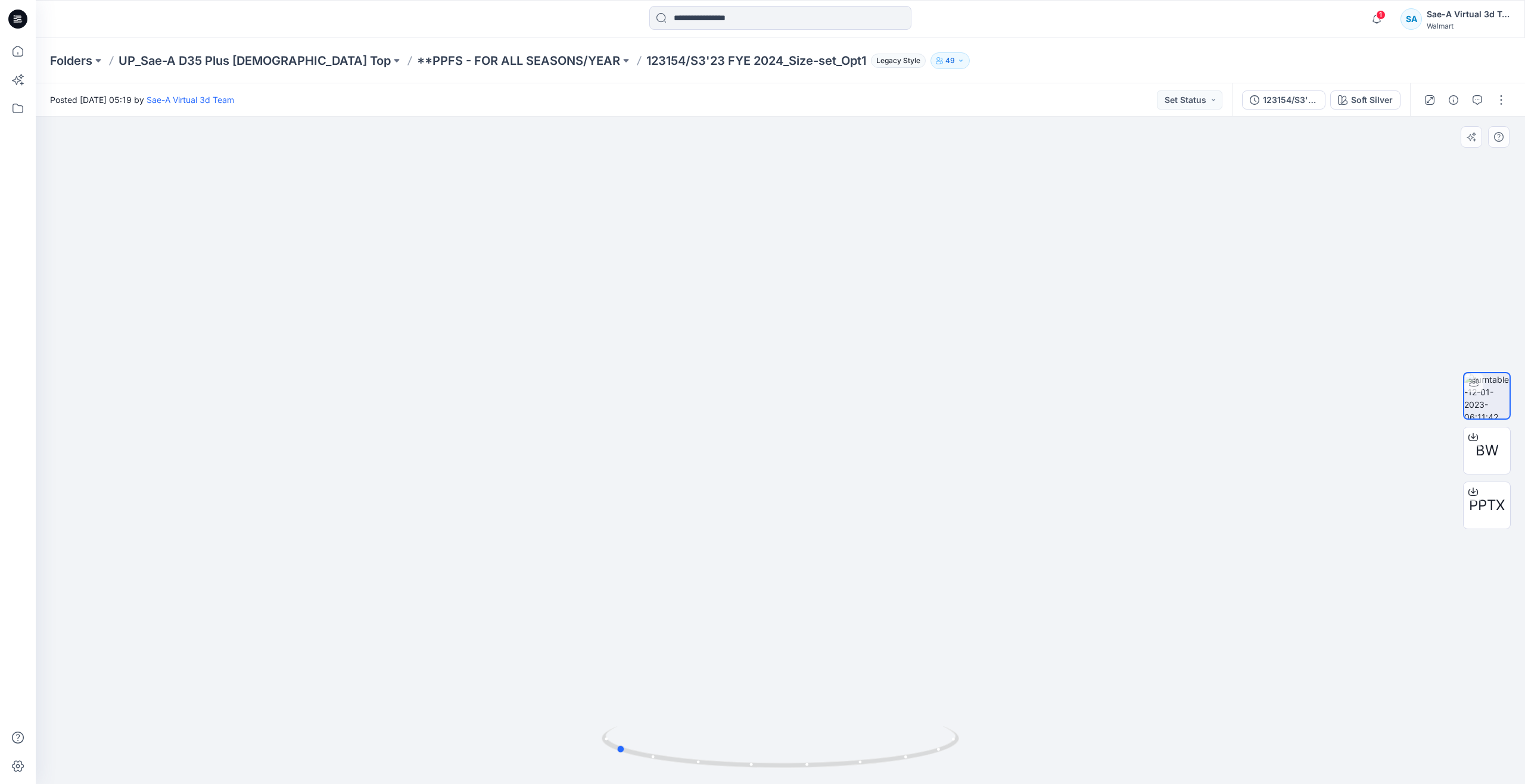
drag, startPoint x: 790, startPoint y: 764, endPoint x: 626, endPoint y: 714, distance: 171.5
click at [626, 714] on div at bounding box center [780, 450] width 1489 height 668
click at [28, 52] on icon at bounding box center [18, 51] width 26 height 26
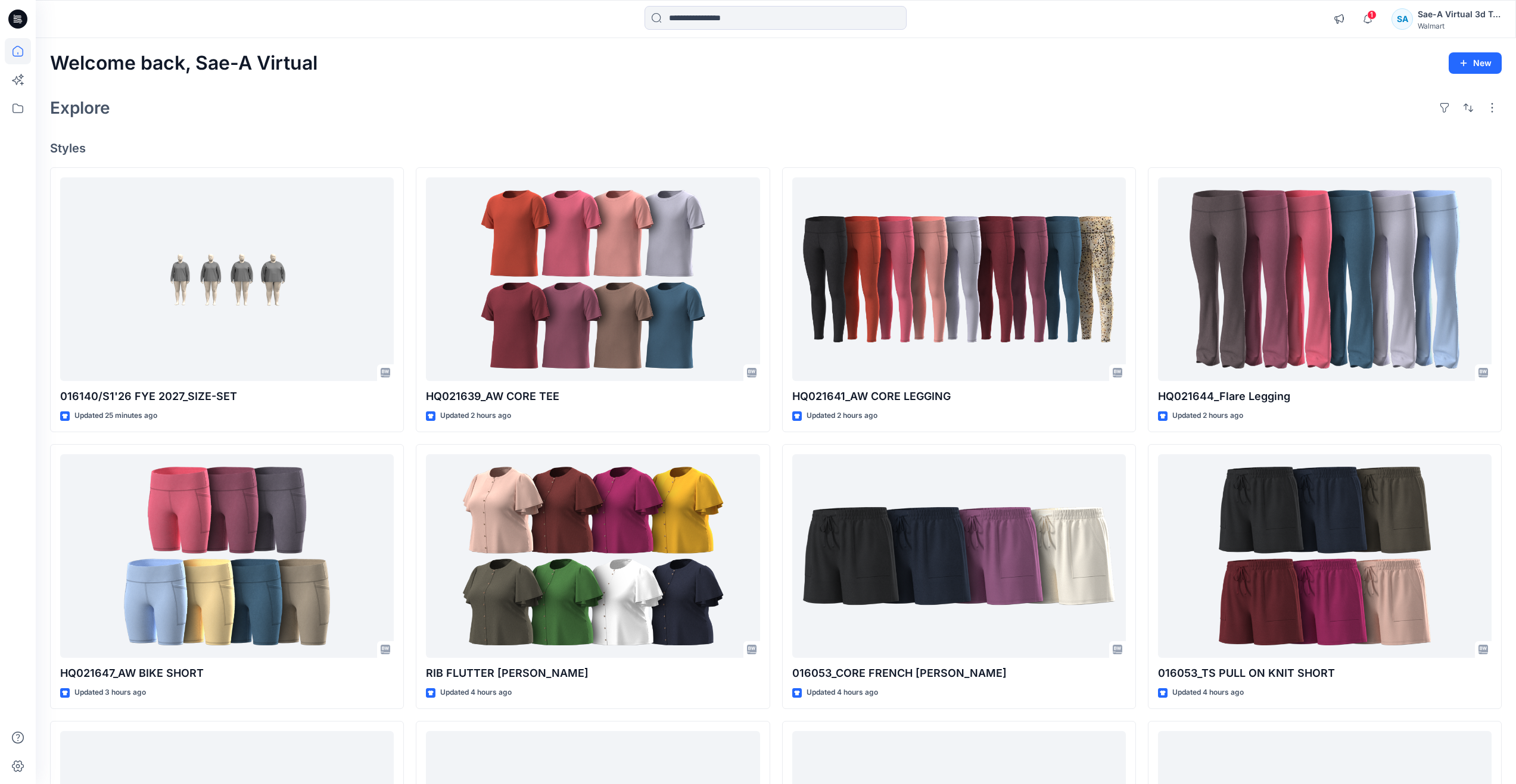
click at [431, 108] on div "Explore" at bounding box center [776, 107] width 1452 height 29
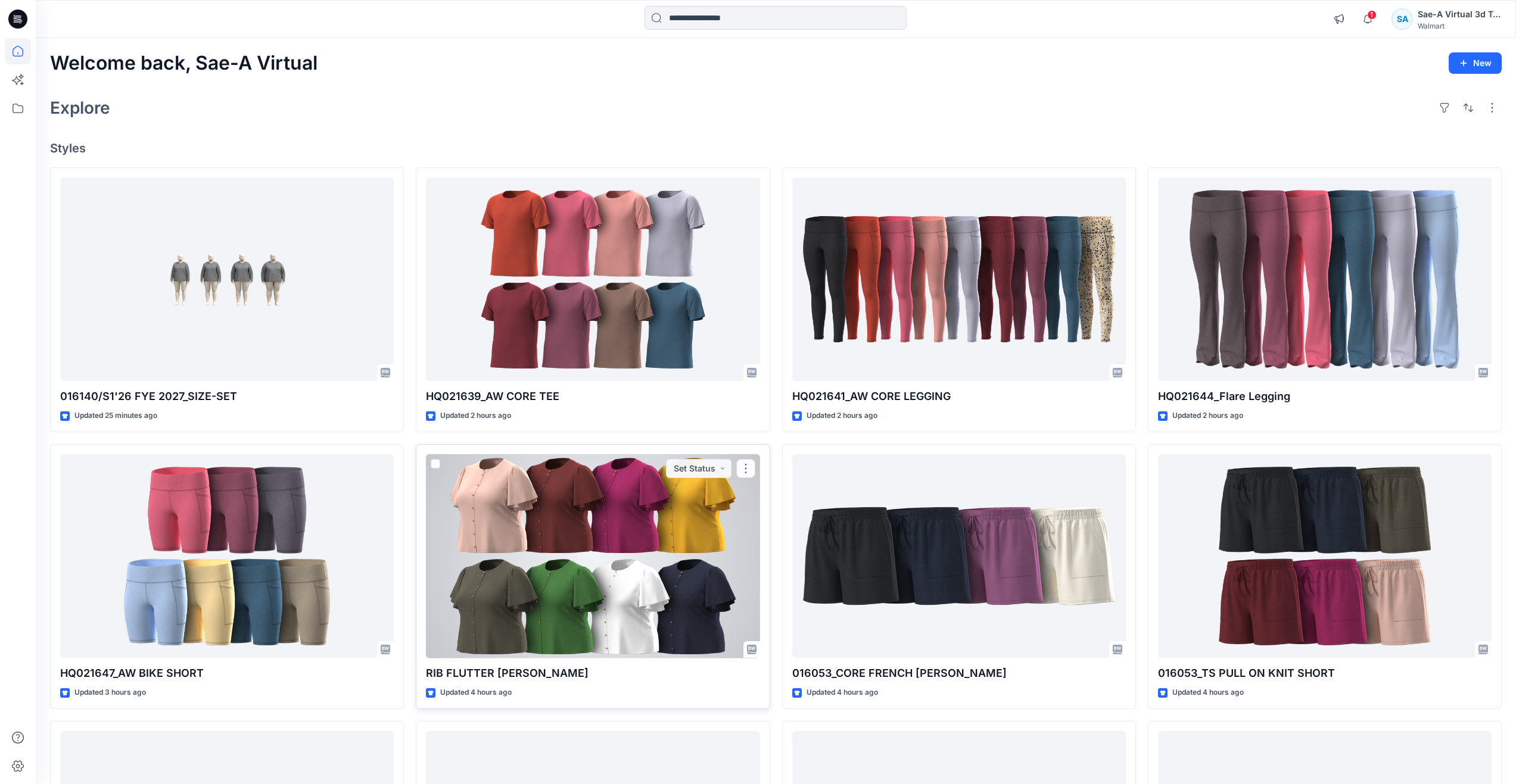
click at [511, 517] on div at bounding box center [592, 556] width 334 height 204
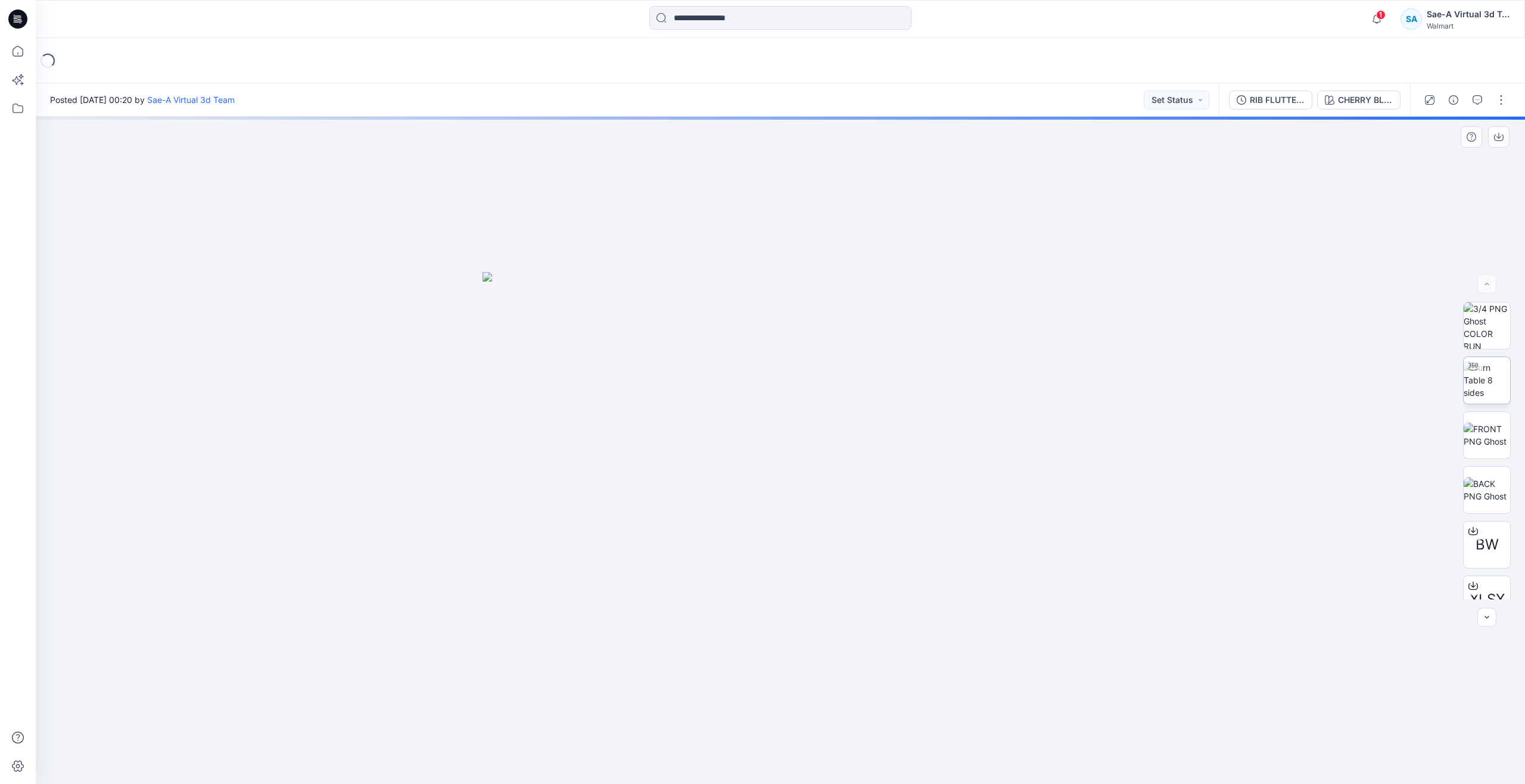
click at [1497, 386] on img at bounding box center [1487, 380] width 47 height 37
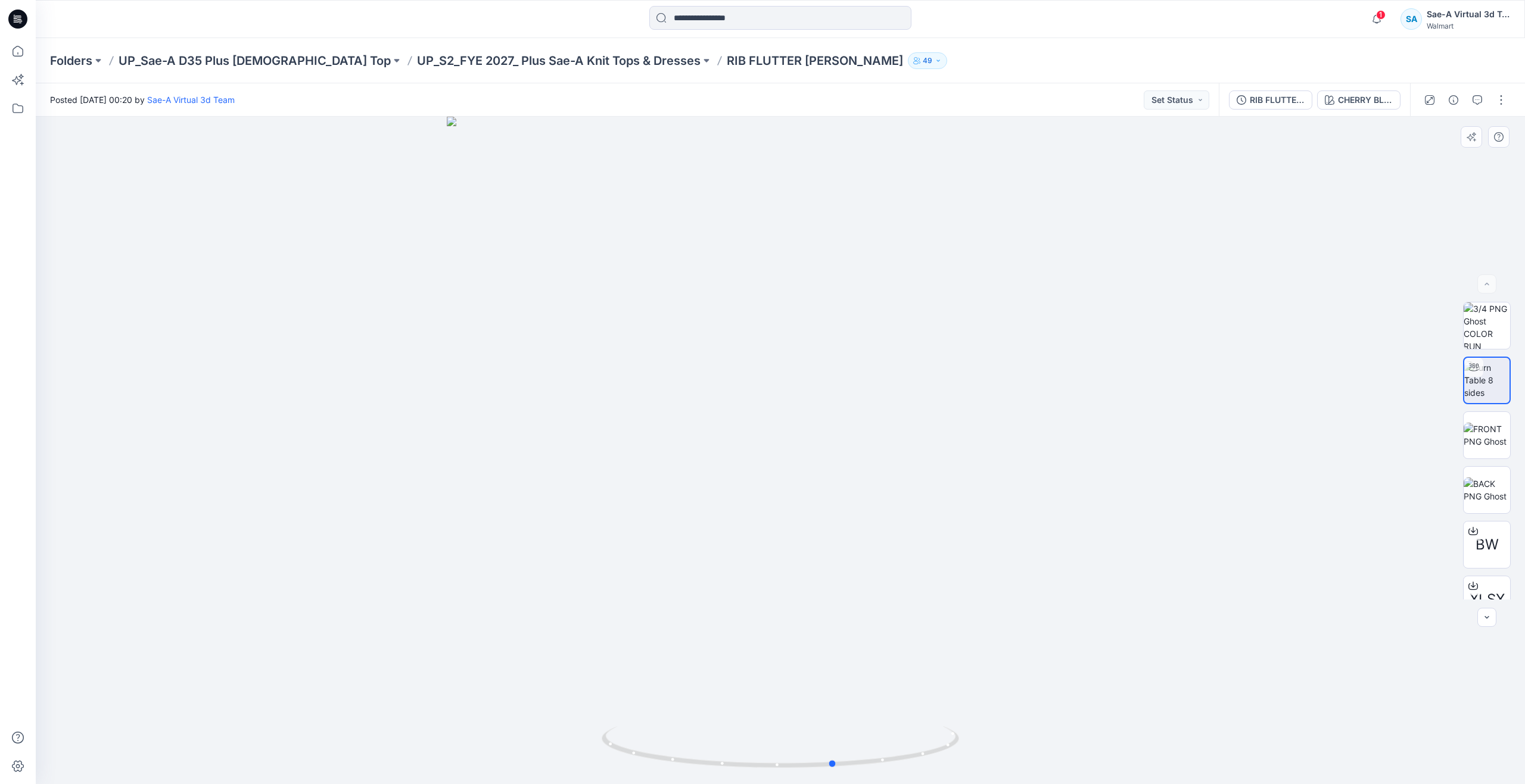
drag, startPoint x: 789, startPoint y: 769, endPoint x: 843, endPoint y: 702, distance: 86.1
click at [843, 702] on div at bounding box center [780, 450] width 1489 height 668
click at [28, 50] on icon at bounding box center [18, 51] width 26 height 26
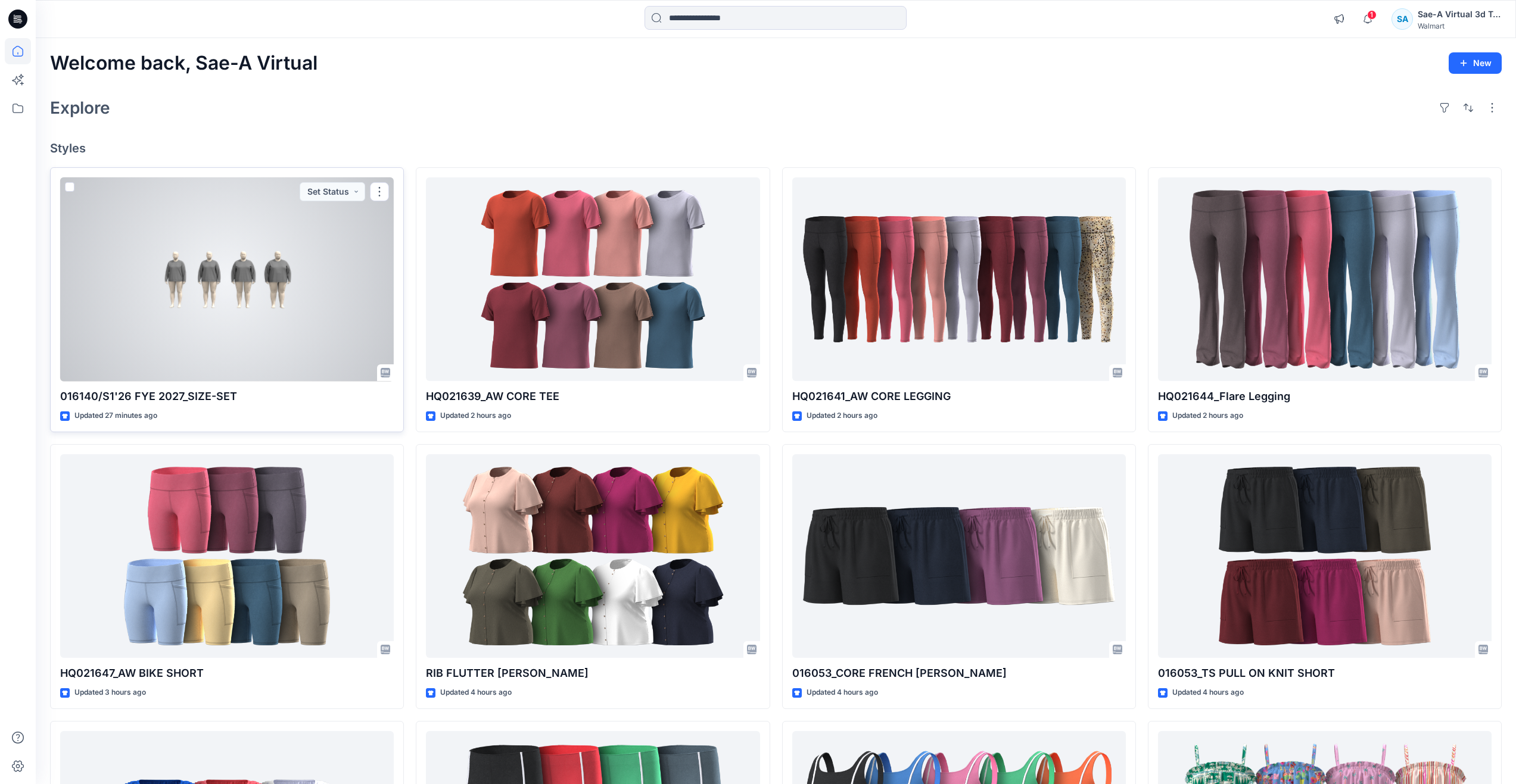
click at [139, 256] on div at bounding box center [227, 279] width 334 height 204
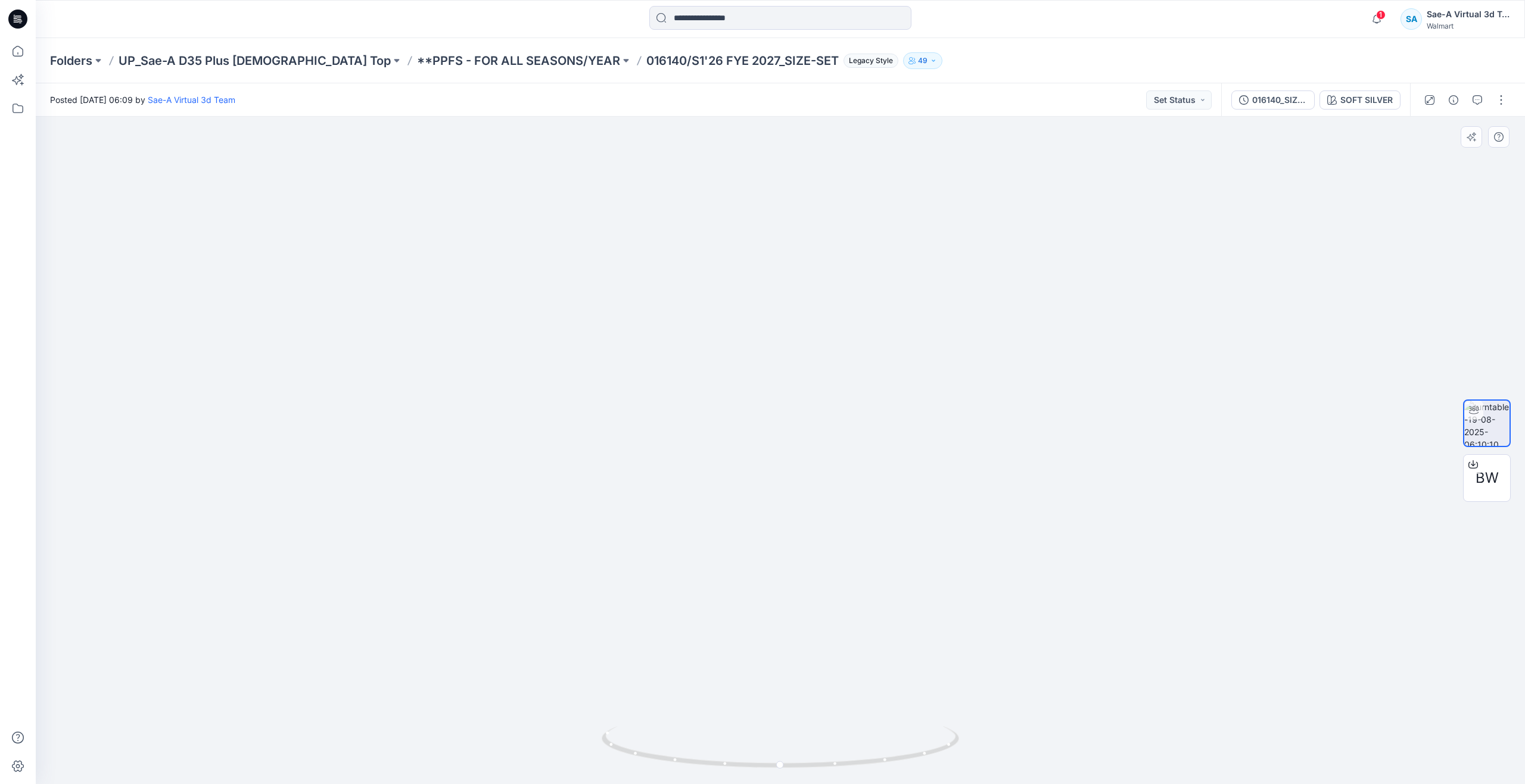
drag, startPoint x: 728, startPoint y: 520, endPoint x: 740, endPoint y: 567, distance: 48.5
drag, startPoint x: 784, startPoint y: 764, endPoint x: 806, endPoint y: 635, distance: 130.9
click at [806, 635] on div at bounding box center [780, 450] width 1489 height 668
click at [14, 44] on icon at bounding box center [18, 51] width 26 height 26
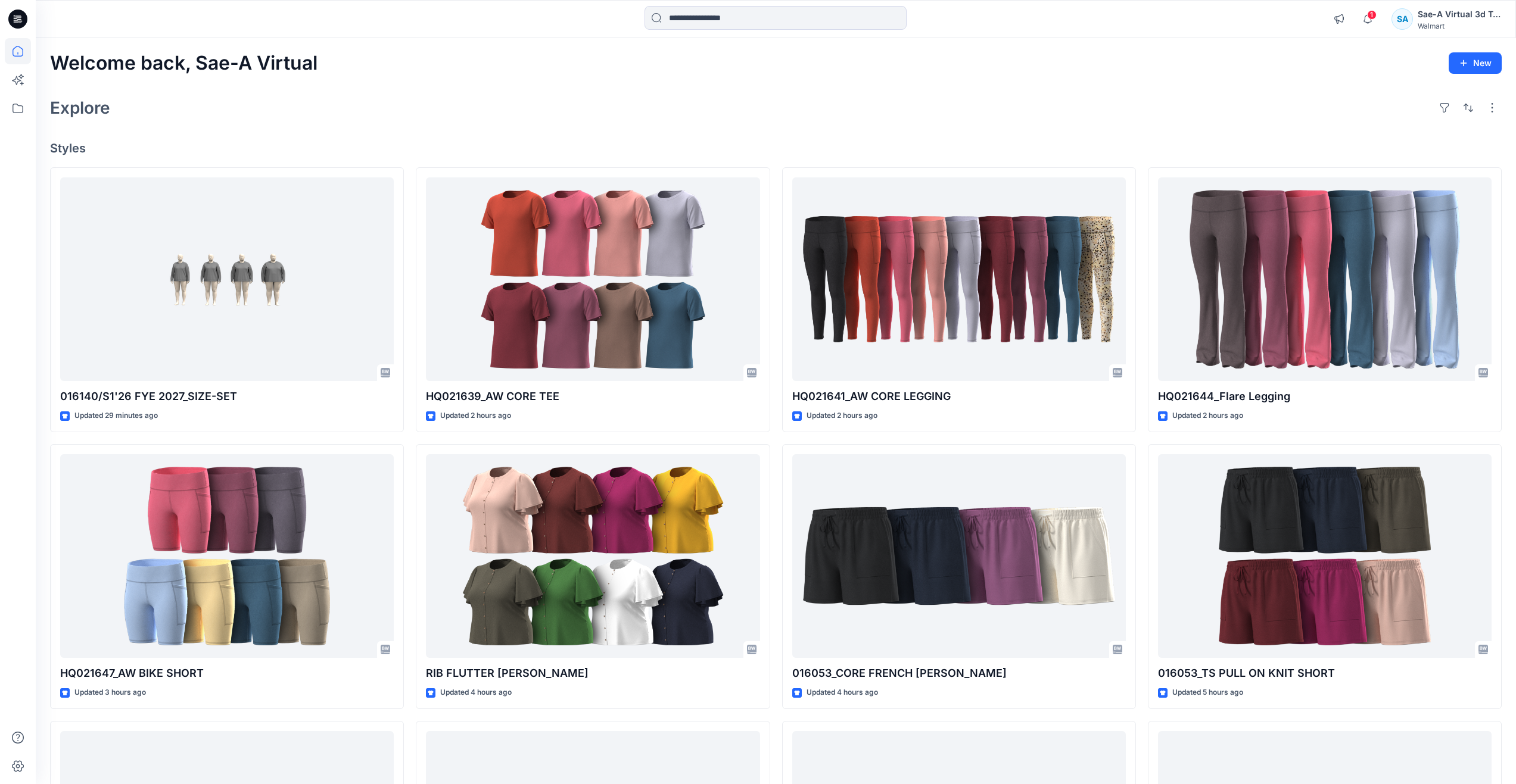
click at [318, 110] on div "Explore" at bounding box center [776, 107] width 1452 height 29
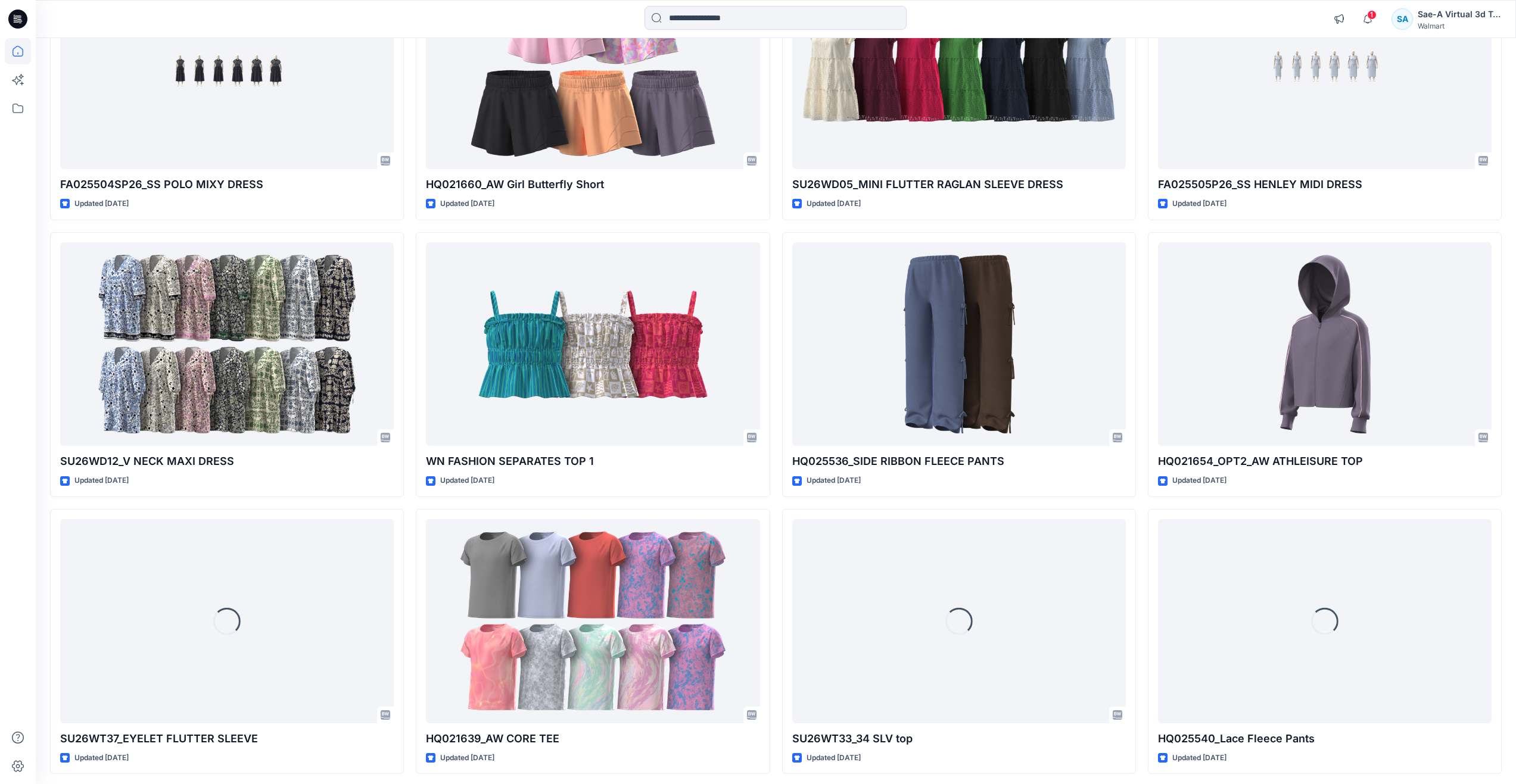
scroll to position [1328, 0]
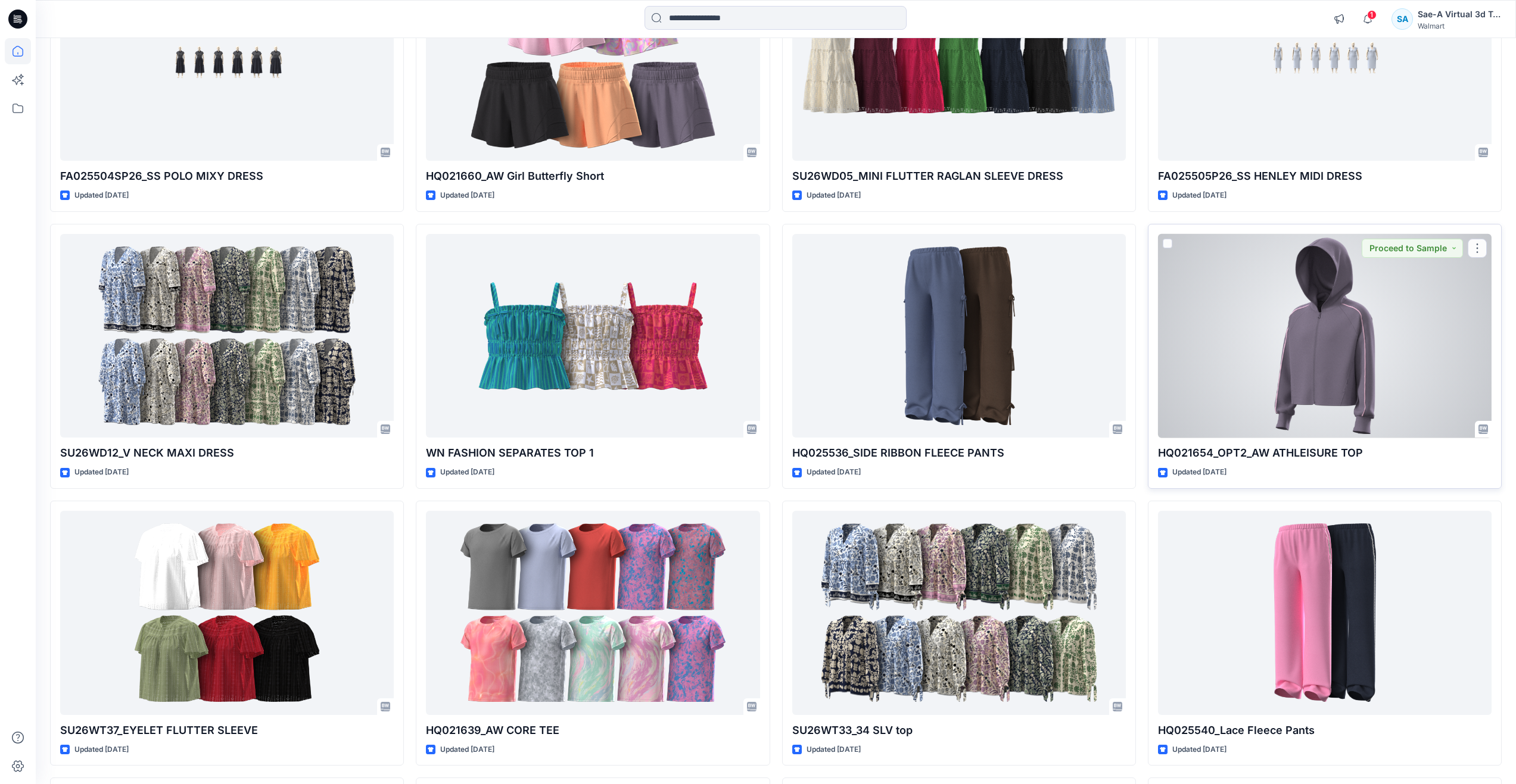
click at [1346, 365] on div at bounding box center [1325, 336] width 334 height 204
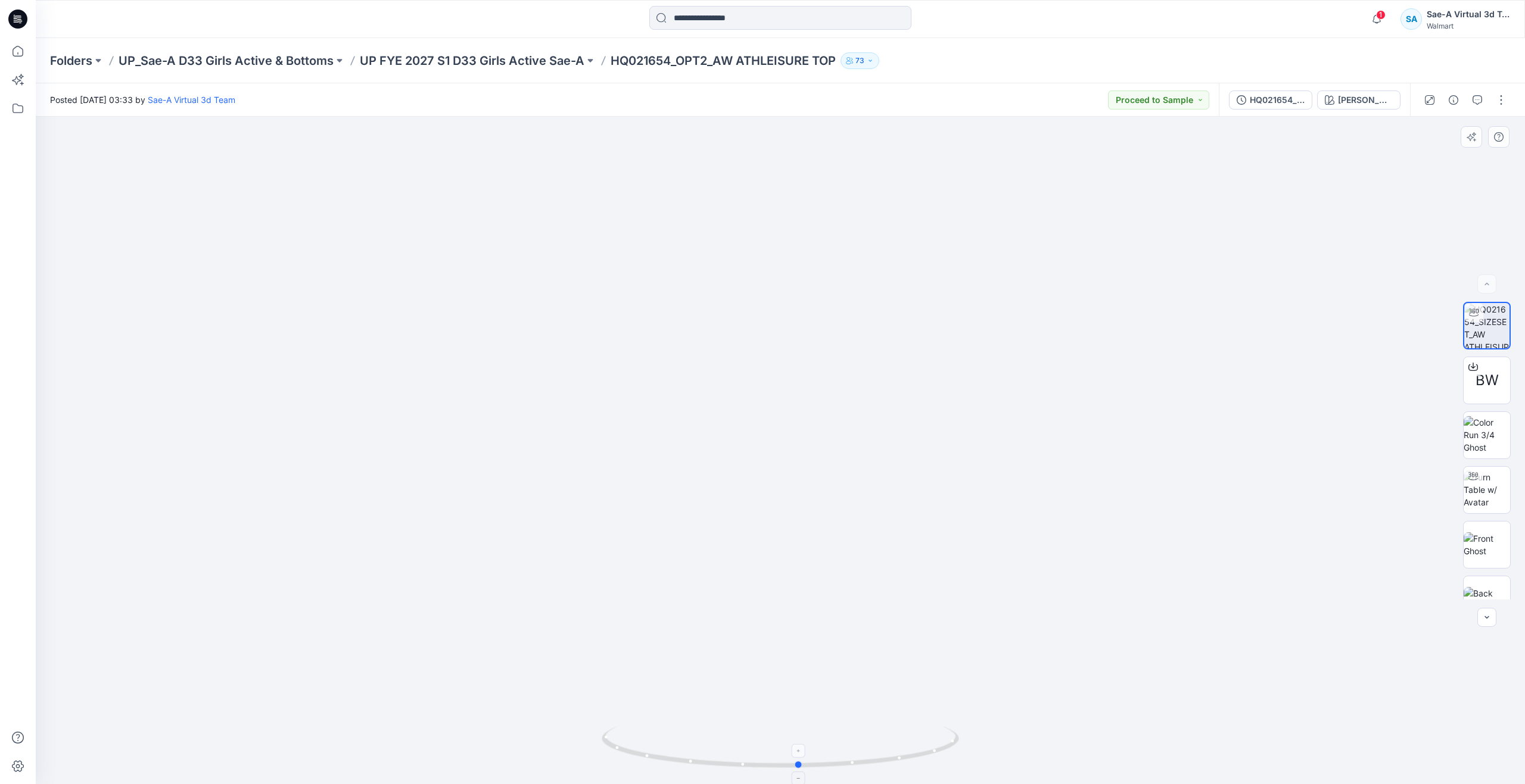
drag, startPoint x: 775, startPoint y: 768, endPoint x: 794, endPoint y: 729, distance: 43.4
click at [794, 729] on icon at bounding box center [782, 748] width 361 height 45
drag, startPoint x: 19, startPoint y: 50, endPoint x: 23, endPoint y: 55, distance: 6.4
click at [19, 50] on icon at bounding box center [18, 51] width 26 height 26
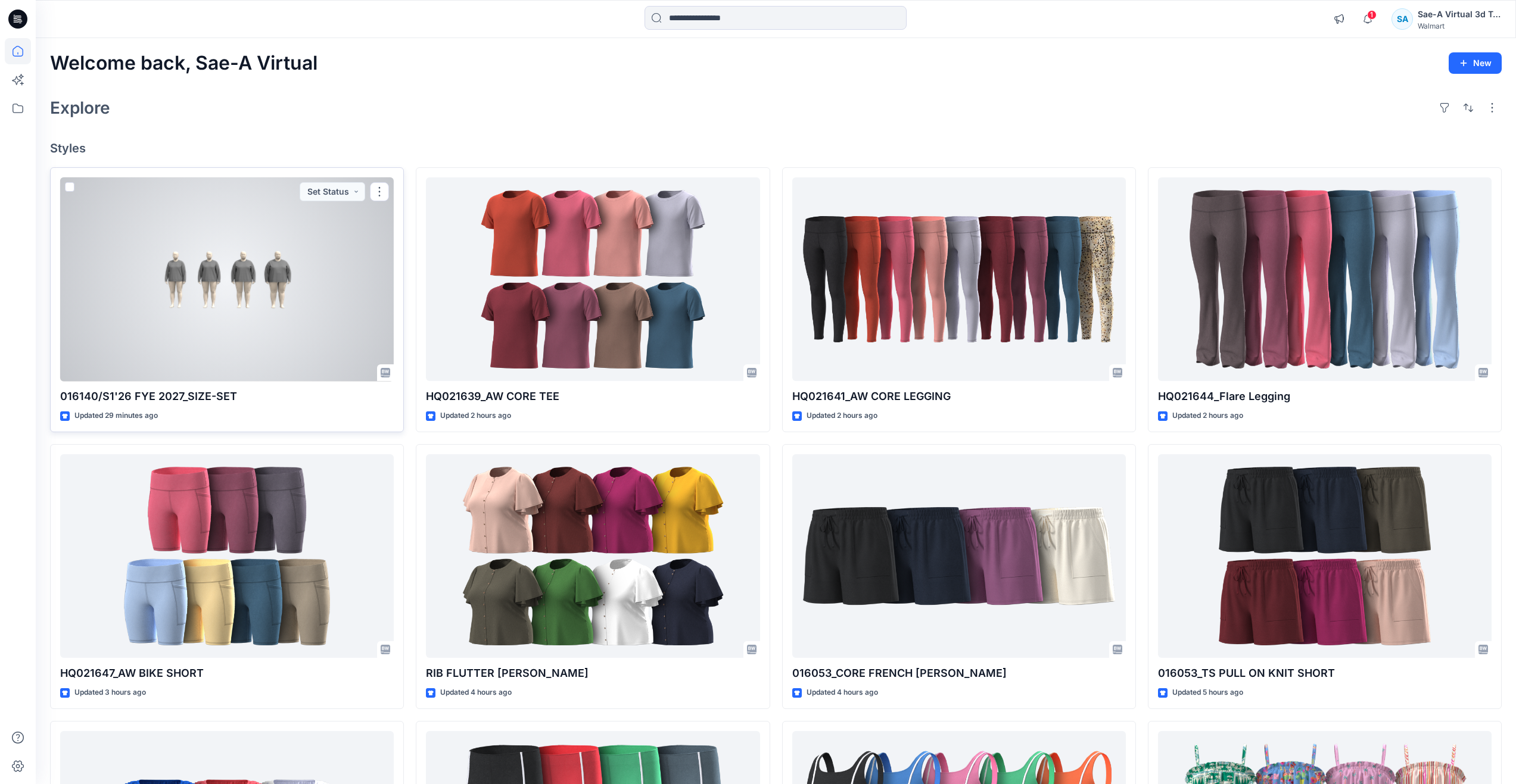
click at [218, 332] on div at bounding box center [227, 279] width 334 height 204
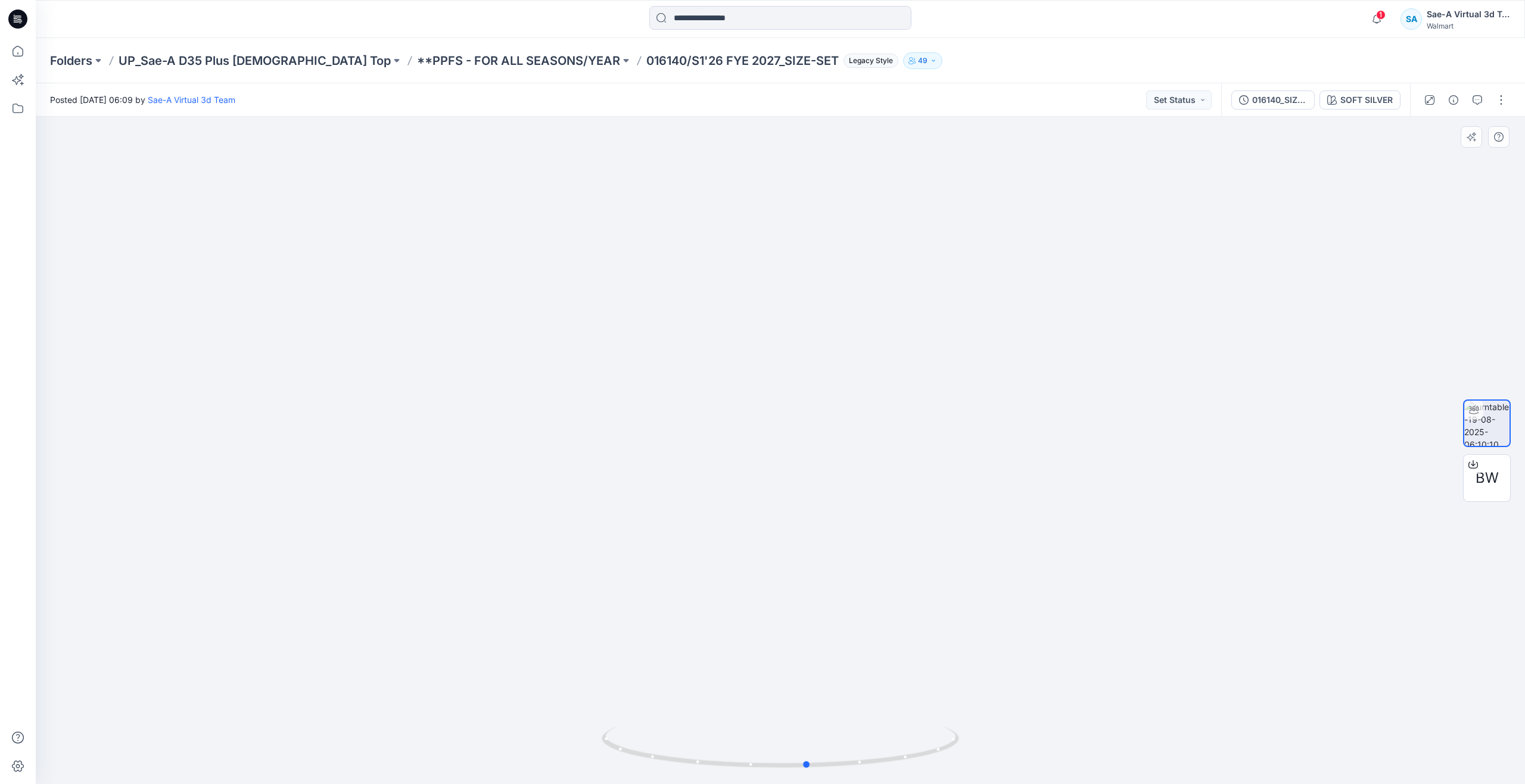
drag, startPoint x: 785, startPoint y: 763, endPoint x: 813, endPoint y: 724, distance: 48.0
click at [813, 724] on div at bounding box center [780, 450] width 1489 height 668
click at [15, 51] on icon at bounding box center [18, 51] width 26 height 26
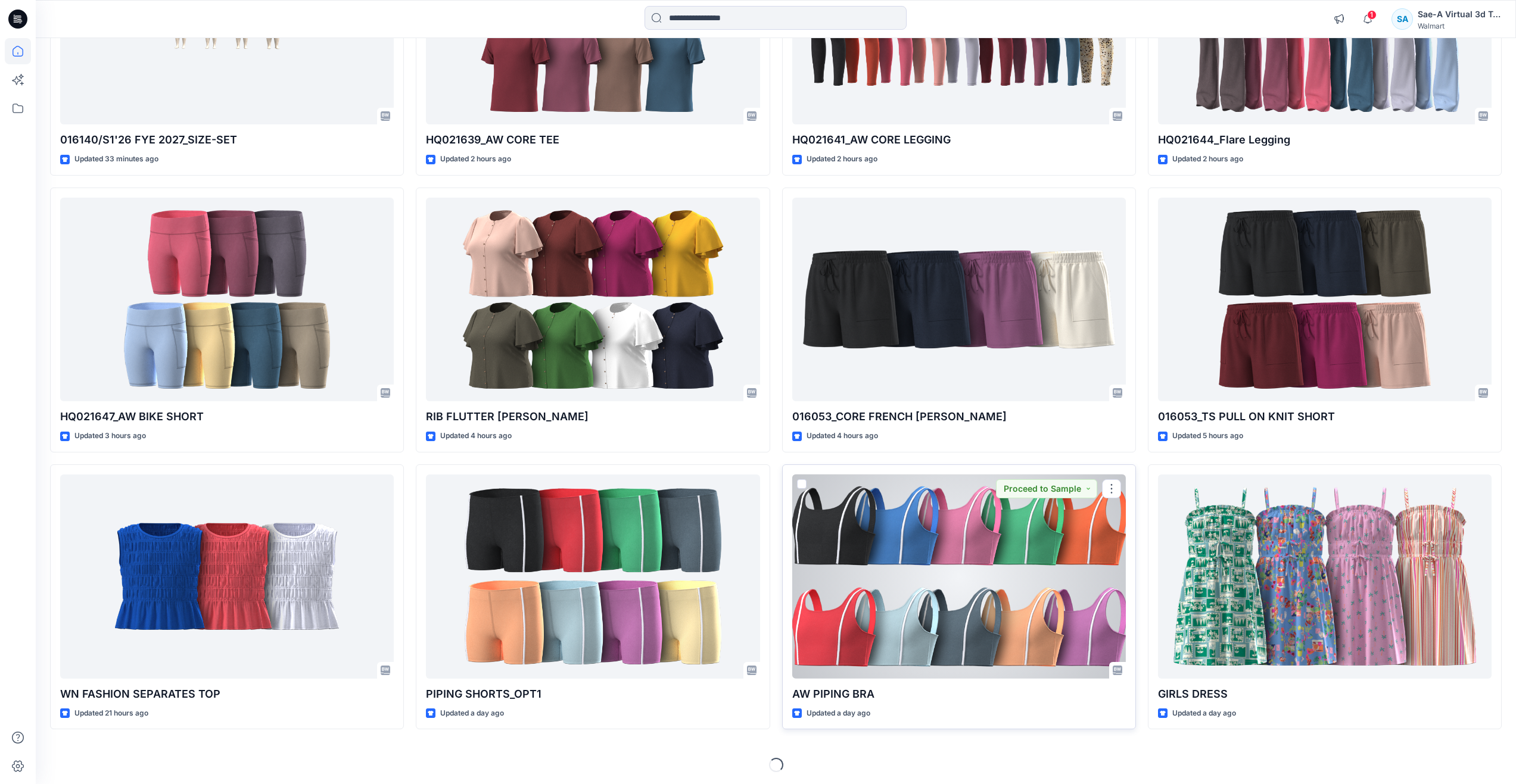
scroll to position [259, 0]
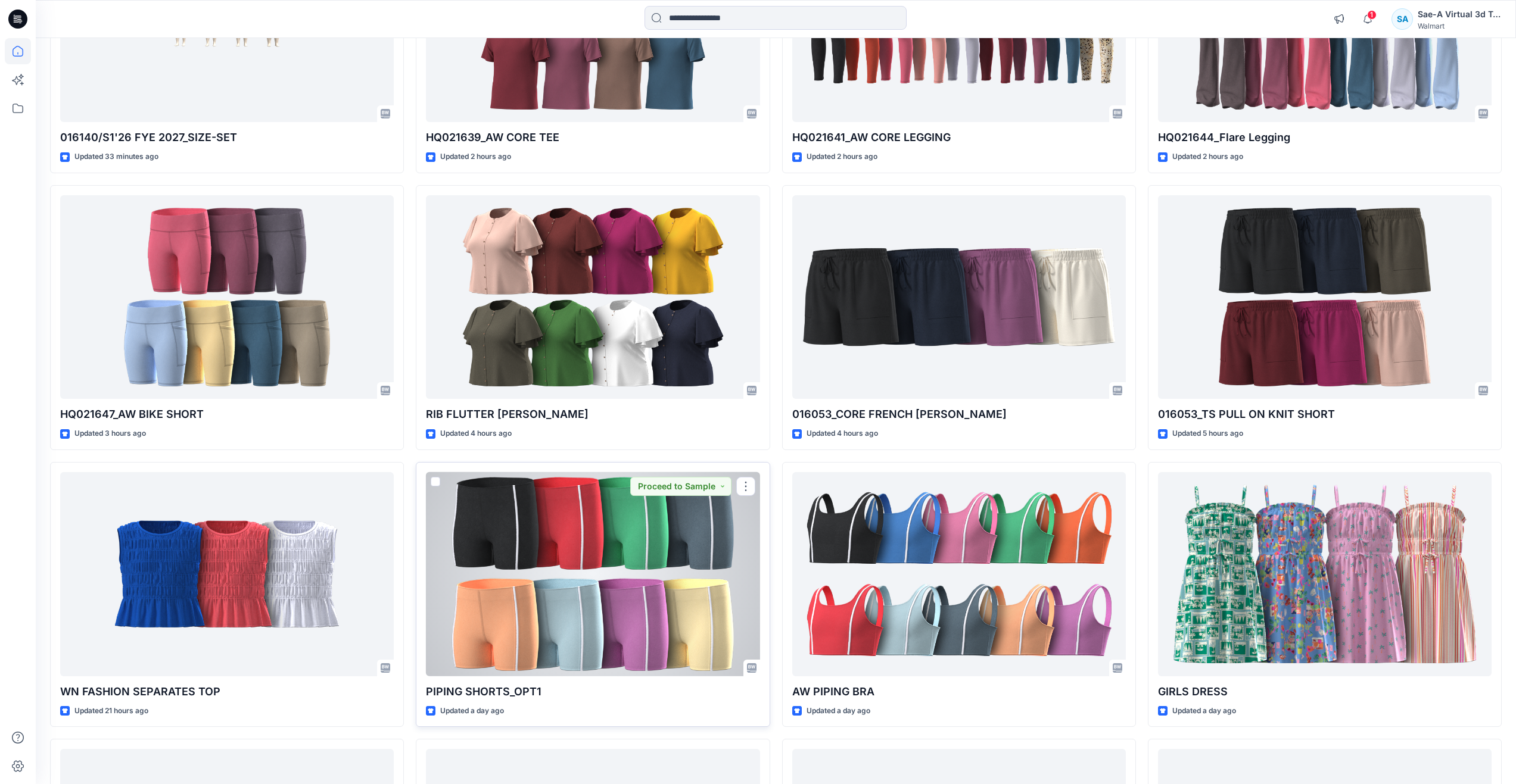
click at [670, 597] on div at bounding box center [592, 574] width 334 height 204
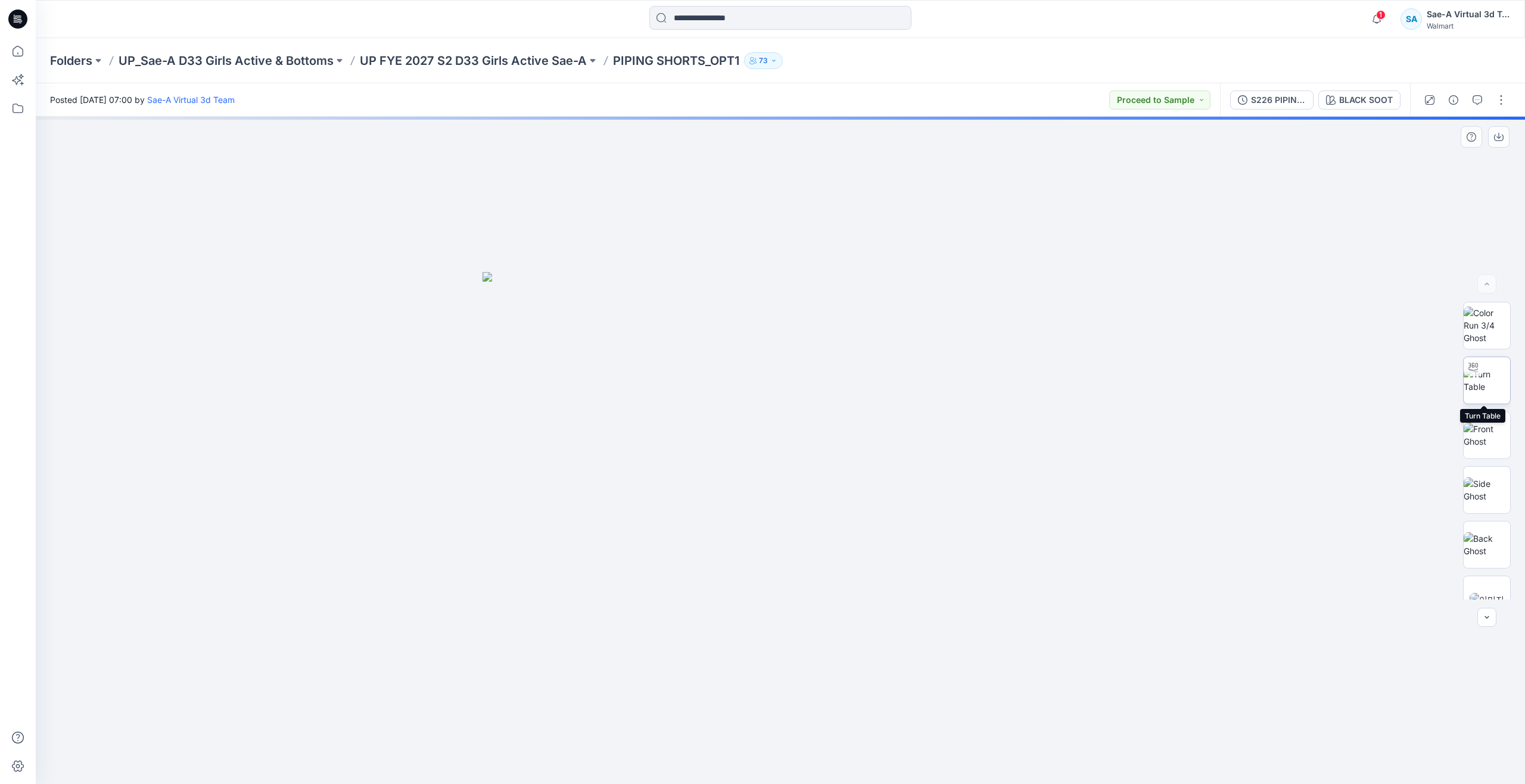
click at [1488, 389] on img at bounding box center [1487, 380] width 47 height 25
drag, startPoint x: 839, startPoint y: 615, endPoint x: 855, endPoint y: 468, distance: 147.9
drag, startPoint x: 934, startPoint y: 525, endPoint x: 798, endPoint y: 499, distance: 138.5
drag, startPoint x: 798, startPoint y: 499, endPoint x: 860, endPoint y: 499, distance: 62.0
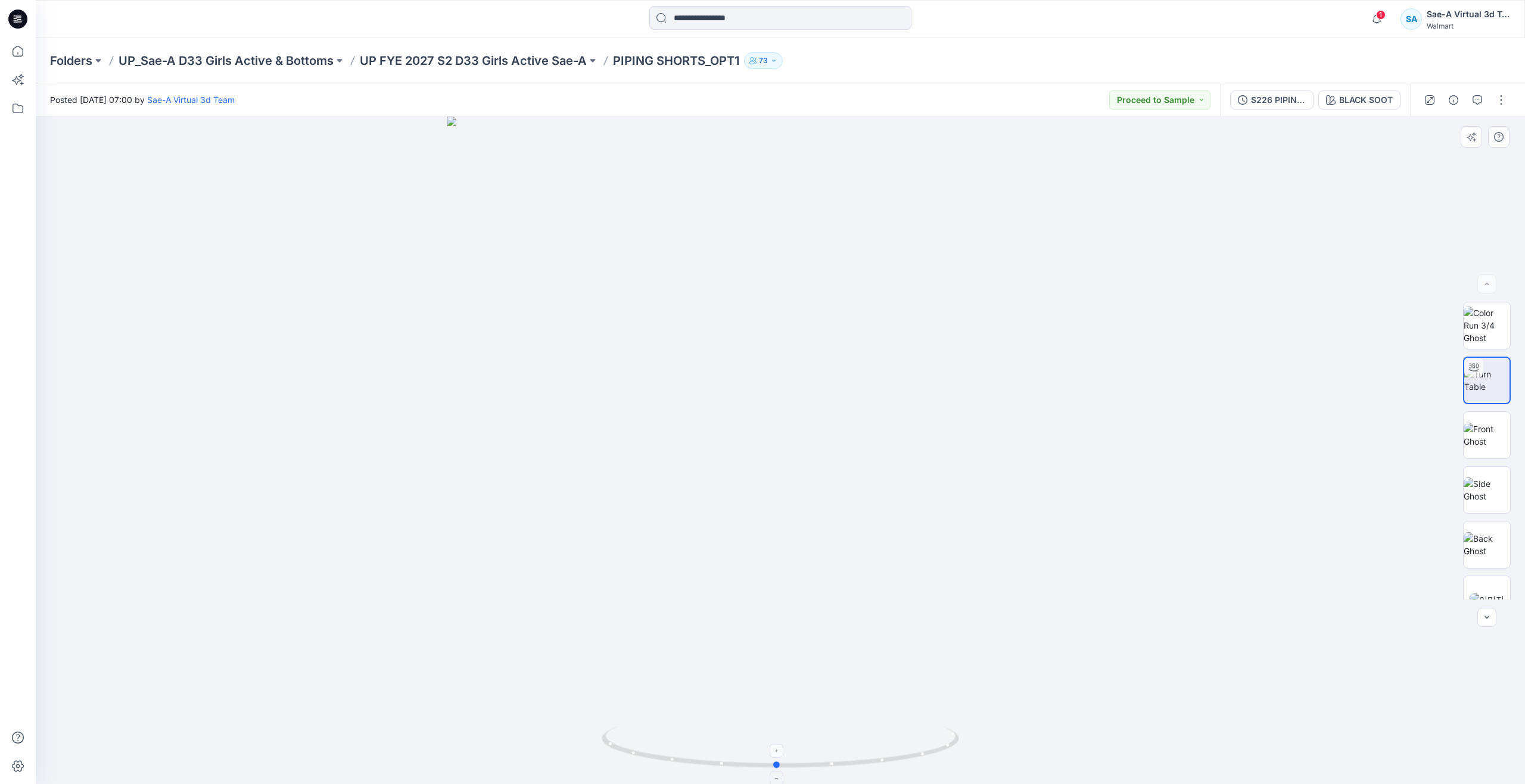
drag, startPoint x: 785, startPoint y: 758, endPoint x: 782, endPoint y: 736, distance: 22.2
click at [782, 736] on icon at bounding box center [782, 748] width 361 height 45
click at [1057, 562] on div at bounding box center [780, 450] width 1489 height 668
drag, startPoint x: 775, startPoint y: 762, endPoint x: 402, endPoint y: 351, distance: 555.0
click at [725, 747] on icon at bounding box center [782, 748] width 361 height 45
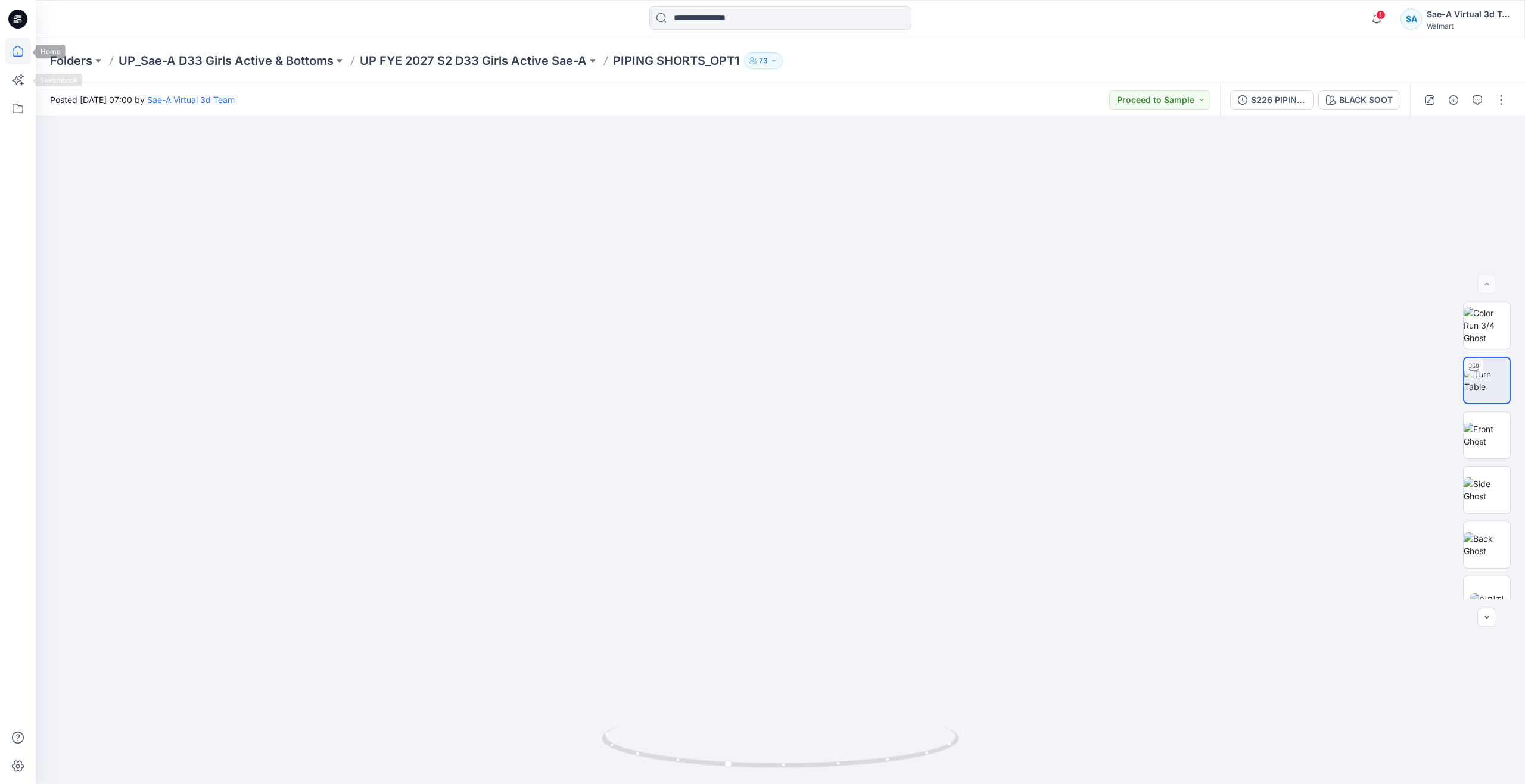
click at [15, 56] on icon at bounding box center [18, 51] width 26 height 26
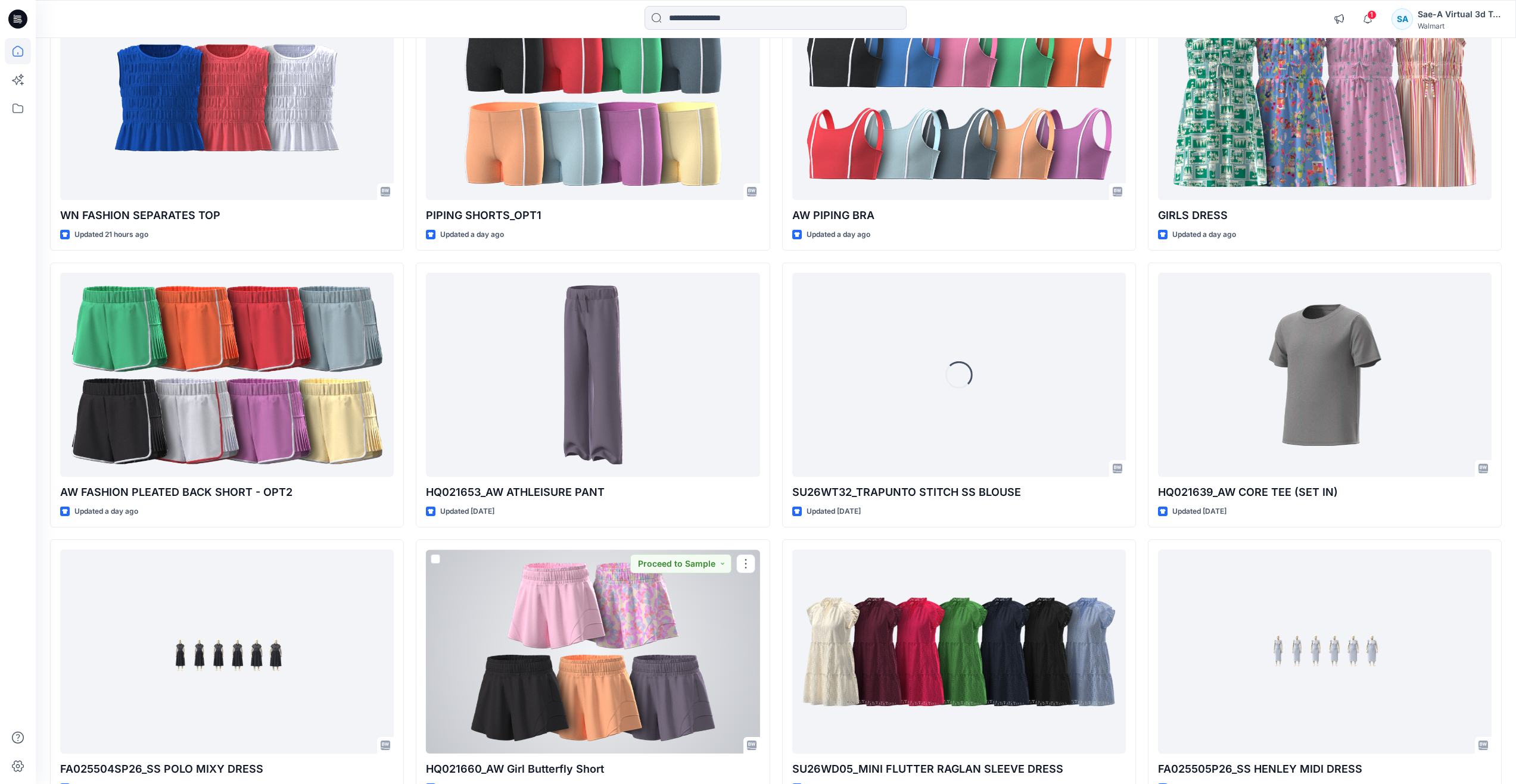
scroll to position [795, 0]
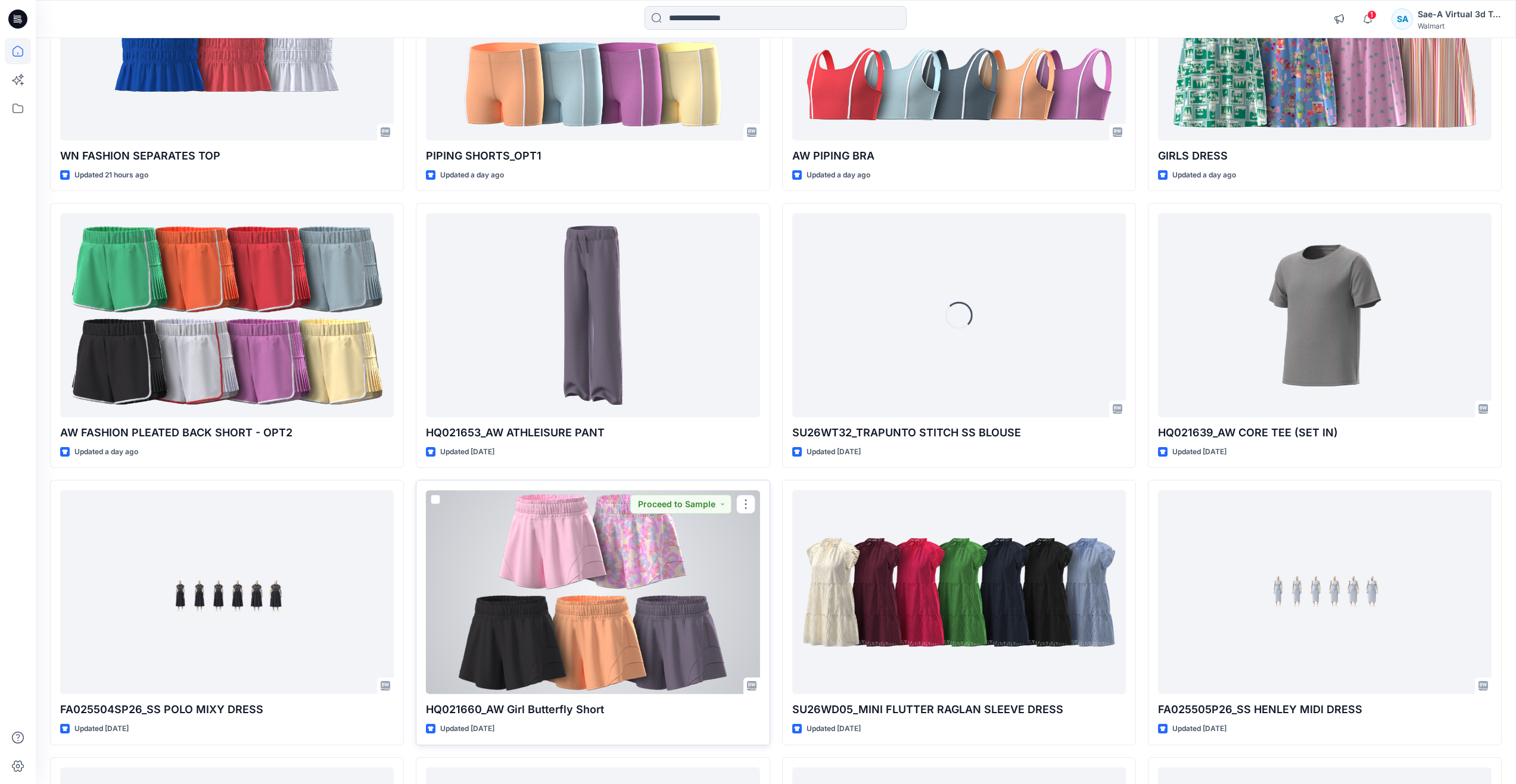
click at [589, 606] on div at bounding box center [592, 592] width 334 height 204
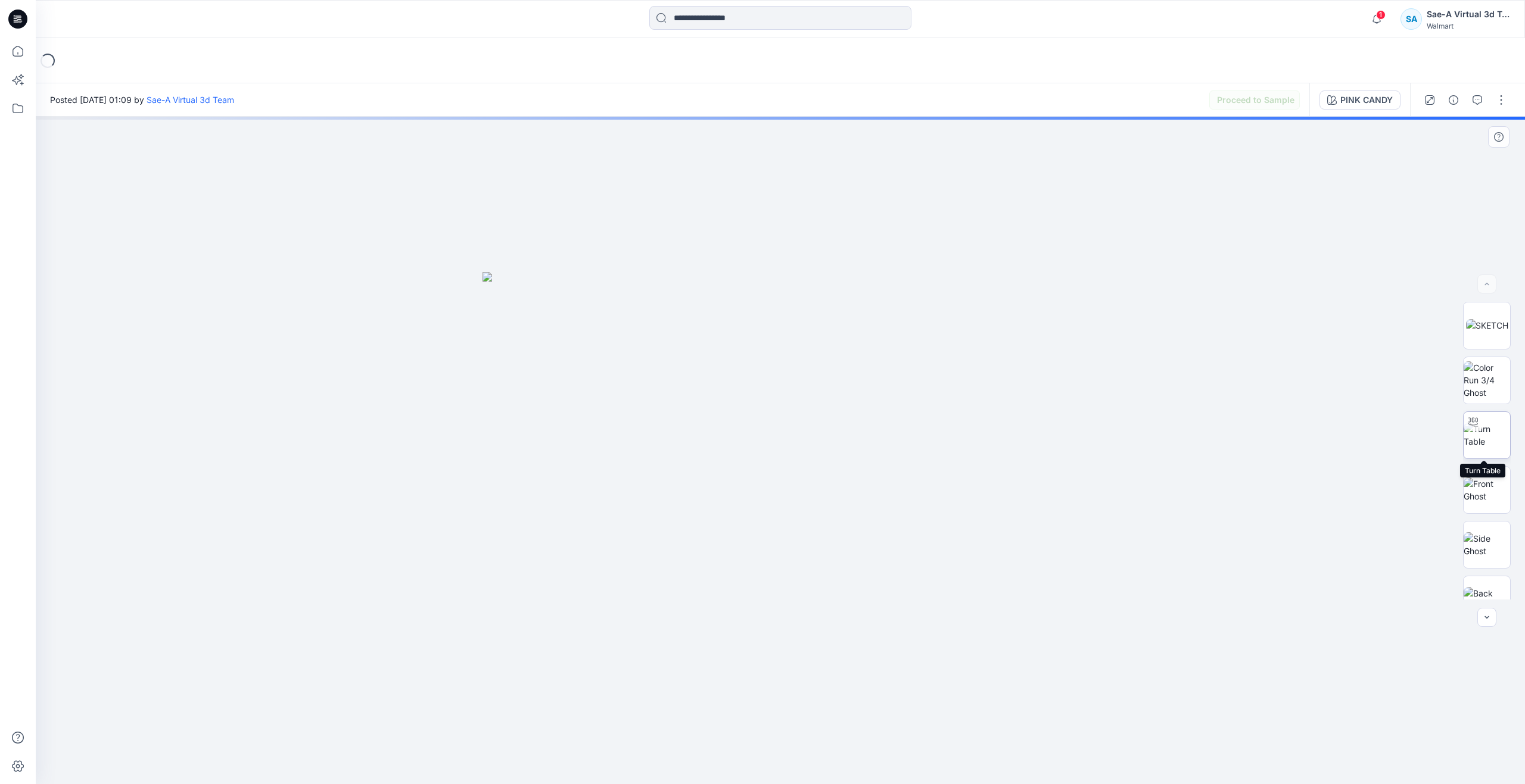
click at [1485, 430] on img at bounding box center [1487, 435] width 47 height 25
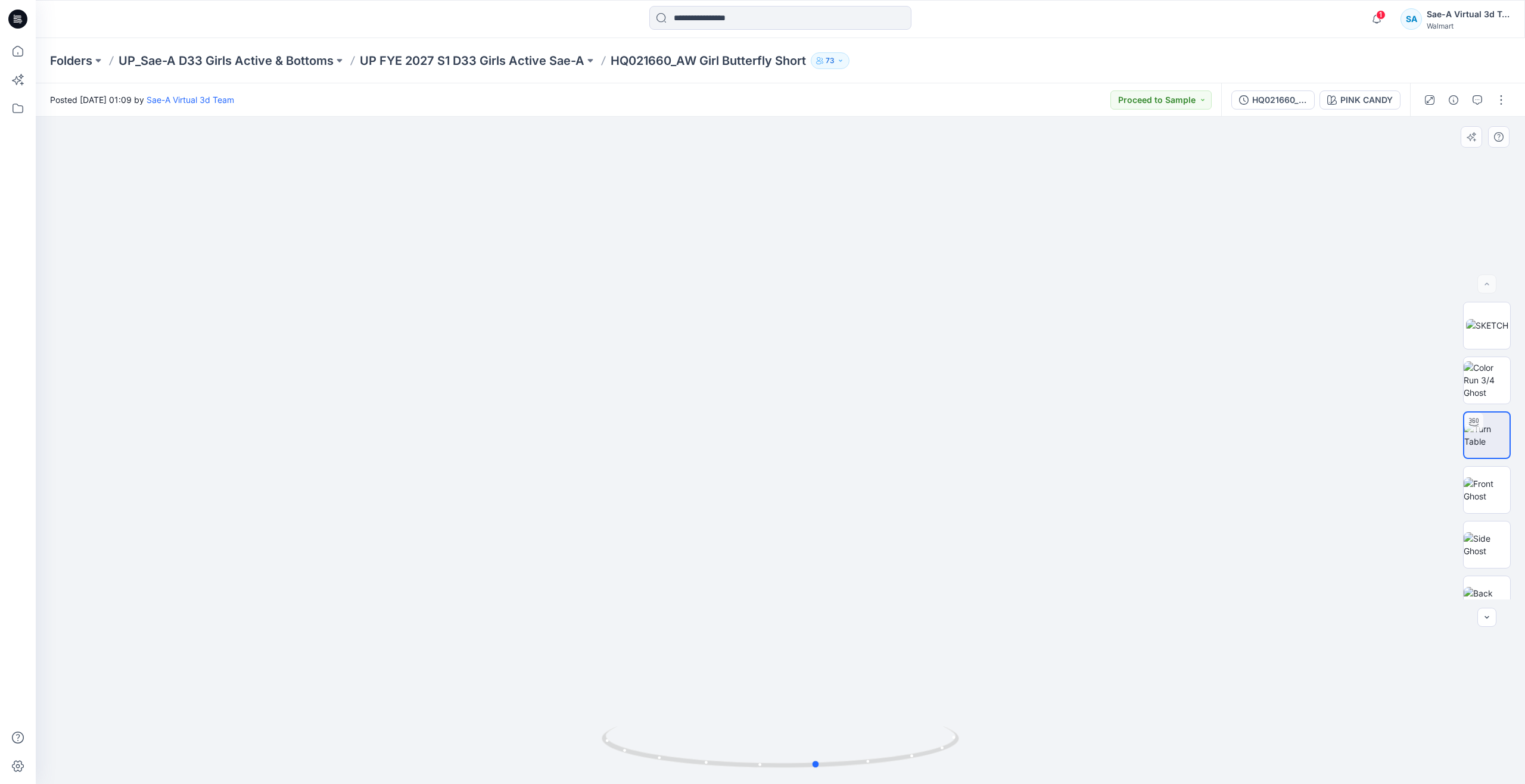
drag, startPoint x: 786, startPoint y: 766, endPoint x: 466, endPoint y: 682, distance: 330.8
click at [466, 682] on div at bounding box center [780, 450] width 1489 height 668
drag, startPoint x: 23, startPoint y: 52, endPoint x: 10, endPoint y: 47, distance: 13.9
click at [23, 52] on icon at bounding box center [17, 51] width 10 height 10
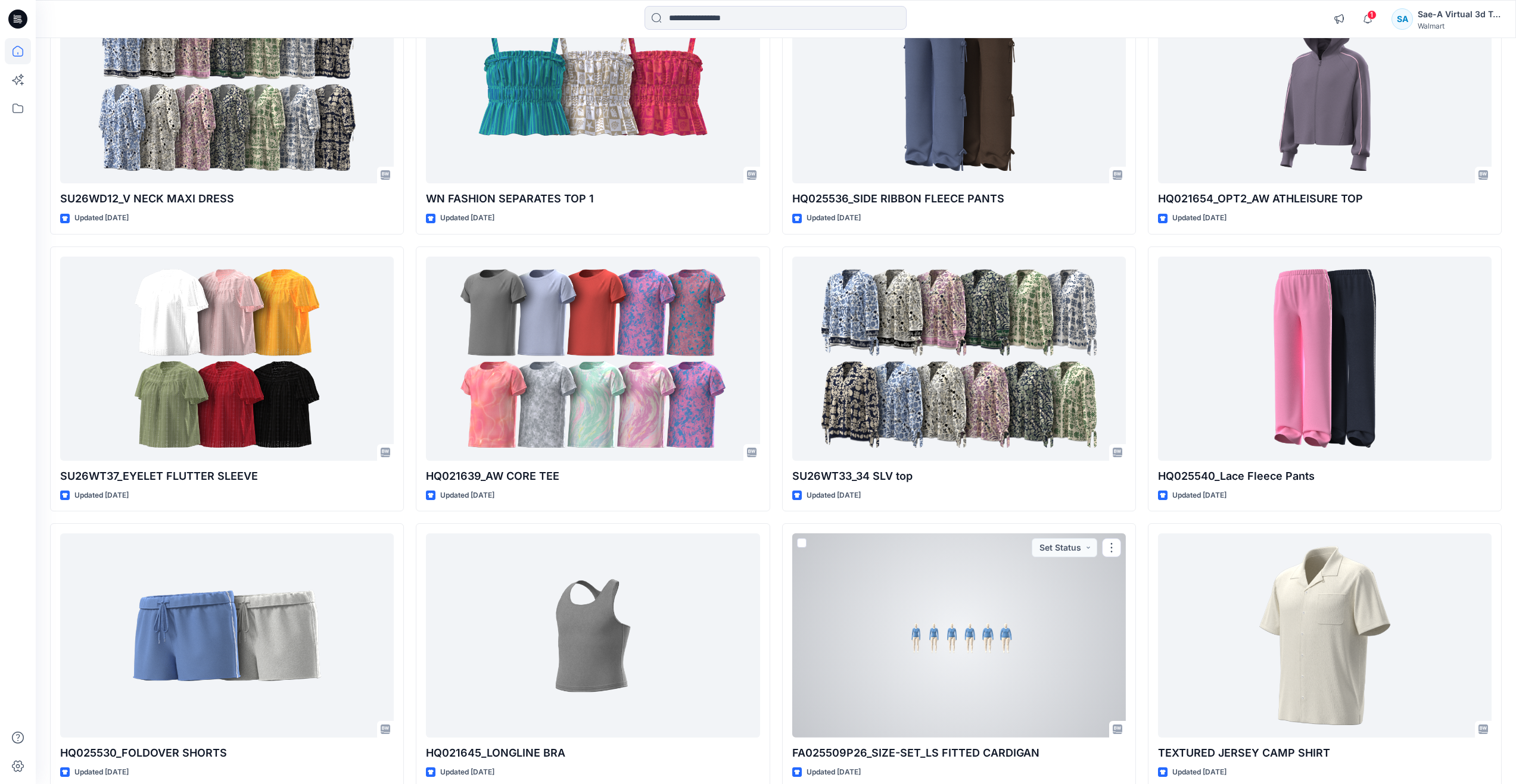
scroll to position [1608, 0]
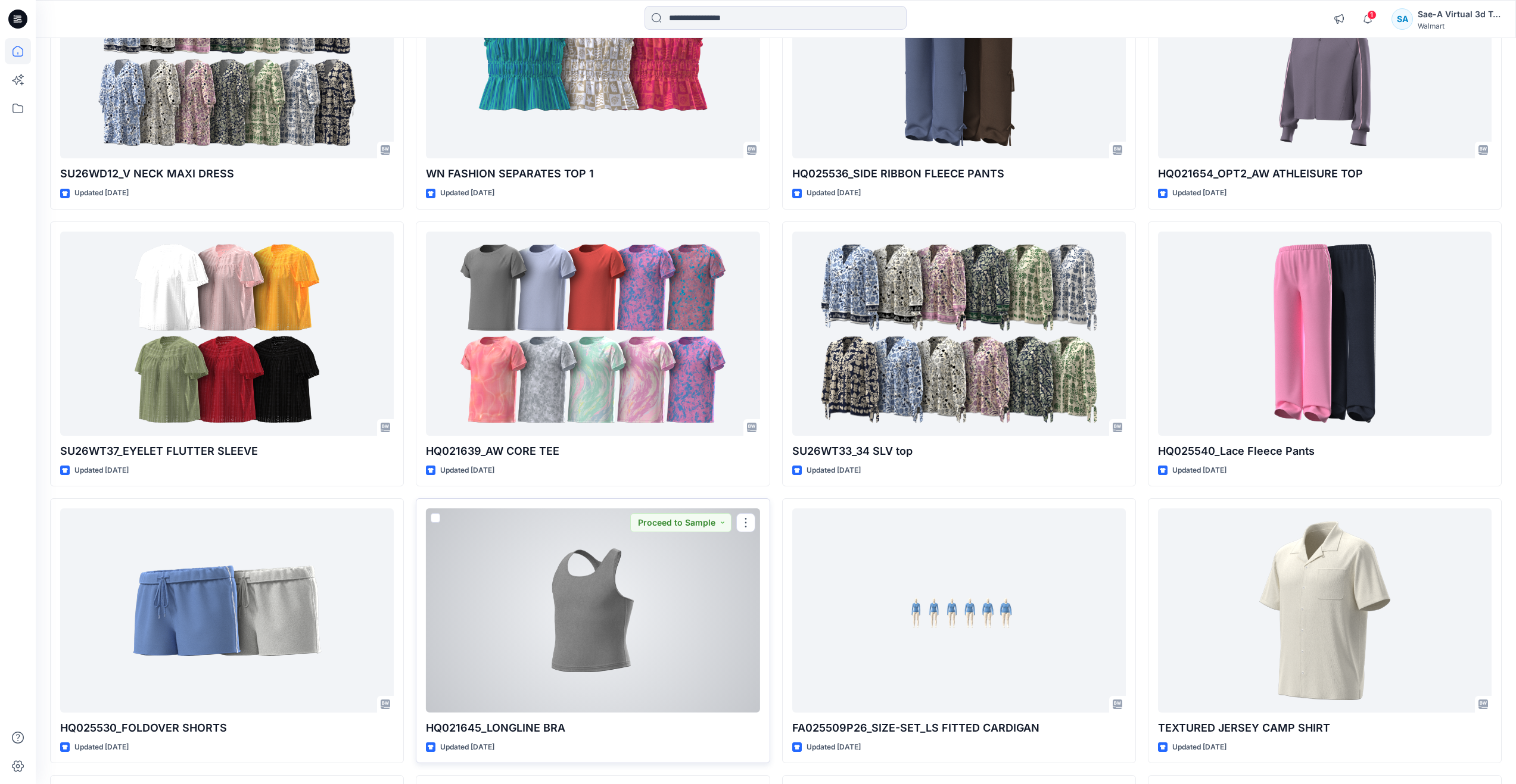
click at [678, 632] on div at bounding box center [592, 611] width 334 height 204
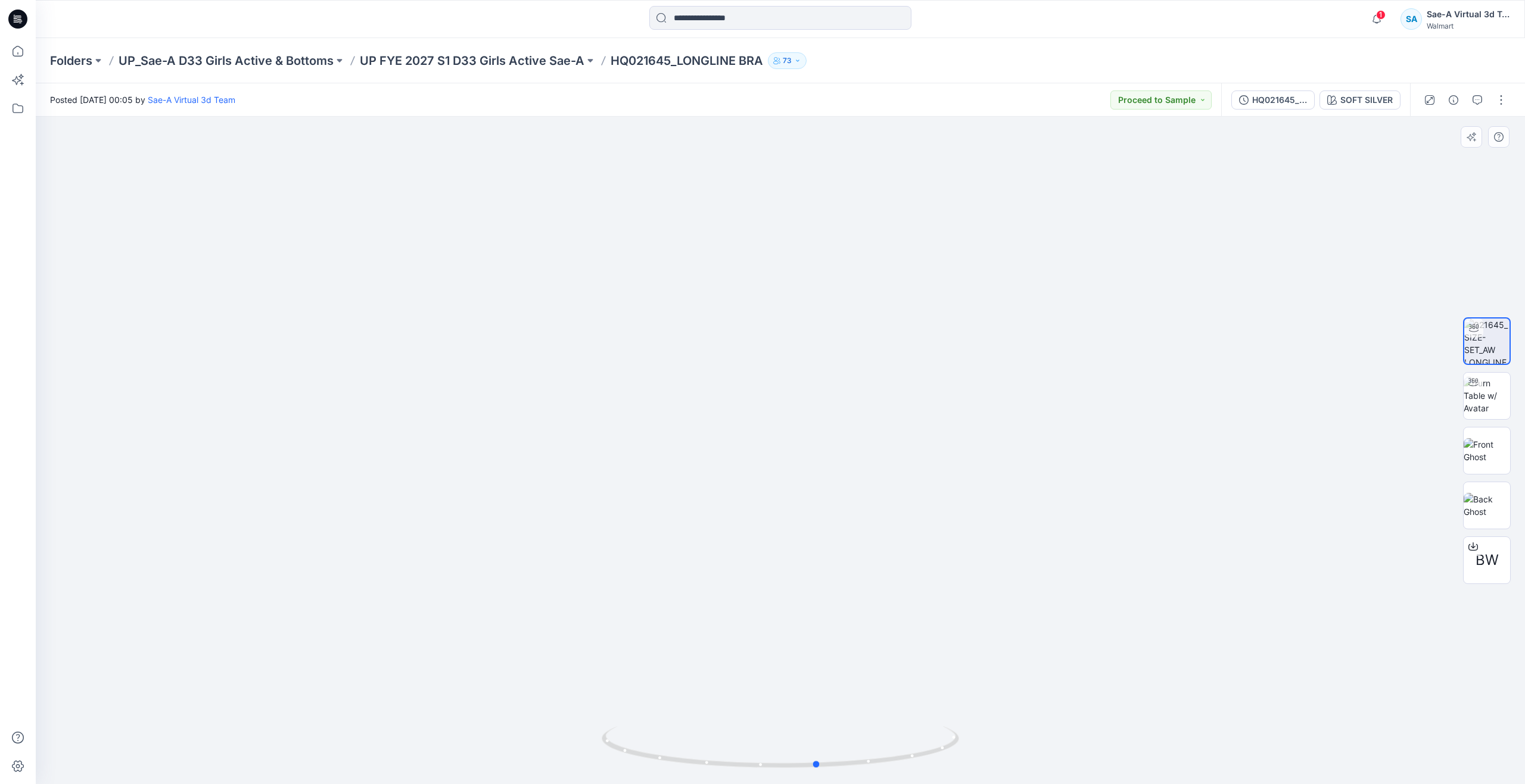
drag, startPoint x: 785, startPoint y: 764, endPoint x: 466, endPoint y: 702, distance: 325.0
click at [466, 702] on div at bounding box center [780, 450] width 1489 height 668
click at [8, 55] on icon at bounding box center [18, 51] width 26 height 26
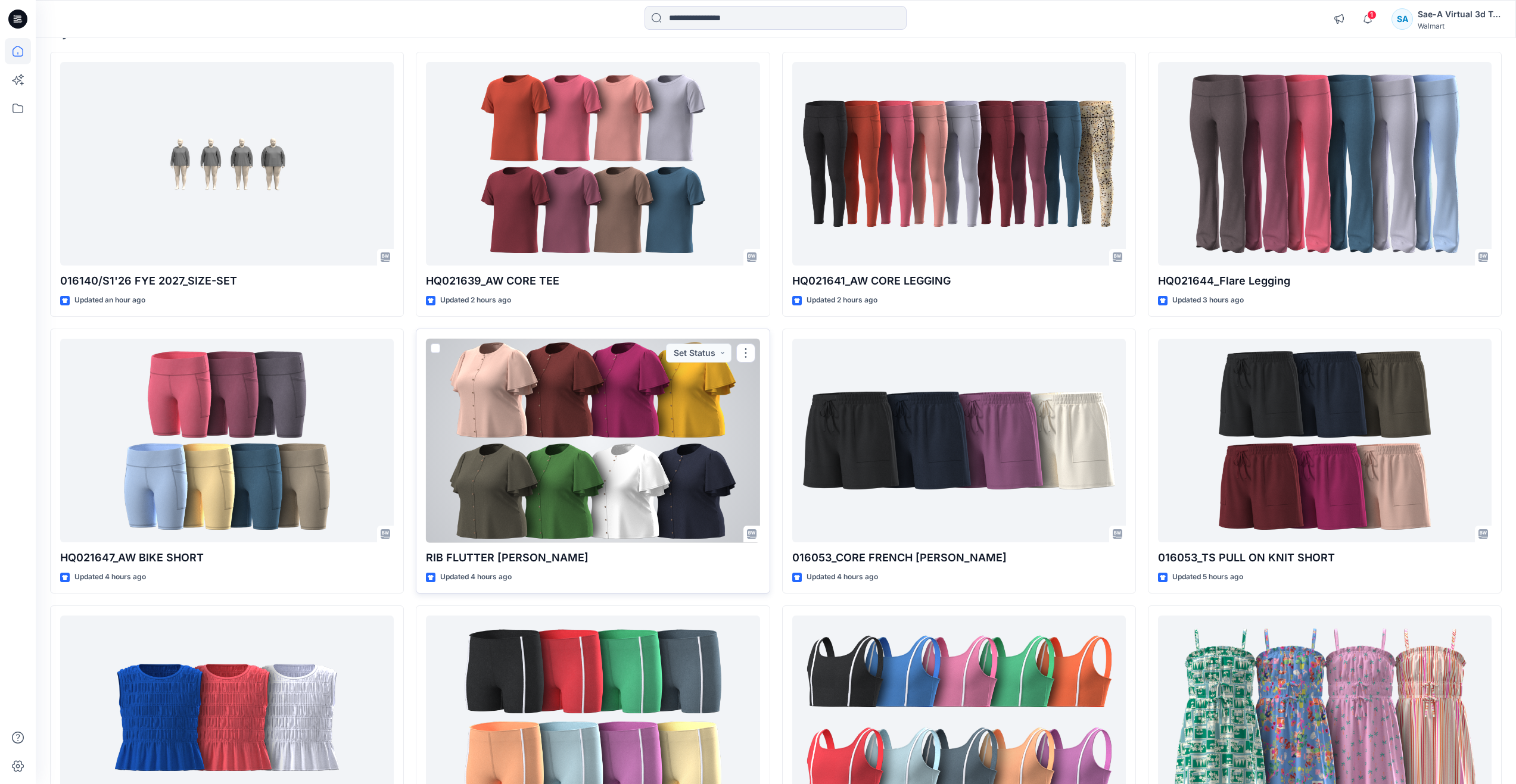
scroll to position [21, 0]
